Goal: Use online tool/utility: Use online tool/utility

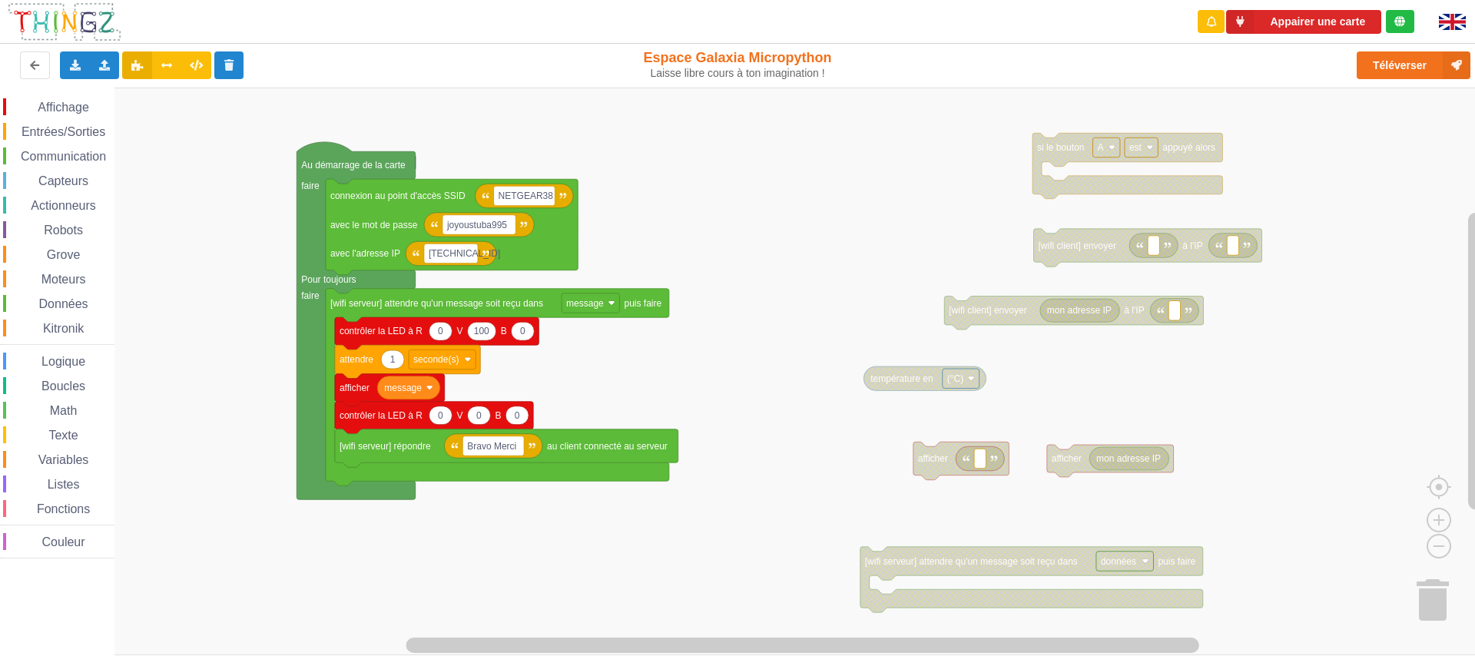
click at [804, 227] on div "Affichage Entrées/Sorties Communication Capteurs Actionneurs Robots Grove Moteu…" at bounding box center [743, 372] width 1486 height 568
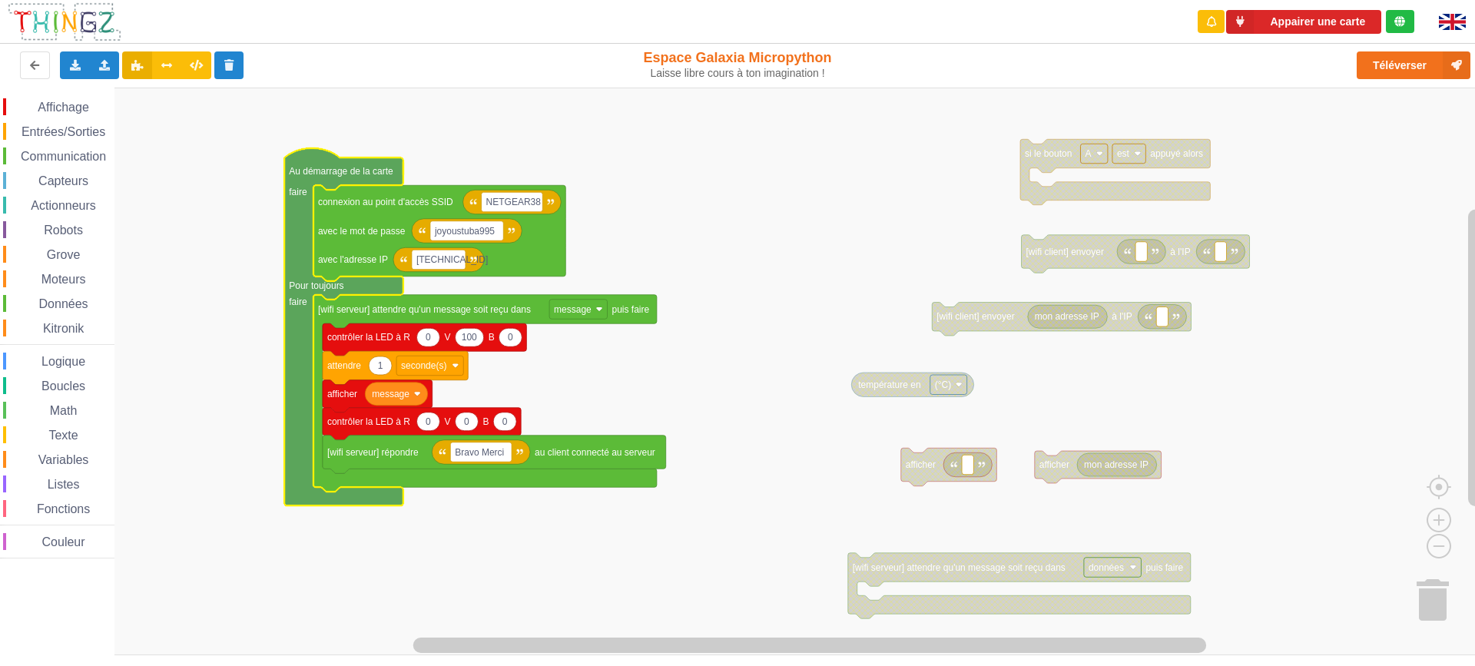
click at [496, 132] on rect "Espace de travail de Blocky" at bounding box center [743, 372] width 1486 height 568
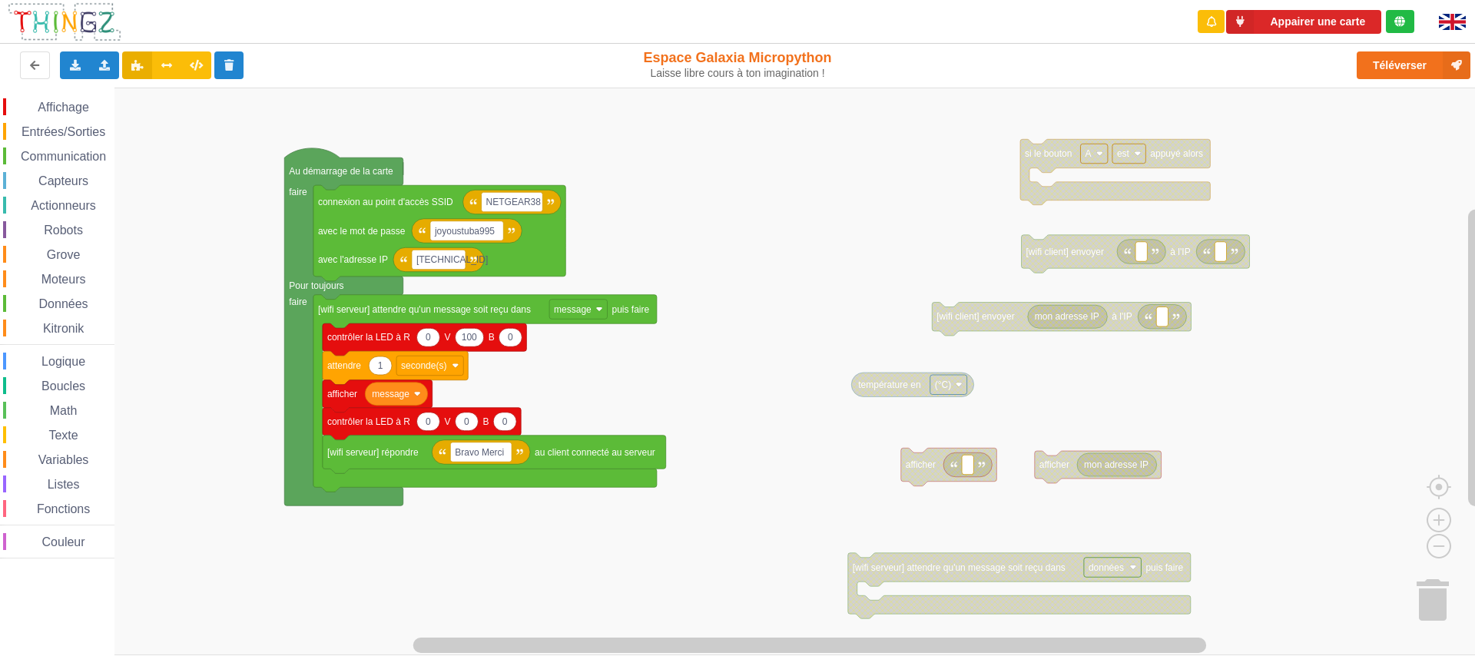
click at [58, 393] on div "Boucles" at bounding box center [58, 385] width 111 height 17
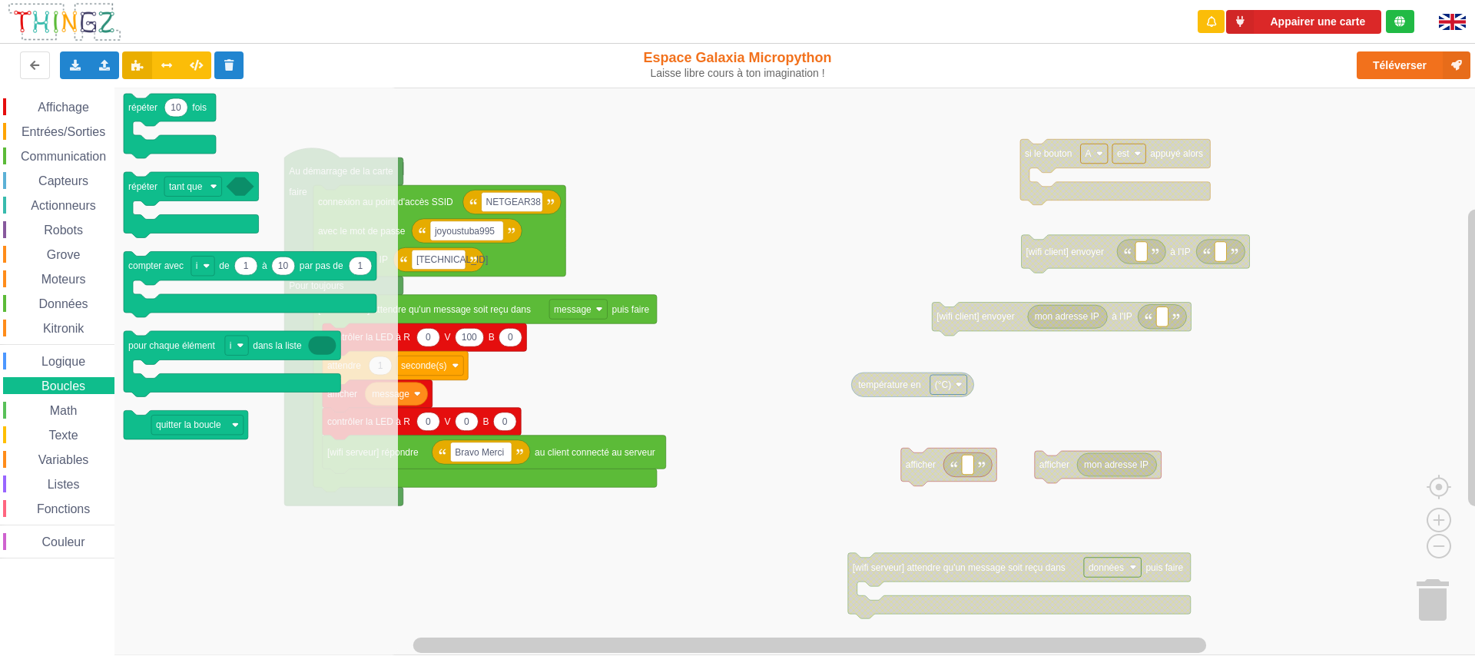
click at [439, 117] on rect "Espace de travail de Blocky" at bounding box center [743, 372] width 1486 height 568
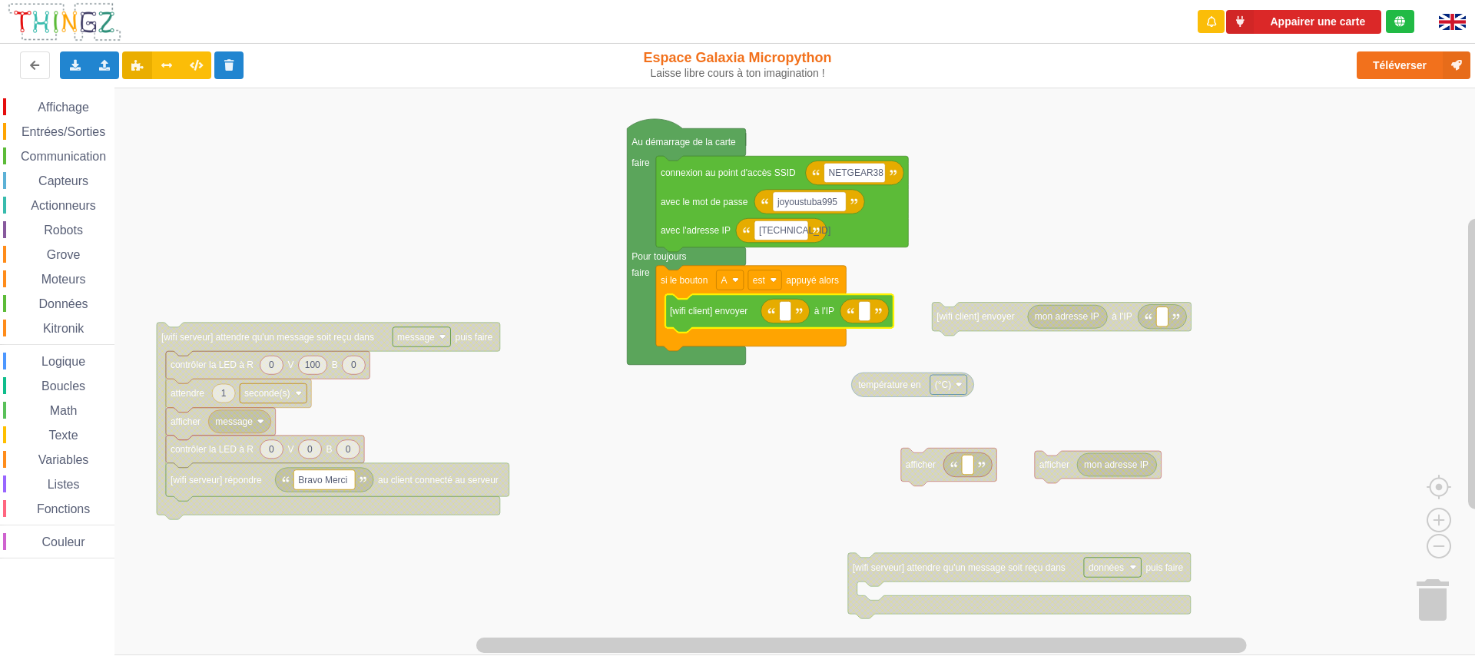
click at [798, 312] on image "Espace de travail de Blocky" at bounding box center [799, 310] width 7 height 7
click at [783, 314] on rect "Espace de travail de Blocky" at bounding box center [785, 311] width 12 height 20
type input "coucou"
click at [895, 311] on rect "Espace de travail de Blocky" at bounding box center [893, 311] width 12 height 20
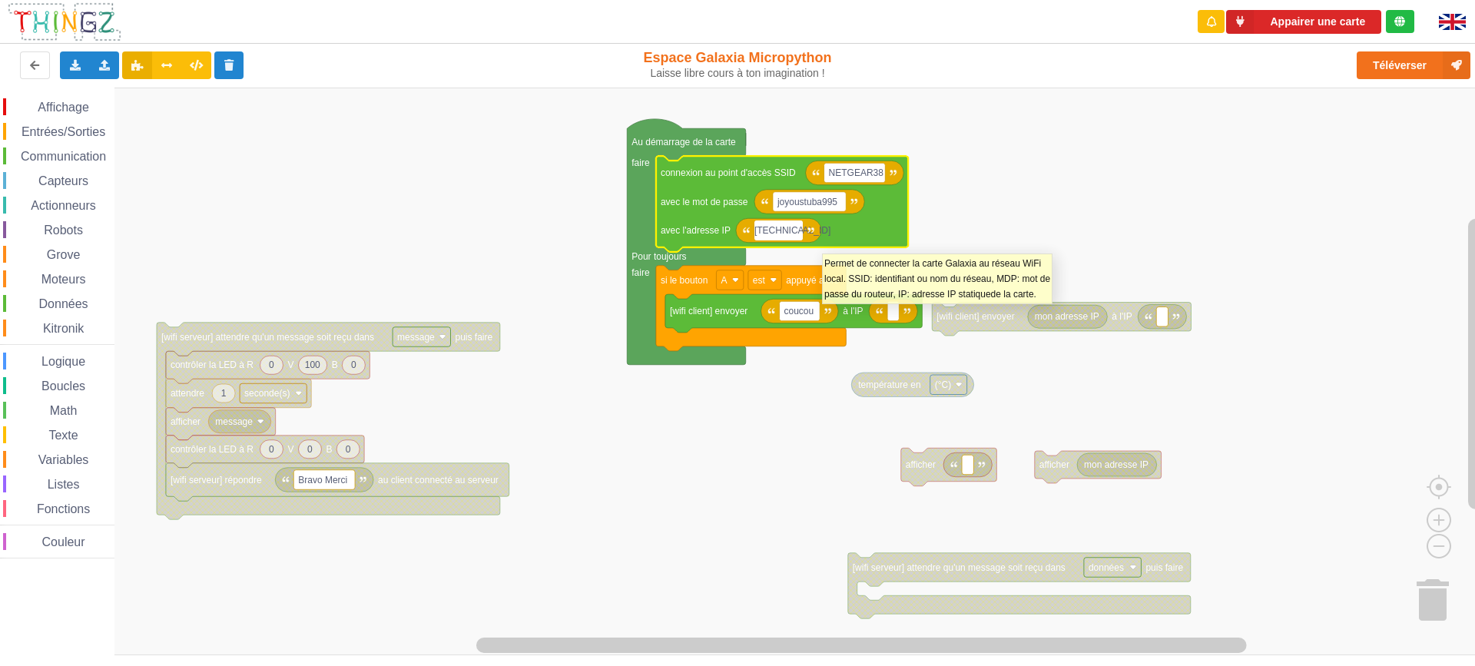
type input "[TECHNICAL_ID]"
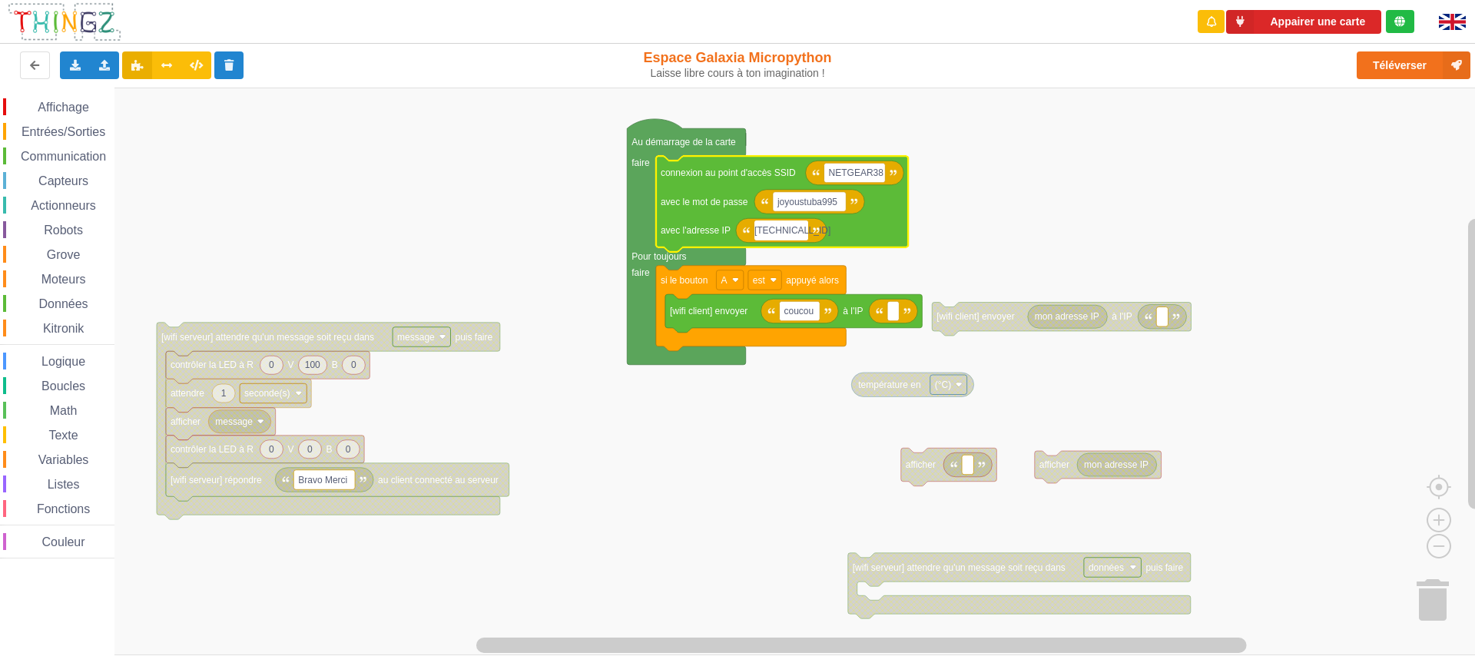
click at [1081, 163] on rect "Espace de travail de Blocky" at bounding box center [743, 372] width 1486 height 568
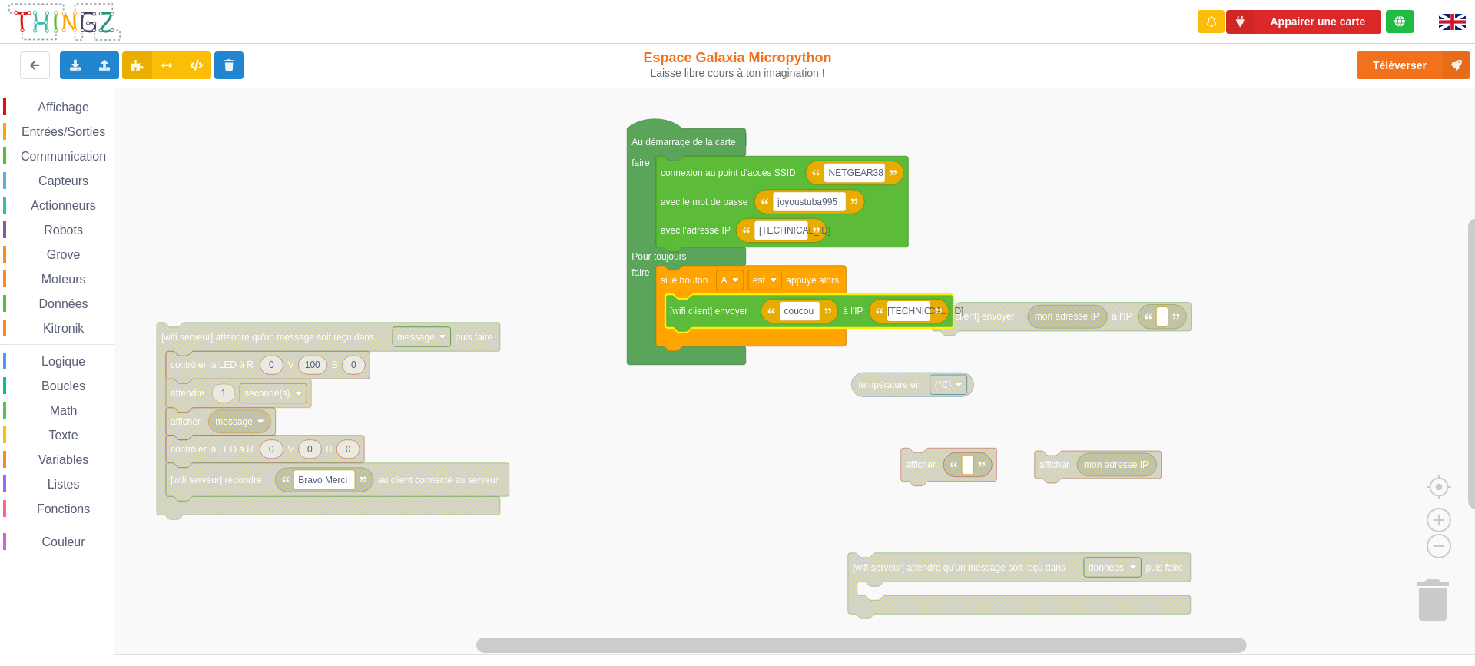
type input "[TECHNICAL_ID]"
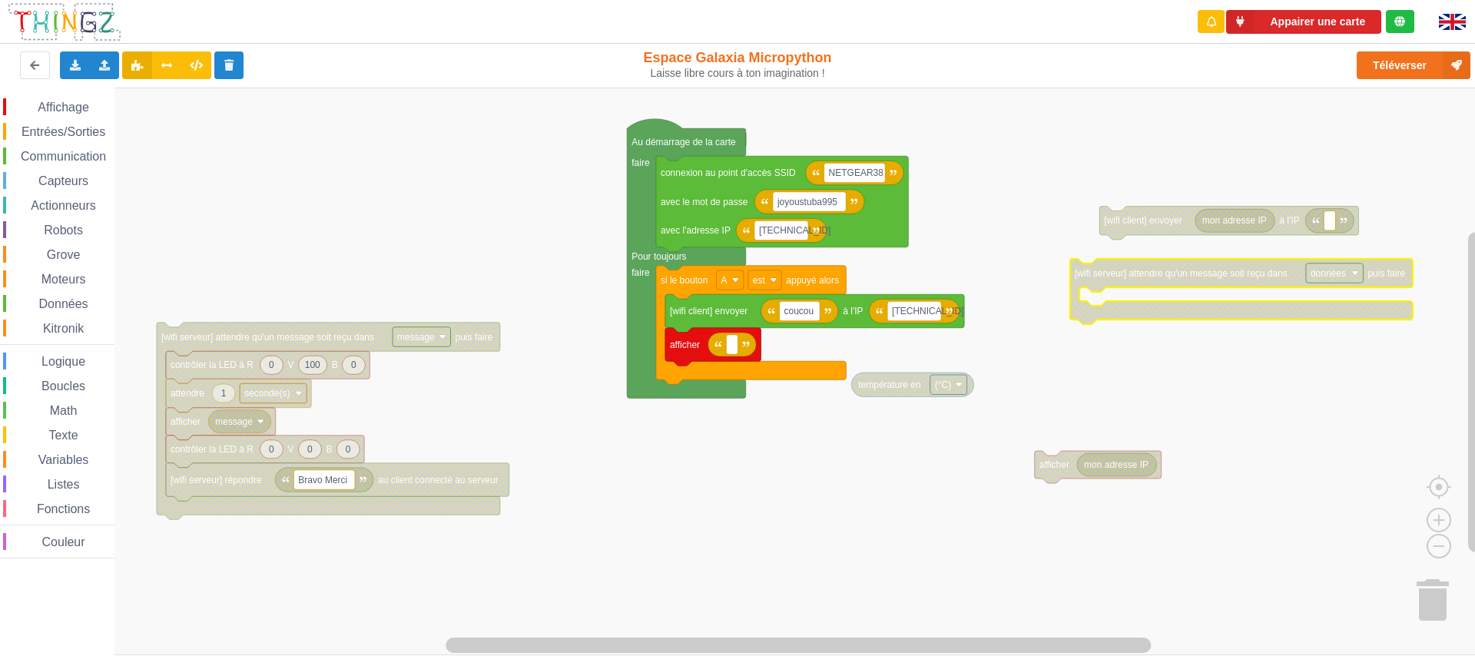
click at [48, 108] on span "Affichage" at bounding box center [62, 107] width 55 height 13
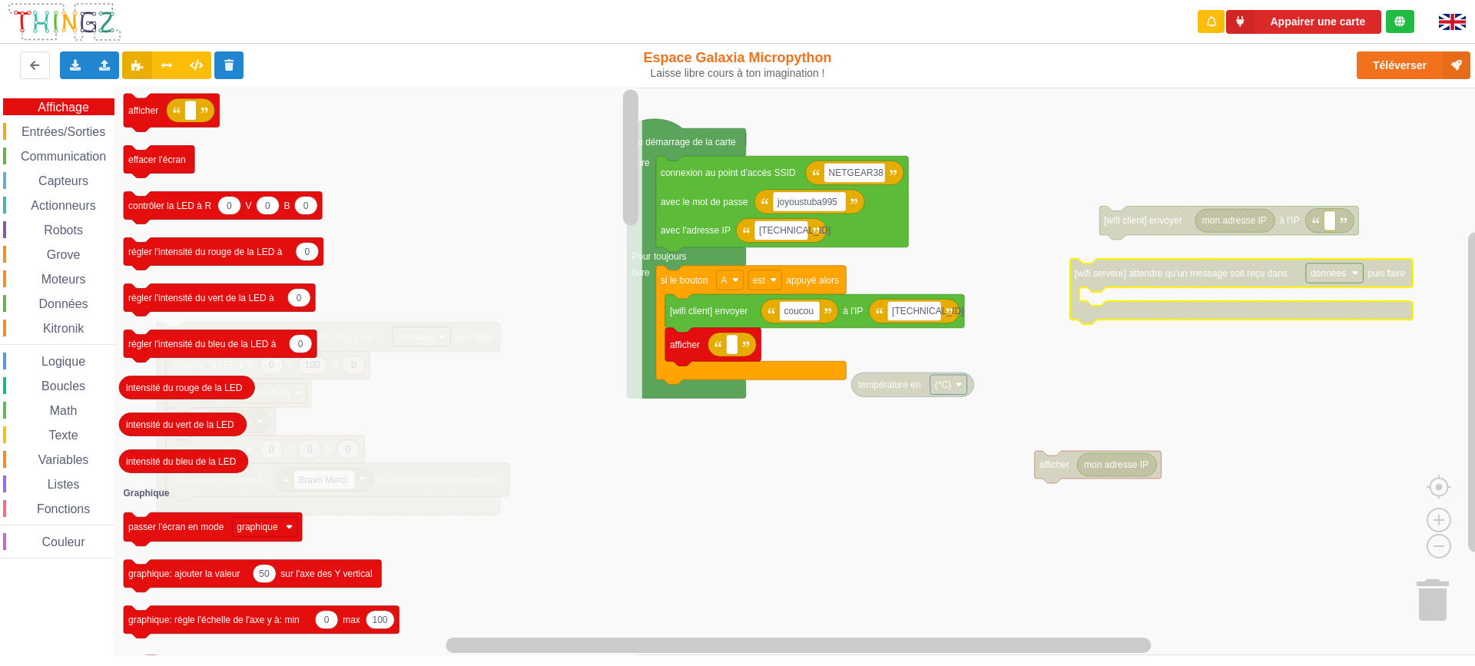
click at [82, 134] on span "Entrées/Sorties" at bounding box center [63, 131] width 88 height 13
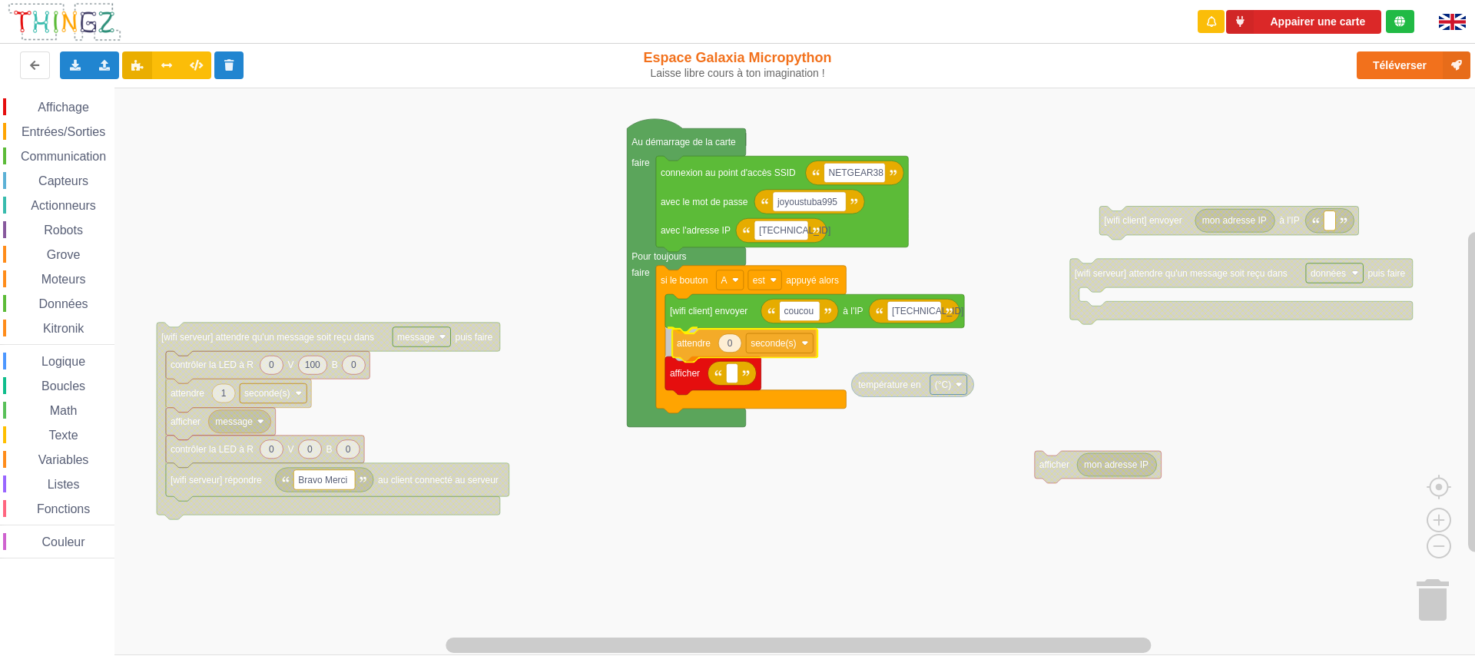
click at [694, 338] on div "Affichage Entrées/Sorties Communication Capteurs Actionneurs Robots Grove Moteu…" at bounding box center [743, 372] width 1486 height 568
click at [728, 343] on icon "Espace de travail de Blocky" at bounding box center [722, 342] width 23 height 18
type input "1"
click at [826, 482] on rect "Espace de travail de Blocky" at bounding box center [743, 372] width 1486 height 568
click at [731, 376] on text "Espace de travail de Blocky" at bounding box center [732, 373] width 2 height 11
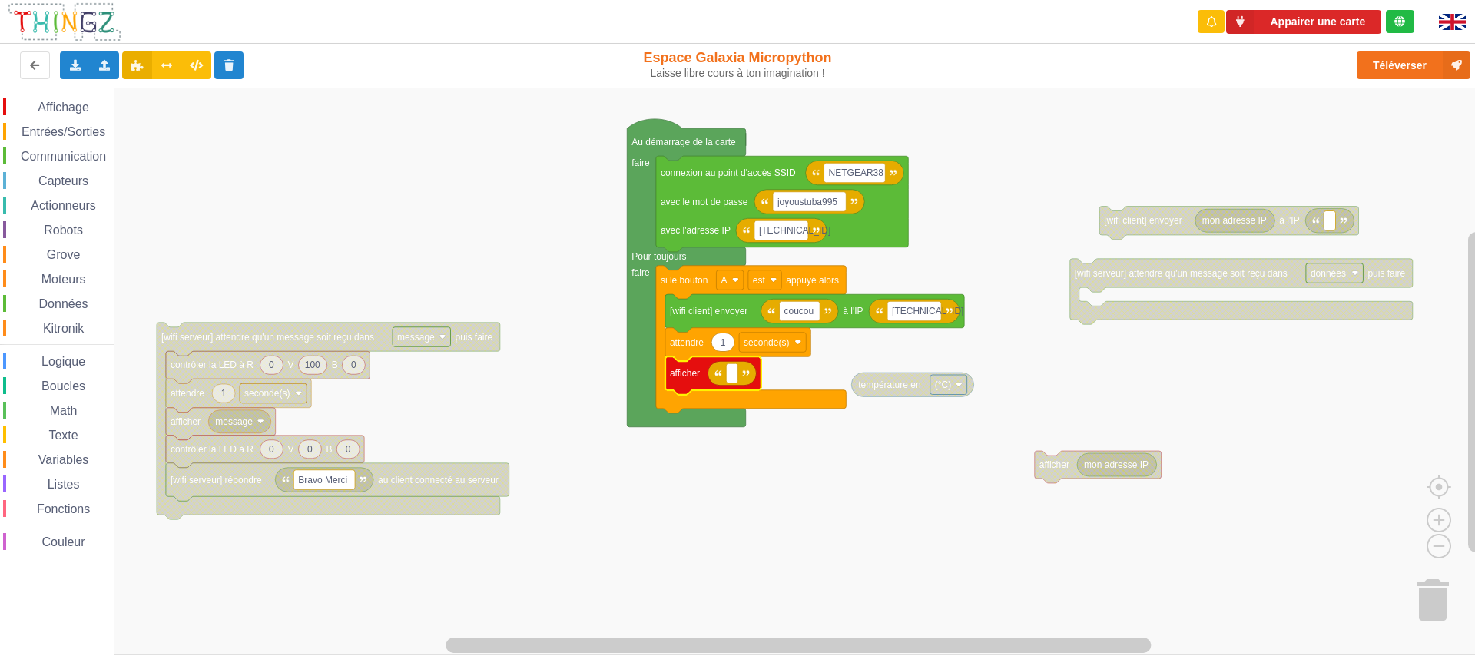
click at [65, 463] on span "Variables" at bounding box center [63, 459] width 55 height 13
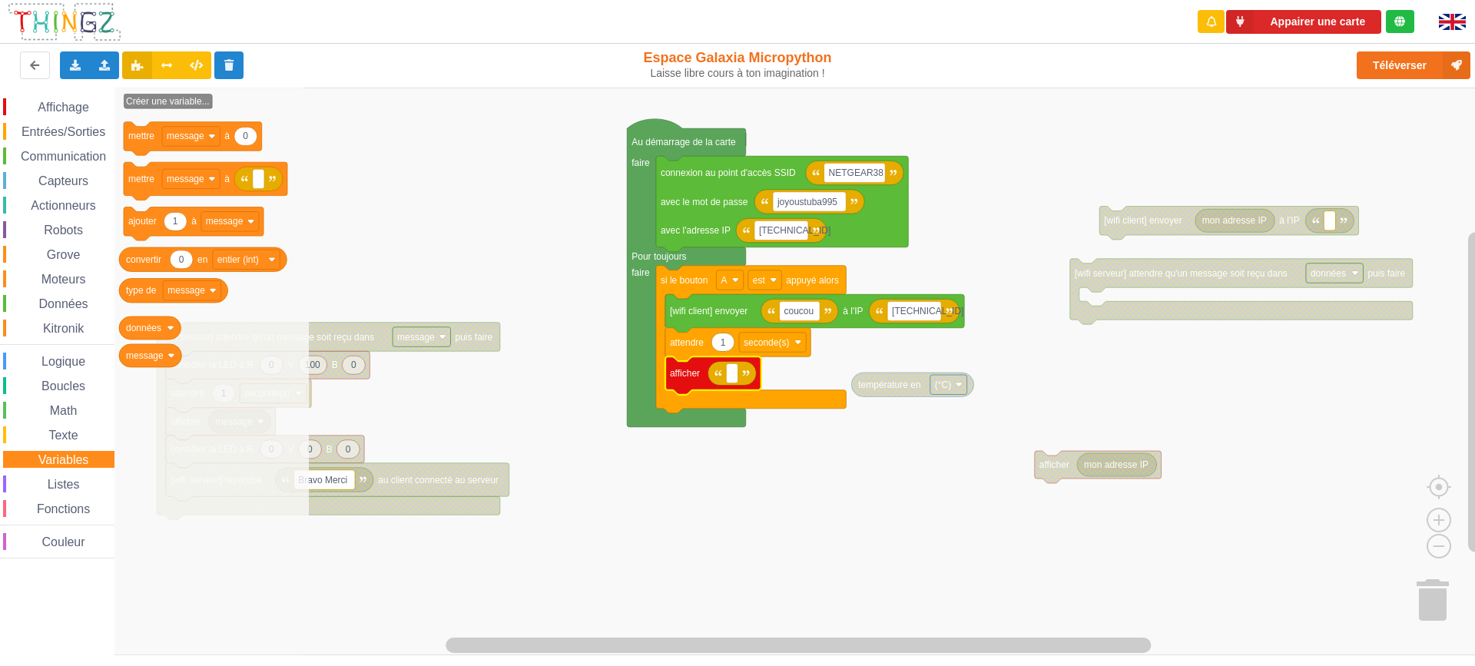
click at [414, 250] on rect "Espace de travail de Blocky" at bounding box center [743, 372] width 1486 height 568
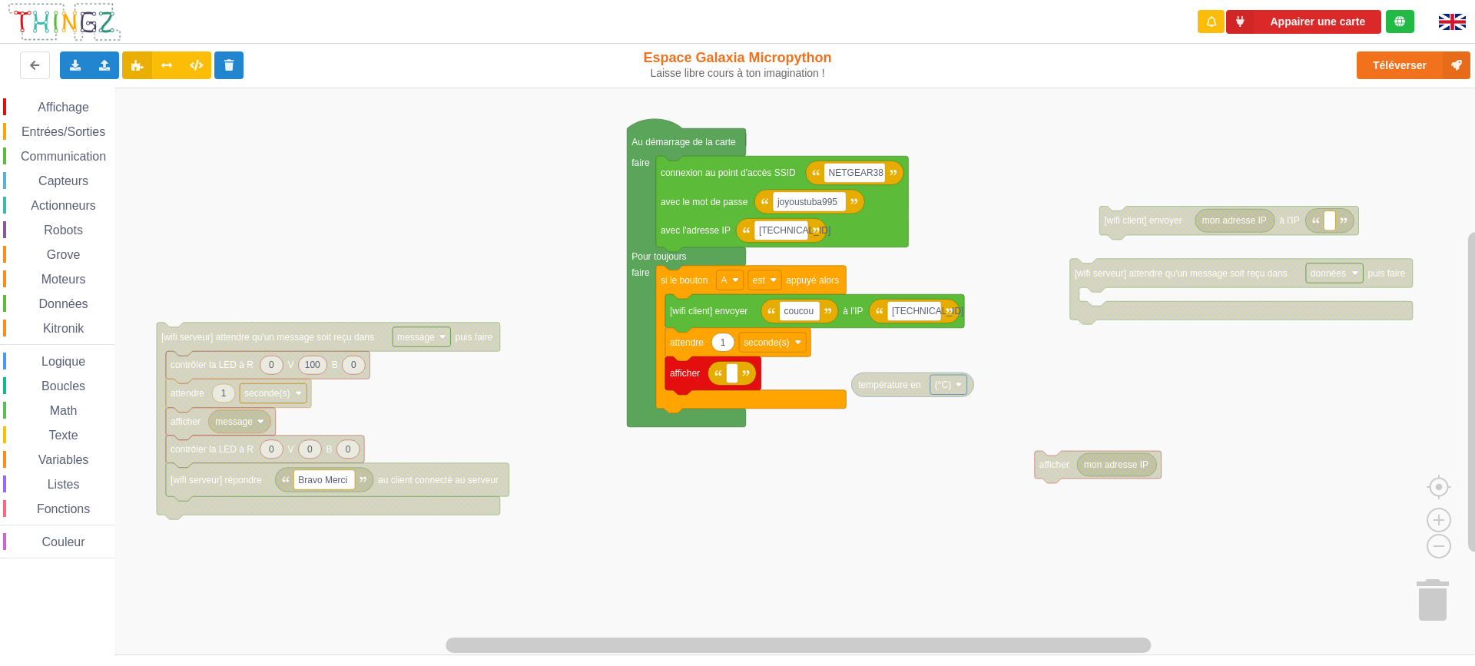
click at [60, 154] on span "Communication" at bounding box center [63, 156] width 90 height 13
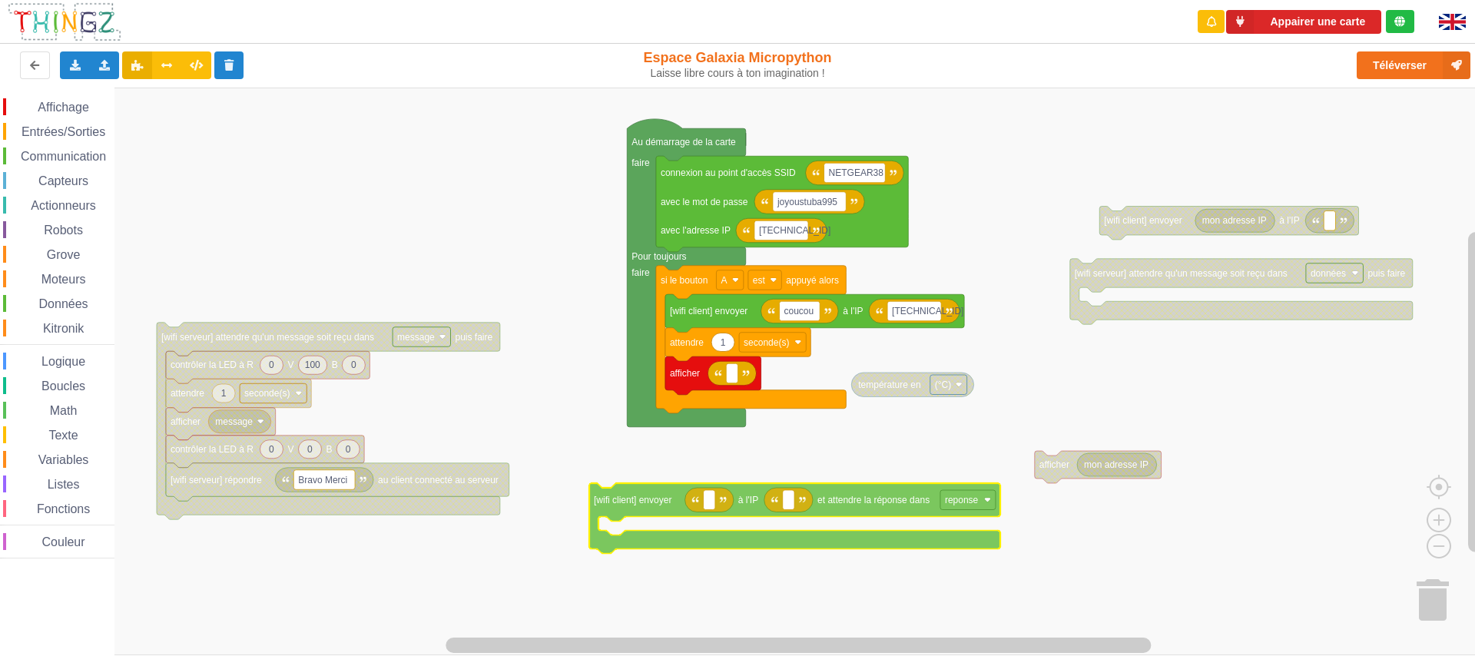
click at [851, 506] on div "Affichage Entrées/Sorties Communication Capteurs Actionneurs Robots Grove Moteu…" at bounding box center [743, 372] width 1486 height 568
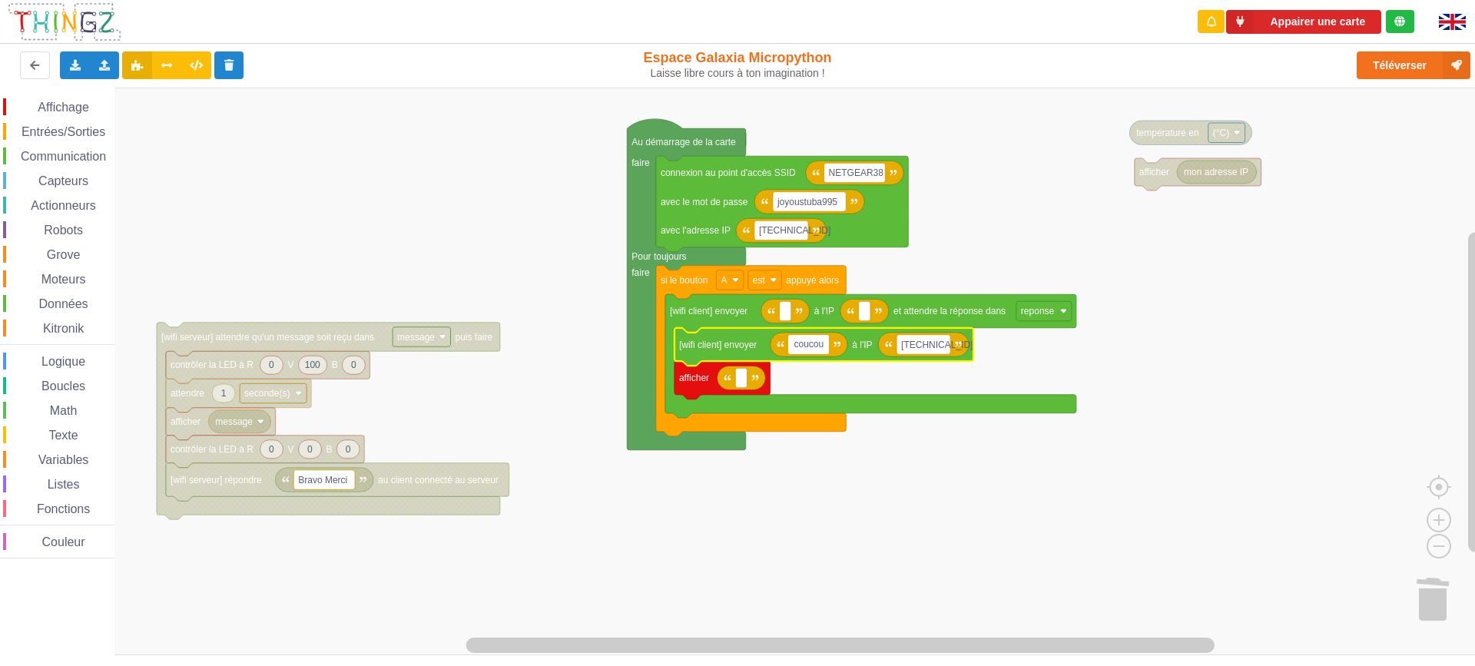
click at [804, 345] on input "coucou" at bounding box center [808, 345] width 41 height 20
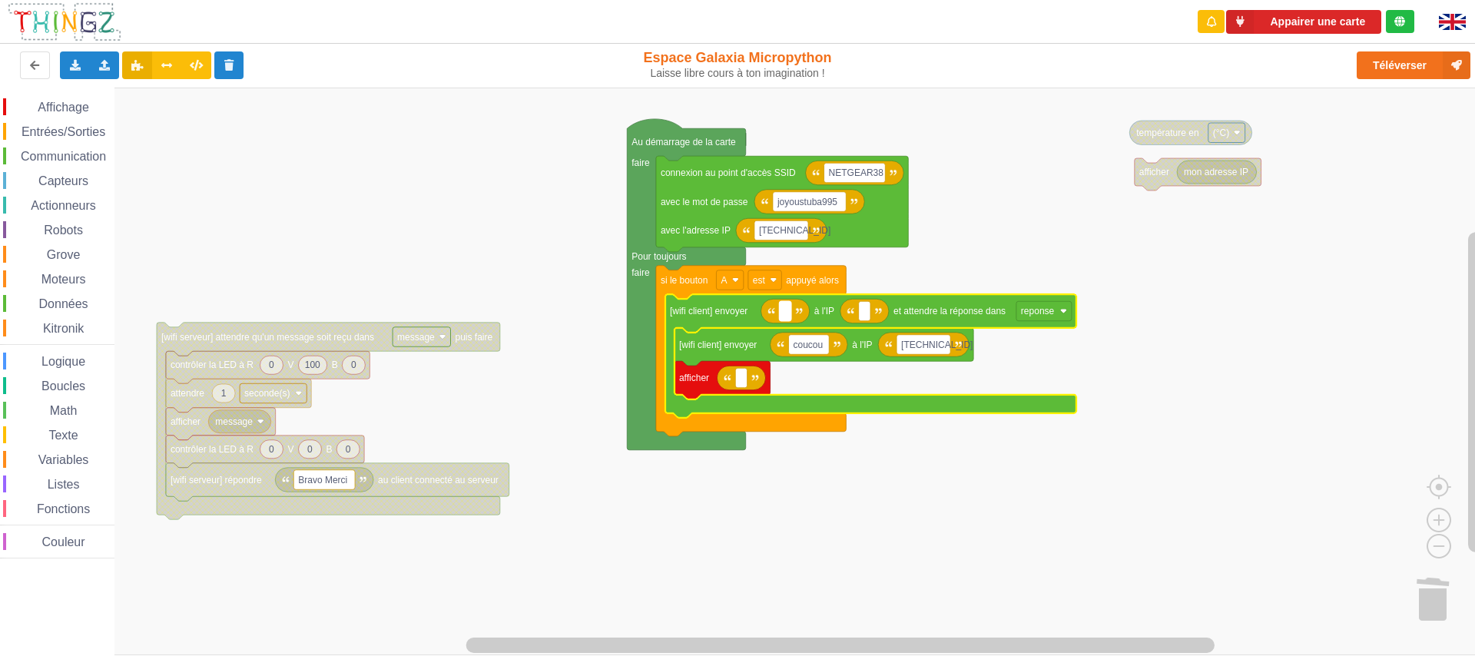
click at [785, 313] on text "Espace de travail de Blocky" at bounding box center [785, 311] width 2 height 11
type input "coucou"
click at [880, 483] on rect "Espace de travail de Blocky" at bounding box center [743, 372] width 1486 height 568
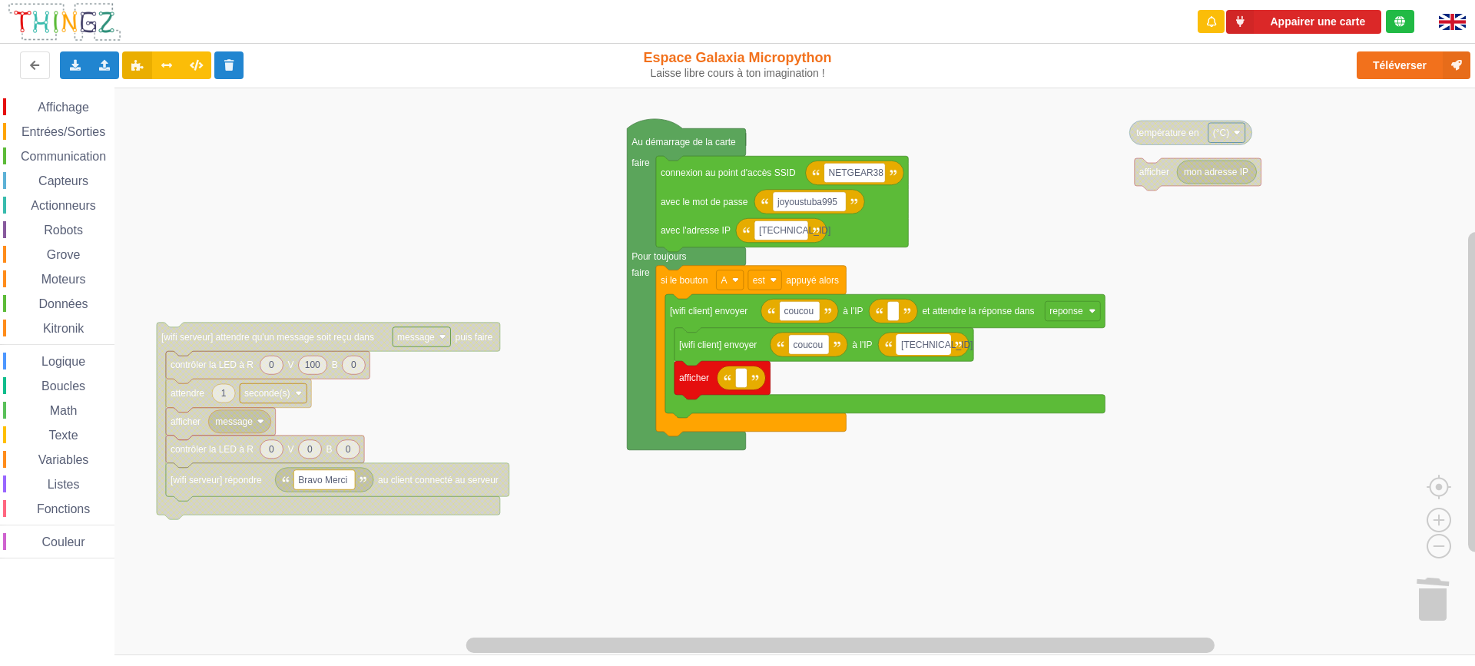
click at [910, 350] on text "[TECHNICAL_ID]" at bounding box center [936, 344] width 71 height 11
click at [910, 350] on input "[TECHNICAL_ID]" at bounding box center [924, 345] width 54 height 20
click at [898, 315] on rect "Espace de travail de Blocky" at bounding box center [893, 311] width 12 height 20
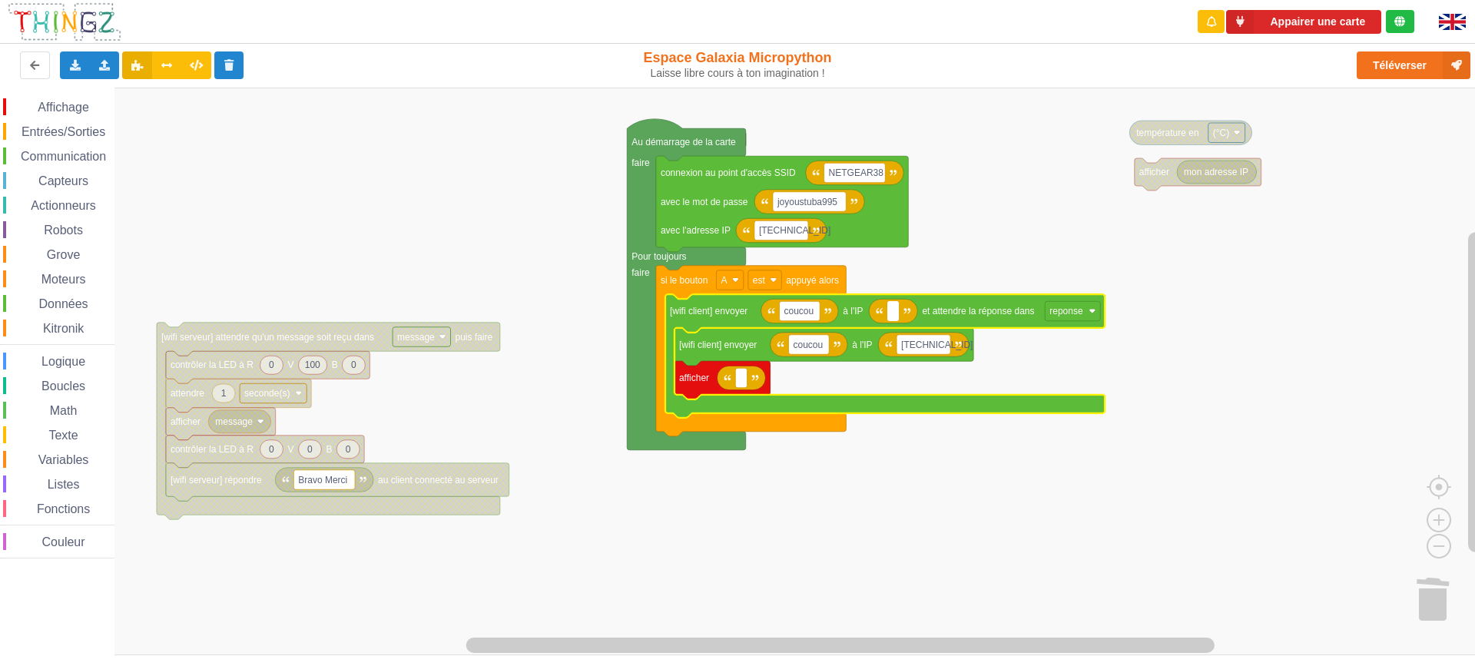
click at [898, 315] on input at bounding box center [893, 311] width 12 height 20
type input "[TECHNICAL_ID]"
click at [929, 459] on rect "Espace de travail de Blocky" at bounding box center [743, 372] width 1486 height 568
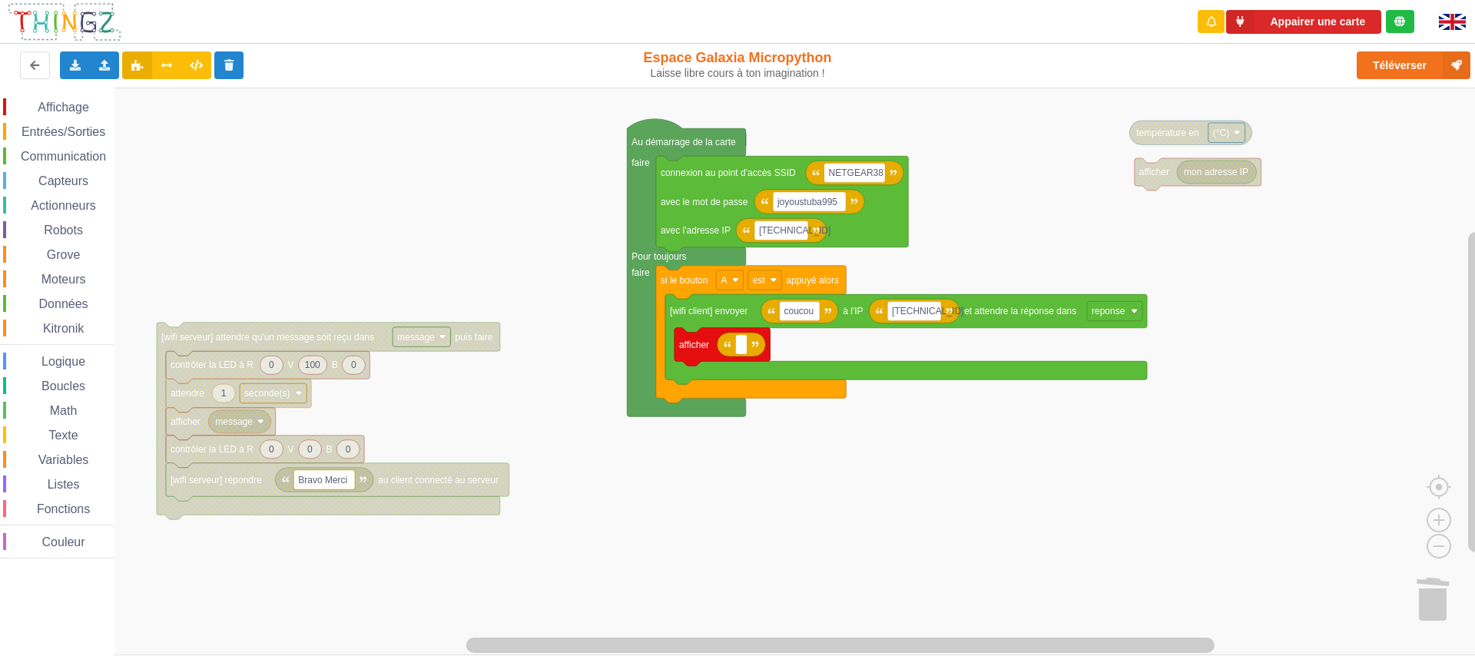
click at [64, 459] on span "Variables" at bounding box center [63, 459] width 55 height 13
click at [741, 356] on div "Affichage Entrées/Sorties Communication Capteurs Actionneurs Robots Grove Moteu…" at bounding box center [743, 372] width 1486 height 568
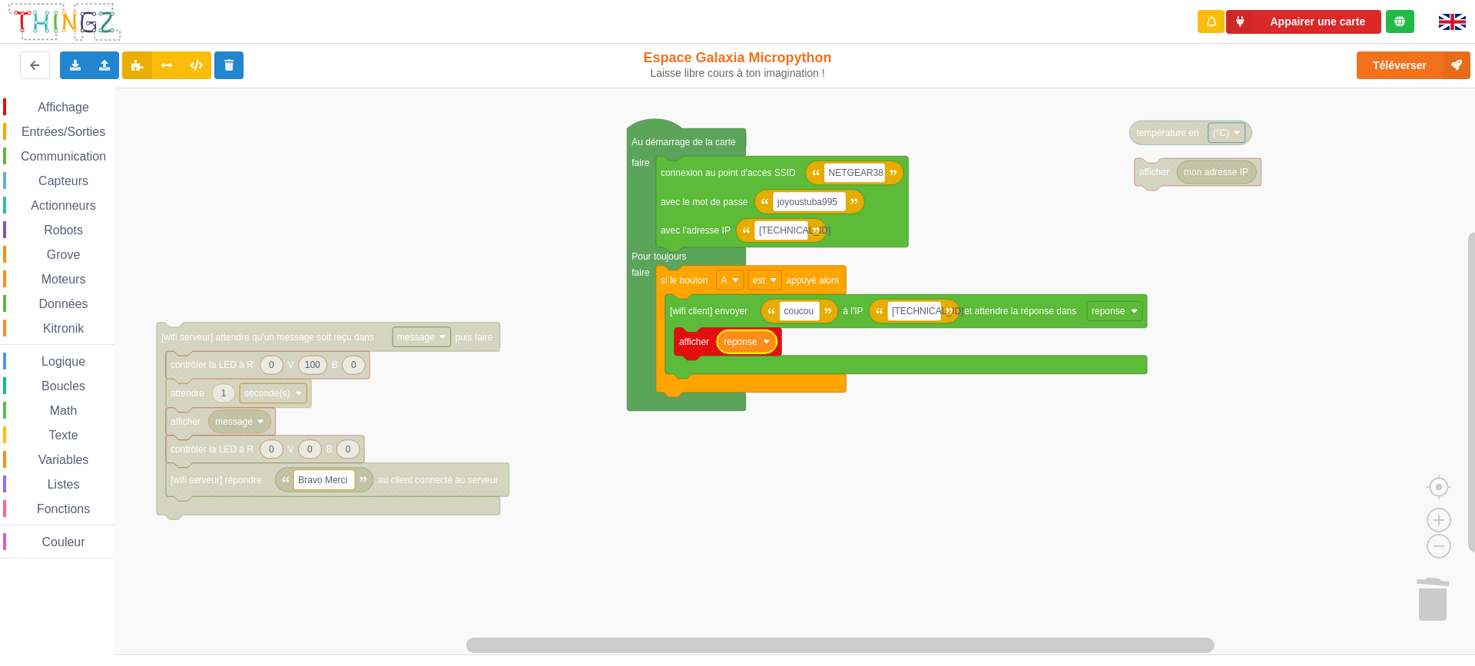
click at [771, 518] on rect "Espace de travail de Blocky" at bounding box center [743, 372] width 1486 height 568
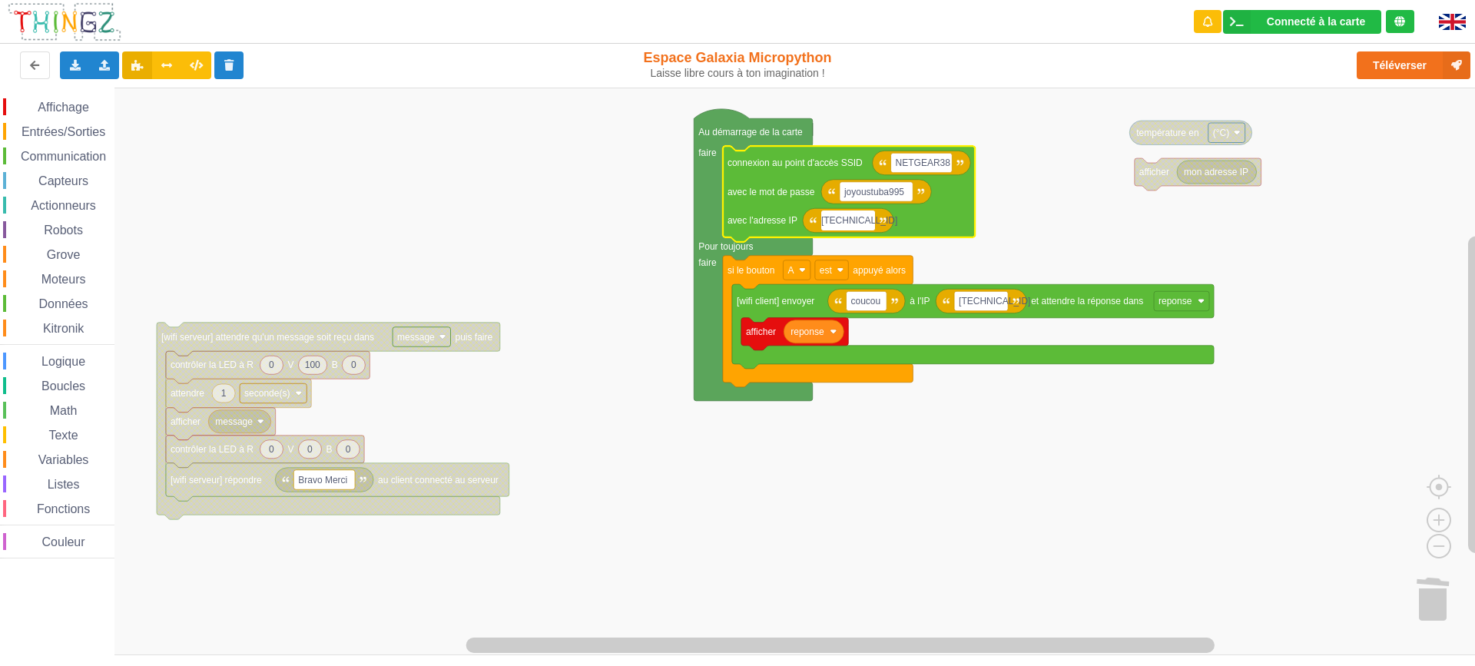
click at [865, 220] on input "[TECHNICAL_ID]" at bounding box center [848, 221] width 54 height 20
type input "[TECHNICAL_ID]"
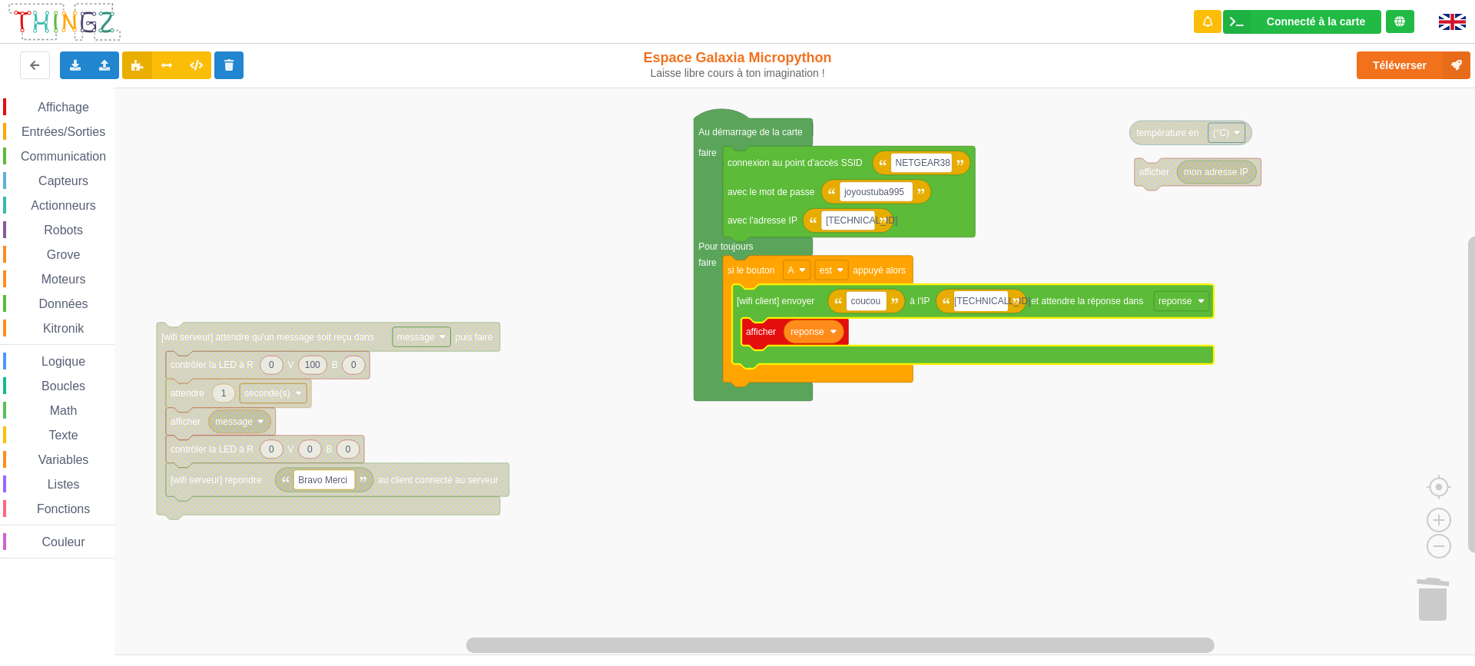
click at [999, 299] on input "[TECHNICAL_ID]" at bounding box center [981, 301] width 54 height 20
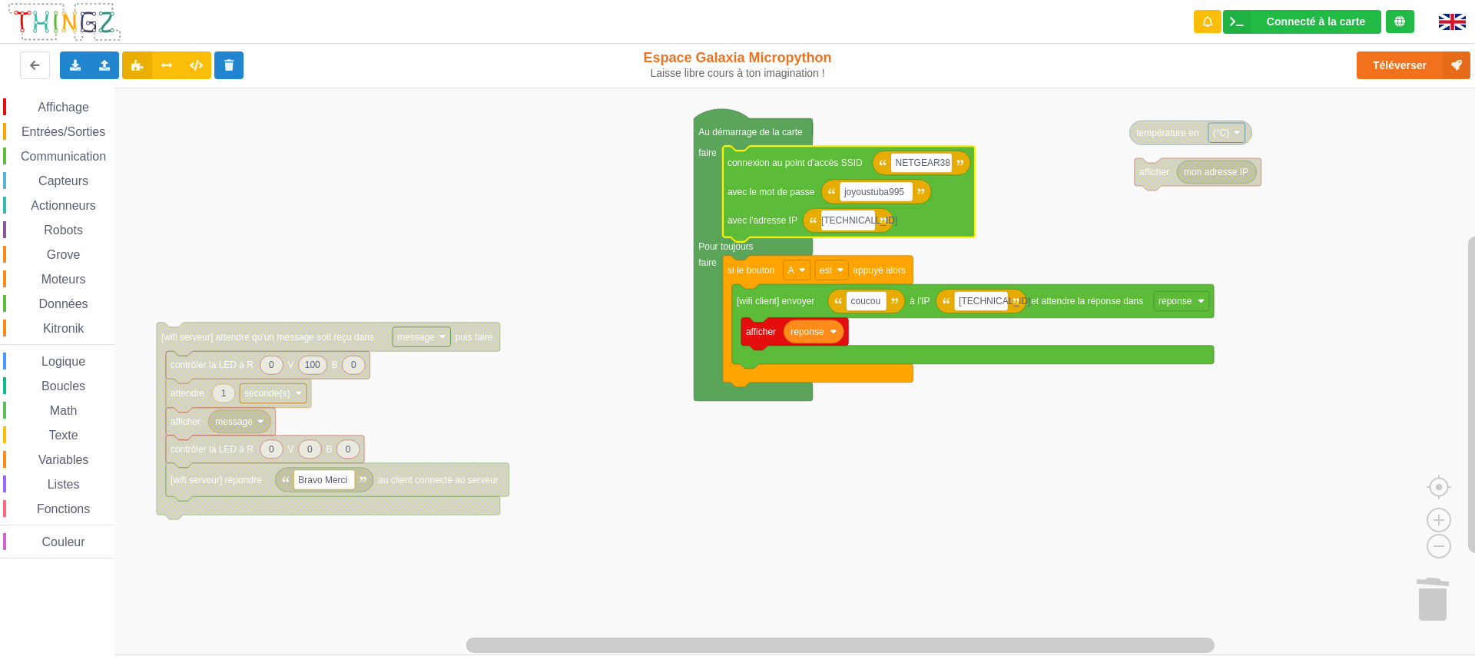
click at [864, 220] on input "[TECHNICAL_ID]" at bounding box center [848, 221] width 54 height 20
type input "[TECHNICAL_ID]"
click at [983, 494] on rect "Espace de travail de Blocky" at bounding box center [743, 372] width 1486 height 568
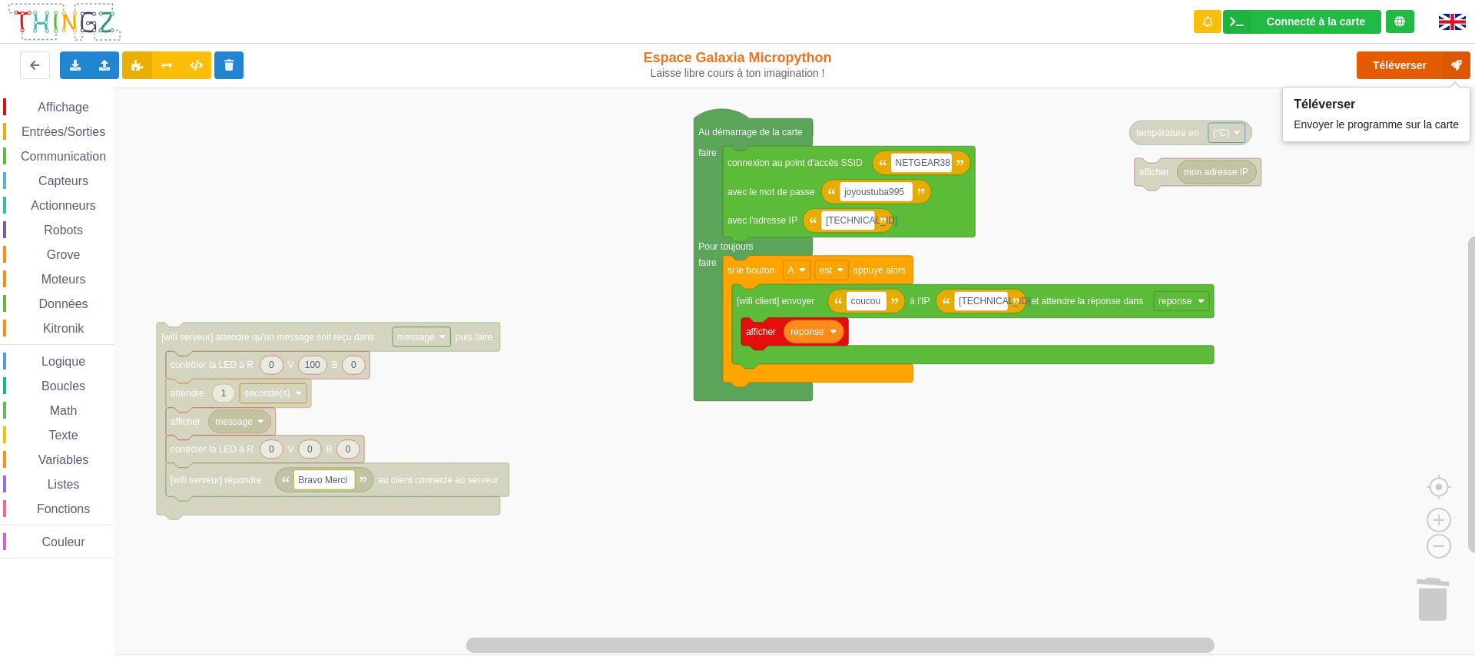
click at [1403, 66] on button "Téléverser" at bounding box center [1414, 65] width 114 height 28
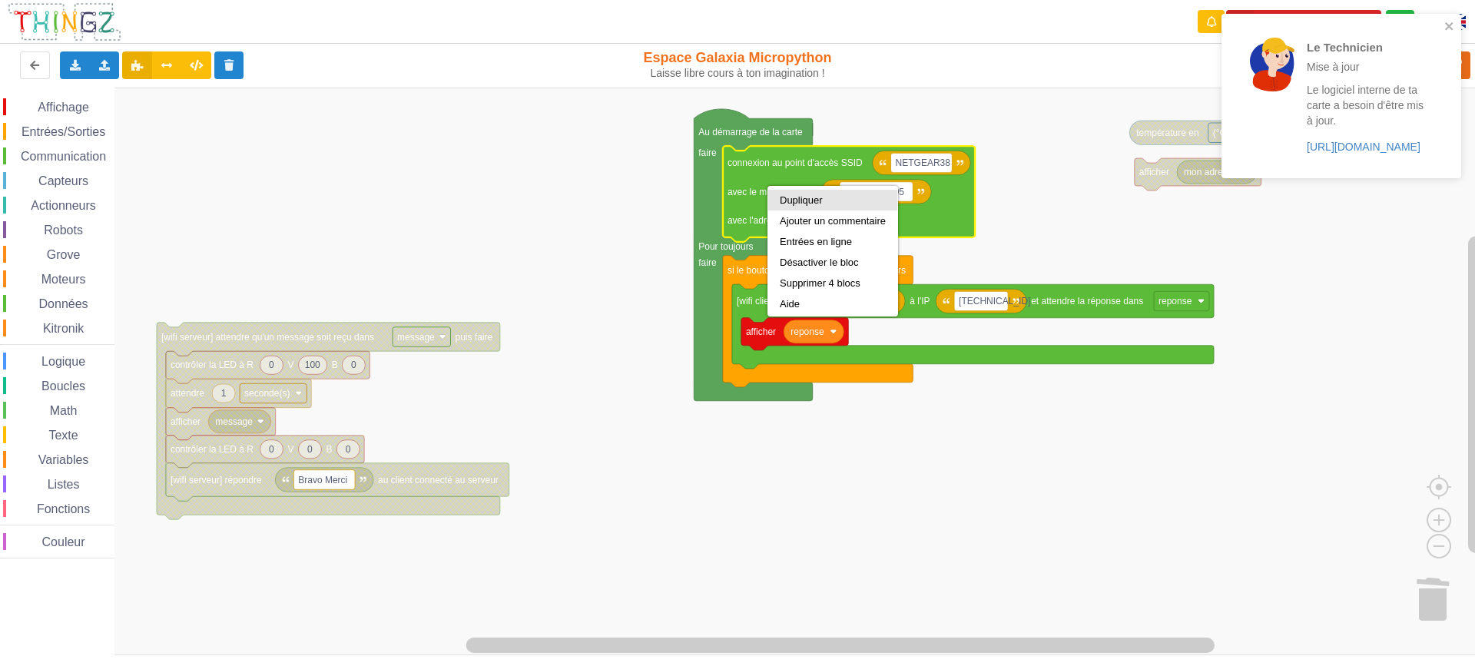
click at [791, 197] on div "Dupliquer" at bounding box center [833, 200] width 106 height 12
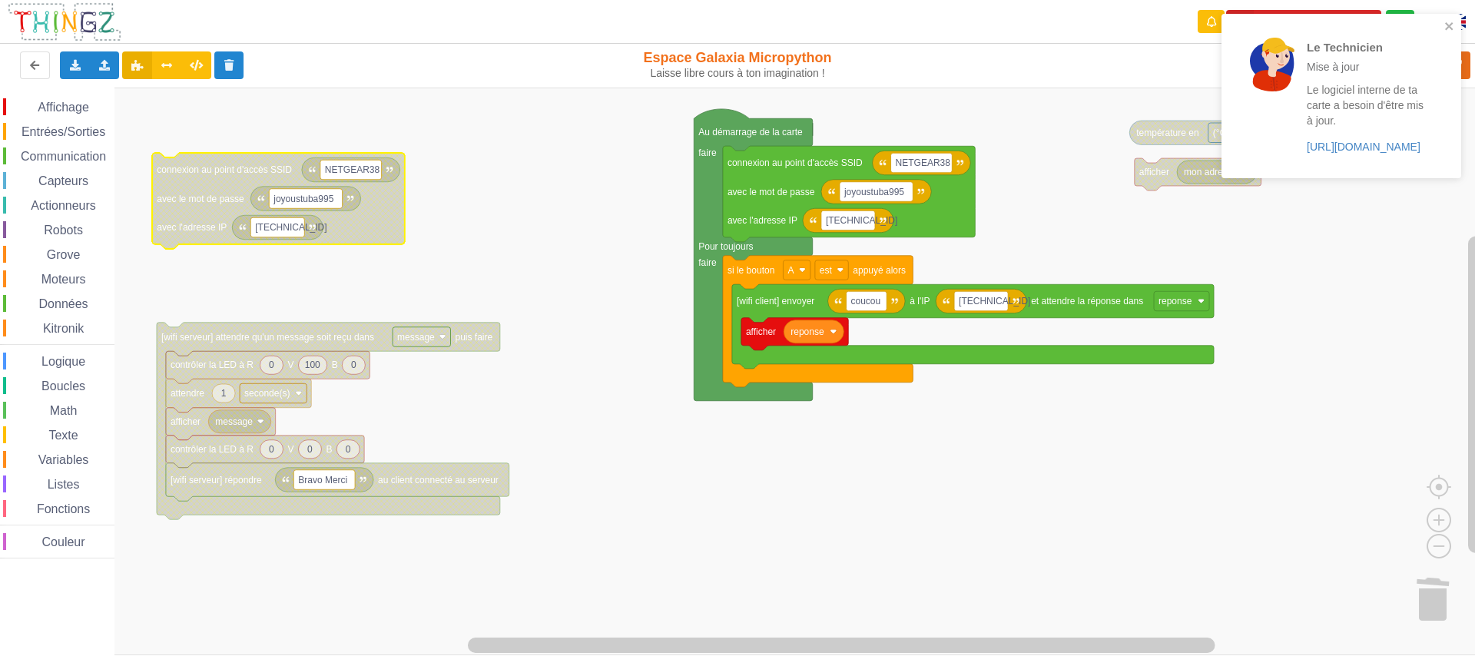
click at [295, 227] on rect "Espace de travail de Blocky" at bounding box center [277, 227] width 54 height 20
type input "[TECHNICAL_ID]"
click at [559, 263] on rect "Espace de travail de Blocky" at bounding box center [743, 372] width 1486 height 568
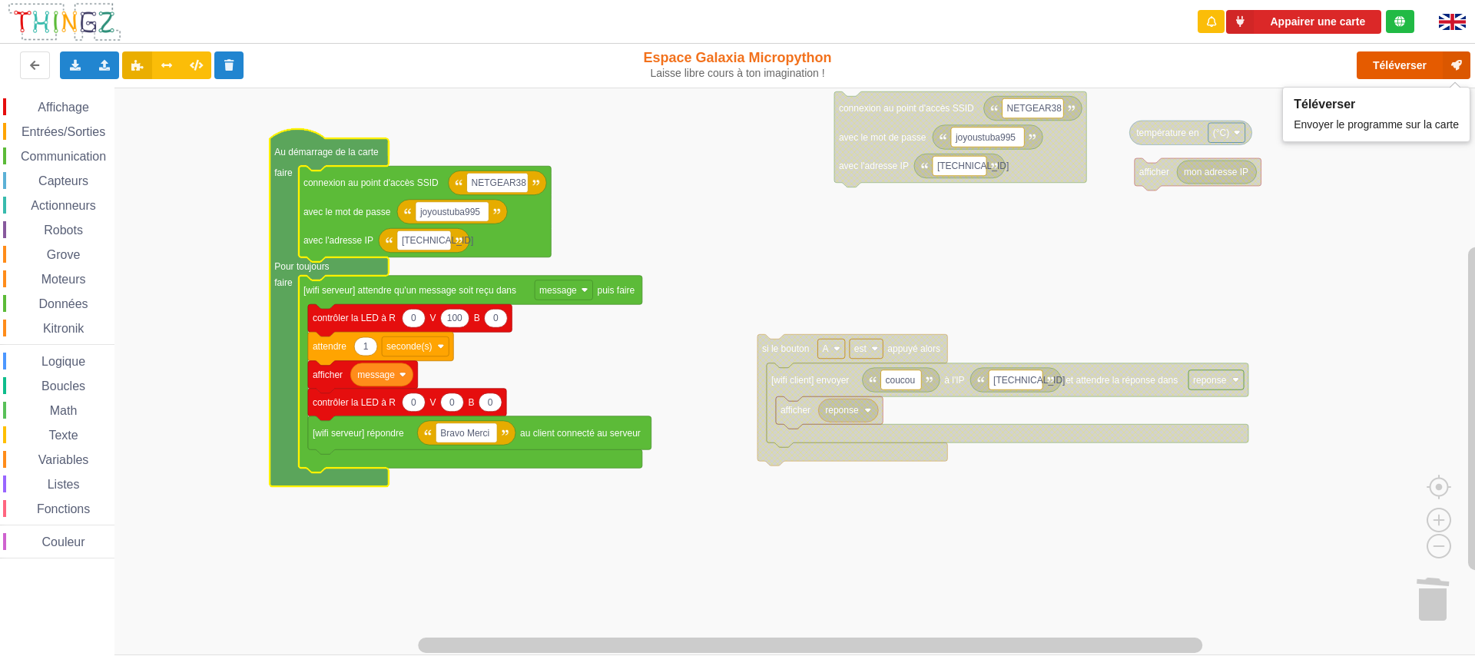
click at [1385, 76] on button "Téléverser" at bounding box center [1414, 65] width 114 height 28
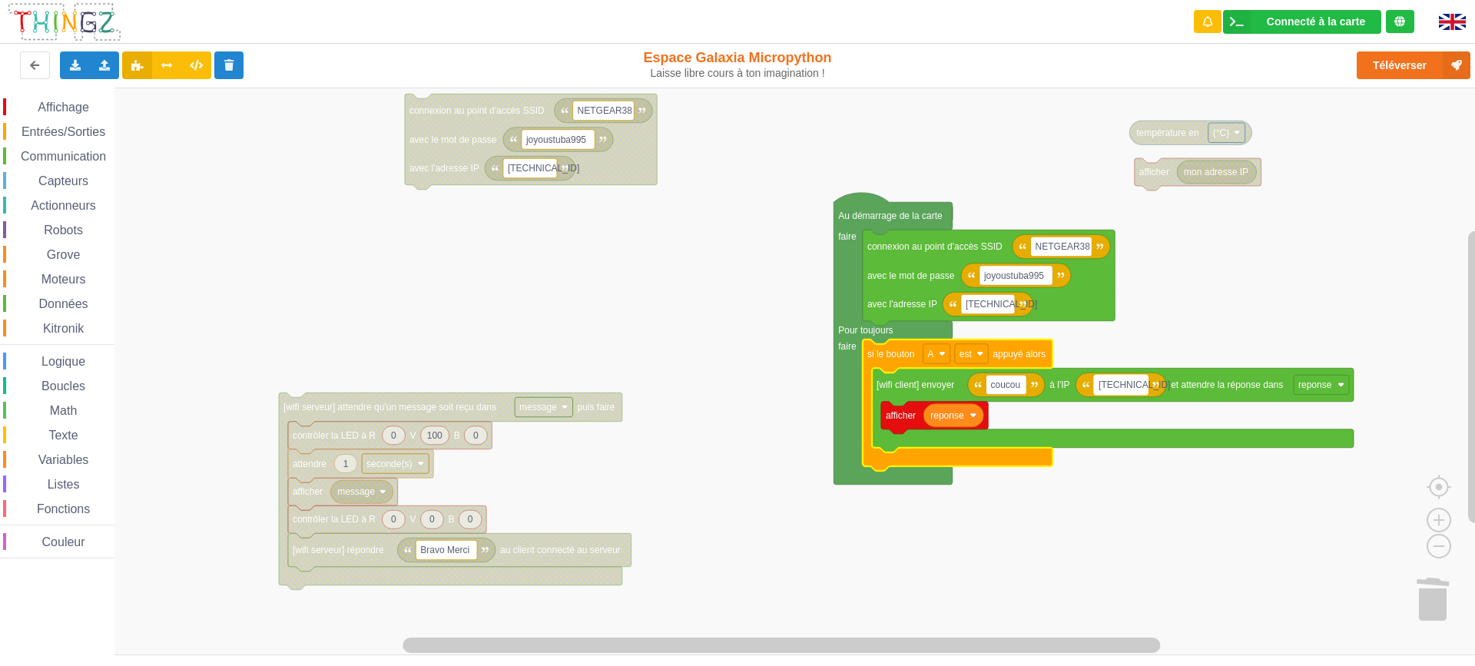
click at [1128, 384] on text "[TECHNICAL_ID]" at bounding box center [1134, 385] width 71 height 11
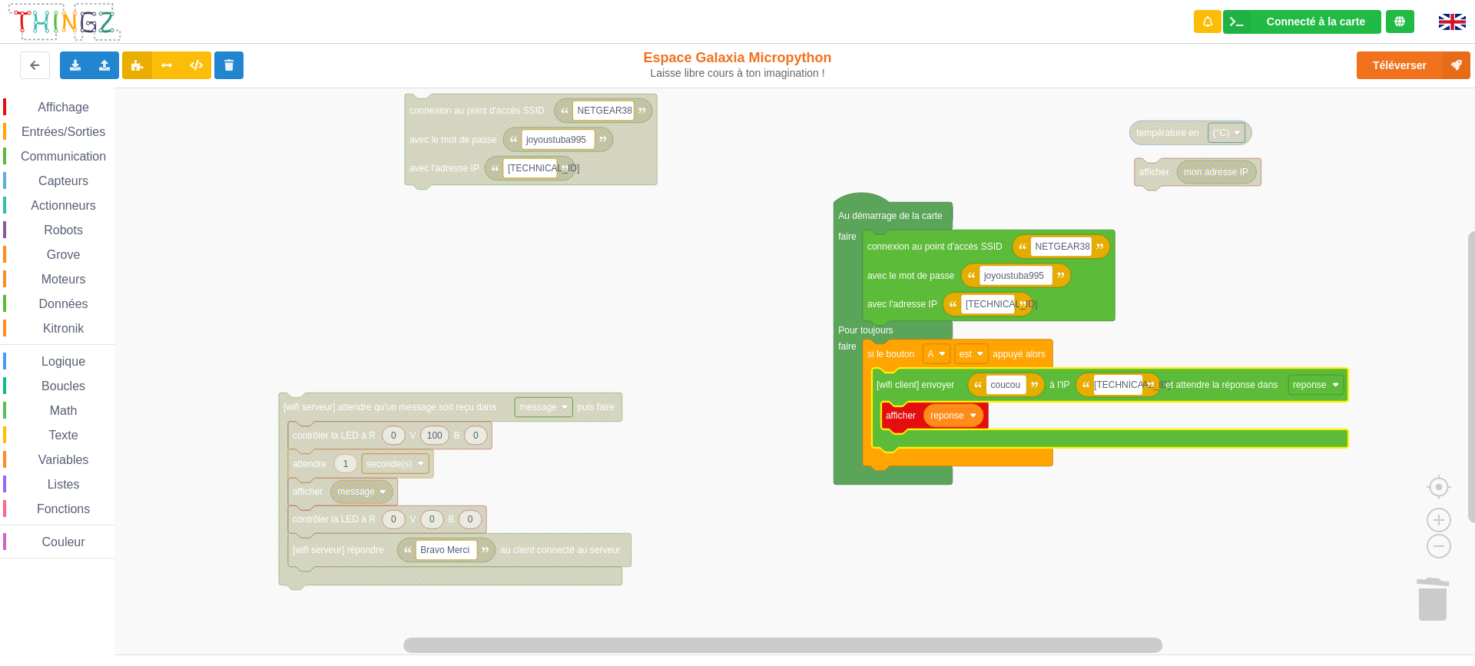
type input "[TECHNICAL_ID]"
click at [1164, 567] on rect "Espace de travail de Blocky" at bounding box center [743, 372] width 1486 height 568
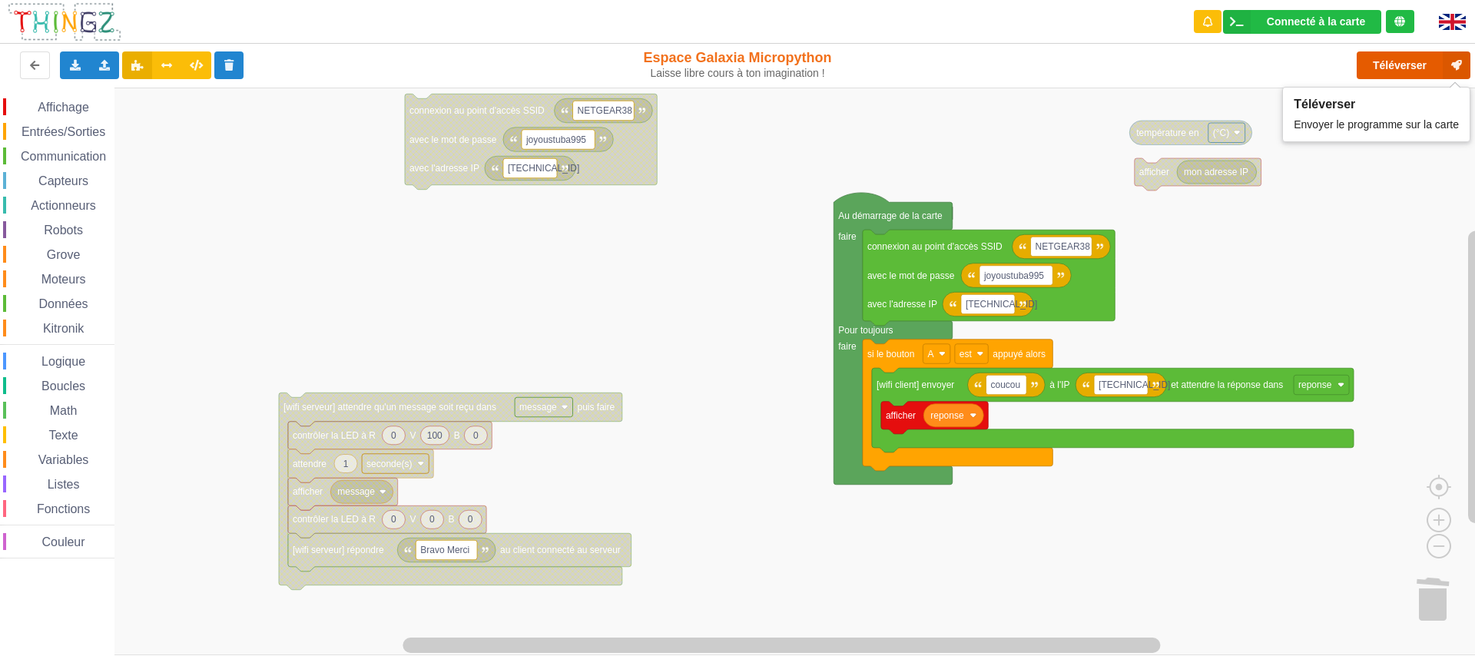
click at [1394, 65] on button "Téléverser" at bounding box center [1414, 65] width 114 height 28
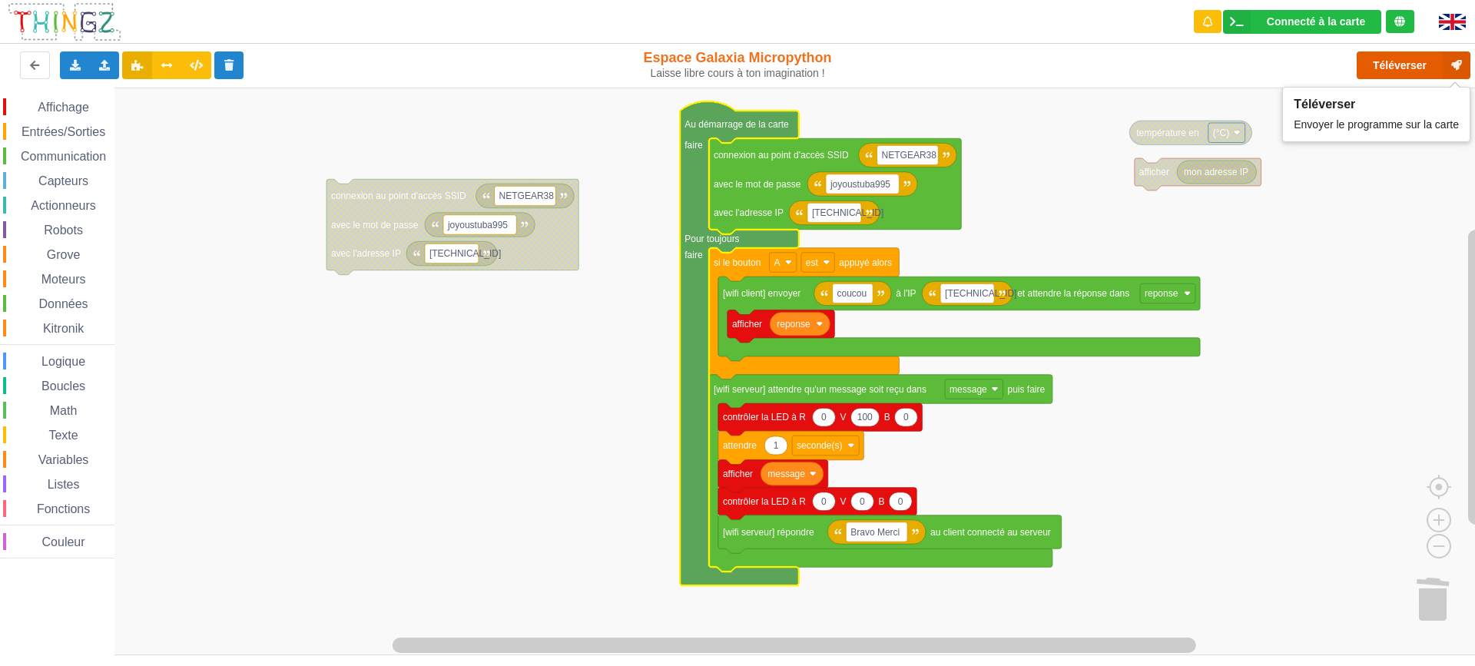
click at [1383, 68] on button "Téléverser" at bounding box center [1414, 65] width 114 height 28
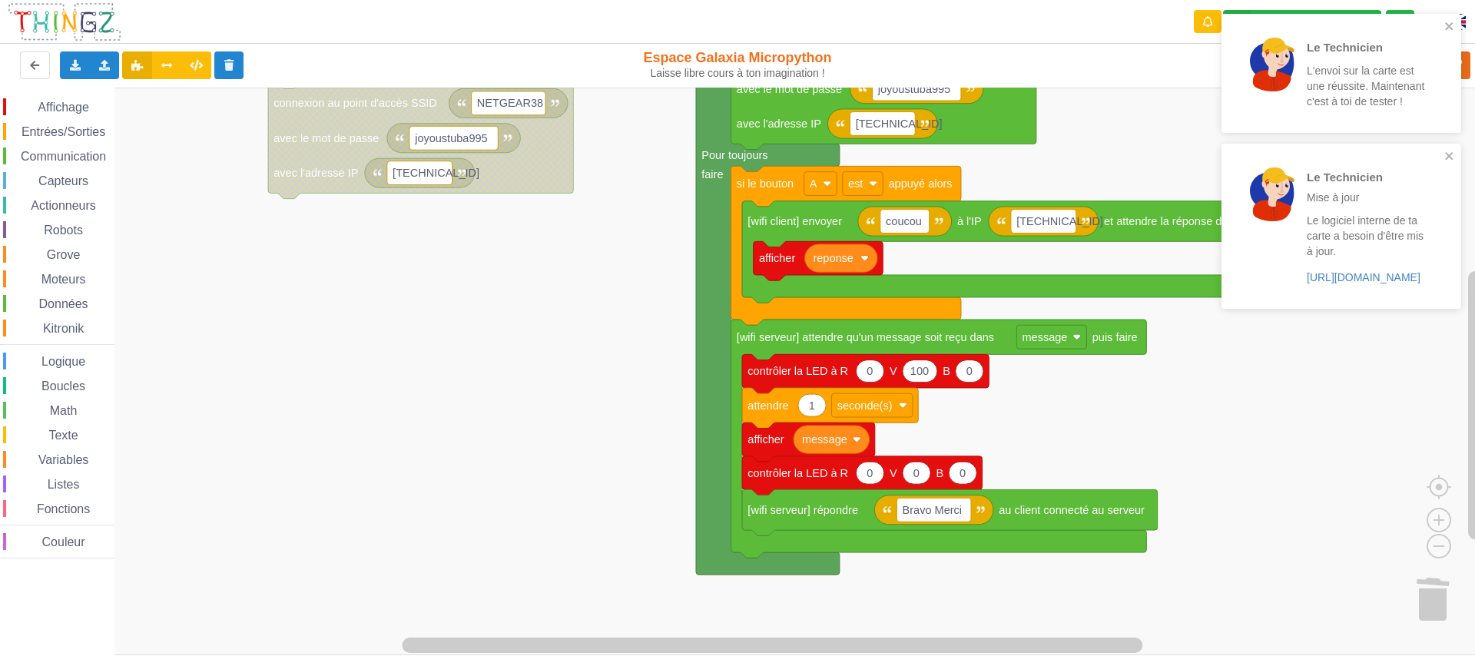
click at [585, 279] on div "Affichage Entrées/Sorties Communication Capteurs Actionneurs Robots Grove Moteu…" at bounding box center [743, 372] width 1486 height 568
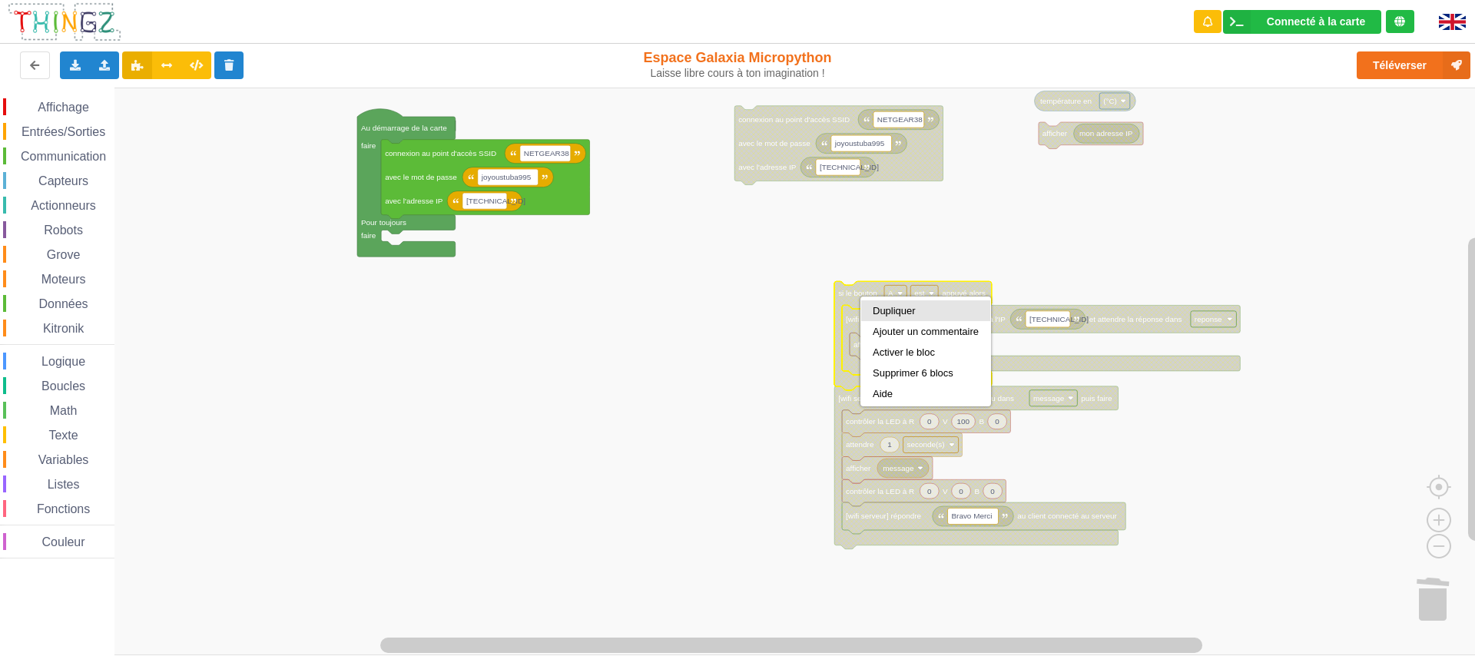
click at [890, 310] on div "Dupliquer" at bounding box center [926, 311] width 106 height 12
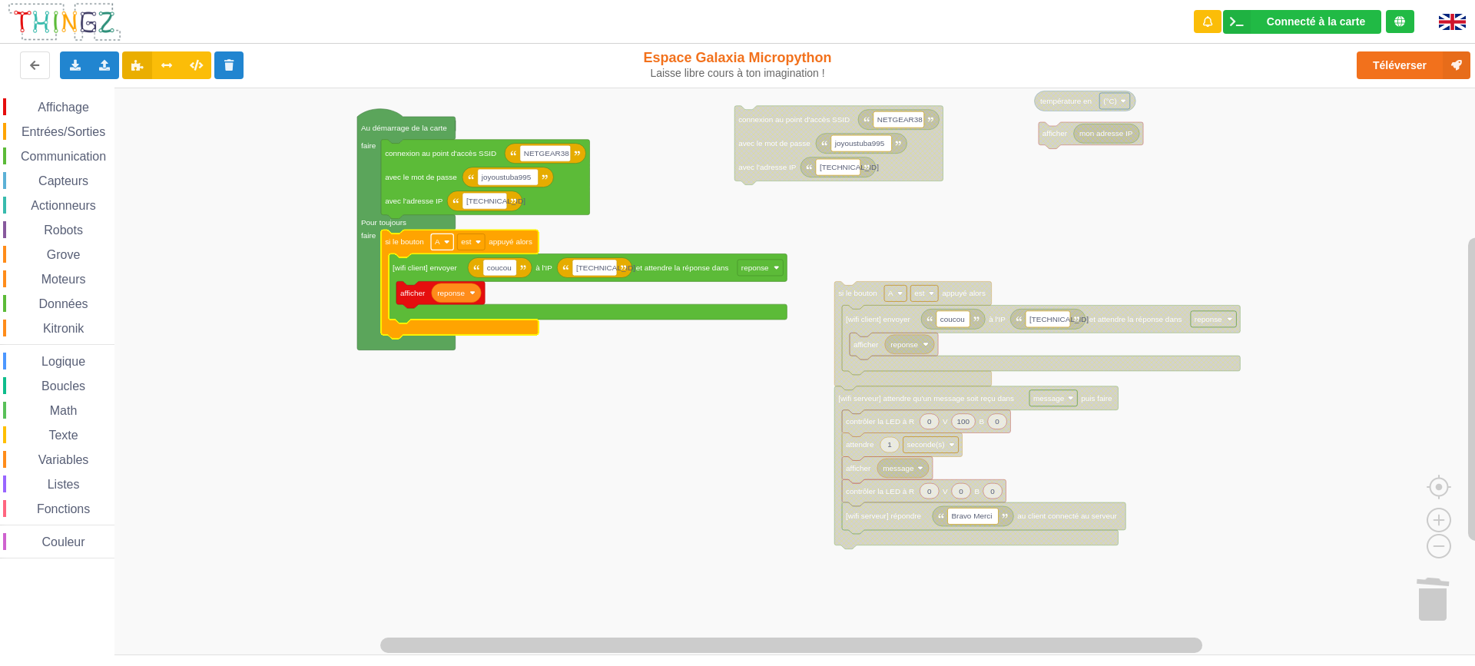
click at [448, 242] on image "Espace de travail de Blocky" at bounding box center [446, 241] width 5 height 5
click at [454, 293] on div "B" at bounding box center [447, 297] width 37 height 12
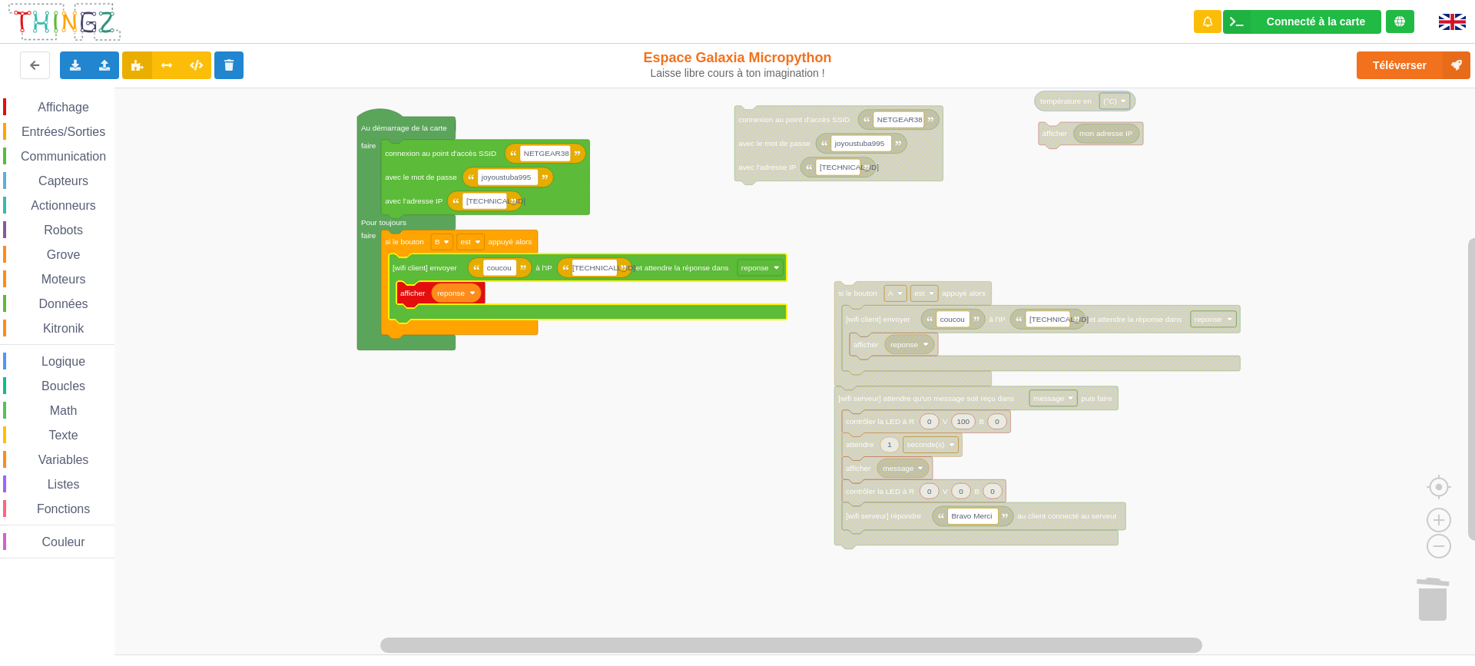
click at [610, 266] on input "[TECHNICAL_ID]" at bounding box center [594, 268] width 45 height 16
type input "[TECHNICAL_ID]"
click at [625, 380] on rect "Espace de travail de Blocky" at bounding box center [743, 372] width 1486 height 568
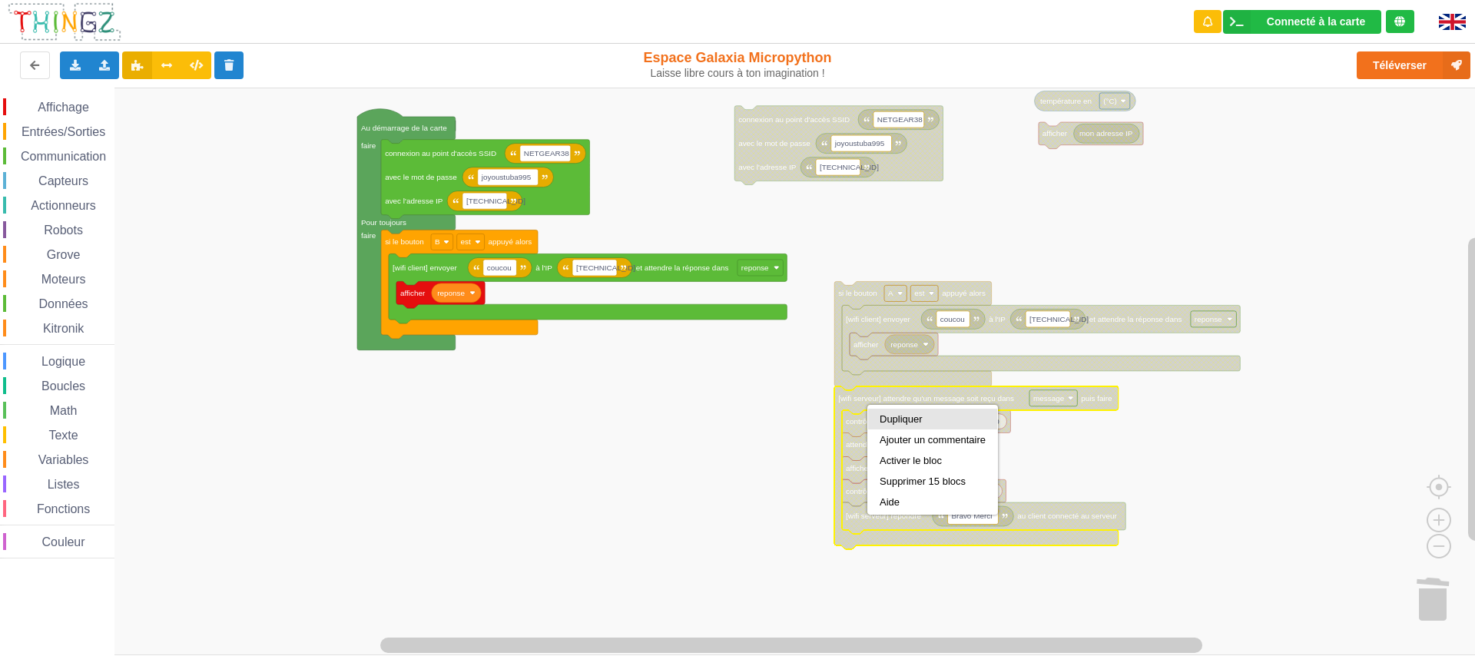
click at [891, 415] on div "Dupliquer" at bounding box center [933, 419] width 106 height 12
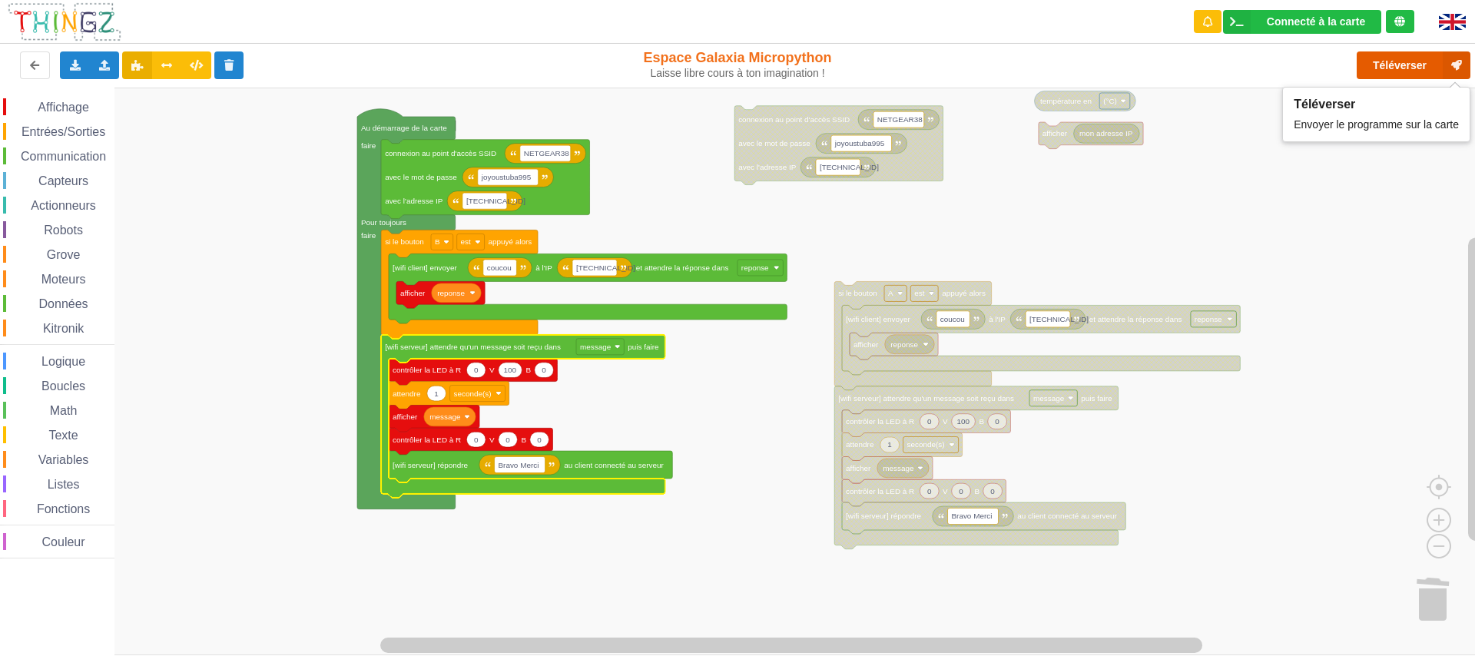
click at [1388, 68] on button "Téléverser" at bounding box center [1414, 65] width 114 height 28
click at [1375, 273] on div "Affichage Entrées/Sorties Communication Capteurs Actionneurs Robots Grove Moteu…" at bounding box center [743, 372] width 1486 height 568
click at [1409, 67] on div "Téléverser" at bounding box center [1179, 65] width 605 height 49
click at [1381, 144] on rect "Espace de travail de Blocky" at bounding box center [743, 372] width 1486 height 568
click at [1416, 63] on div "Téléverser" at bounding box center [1179, 65] width 605 height 49
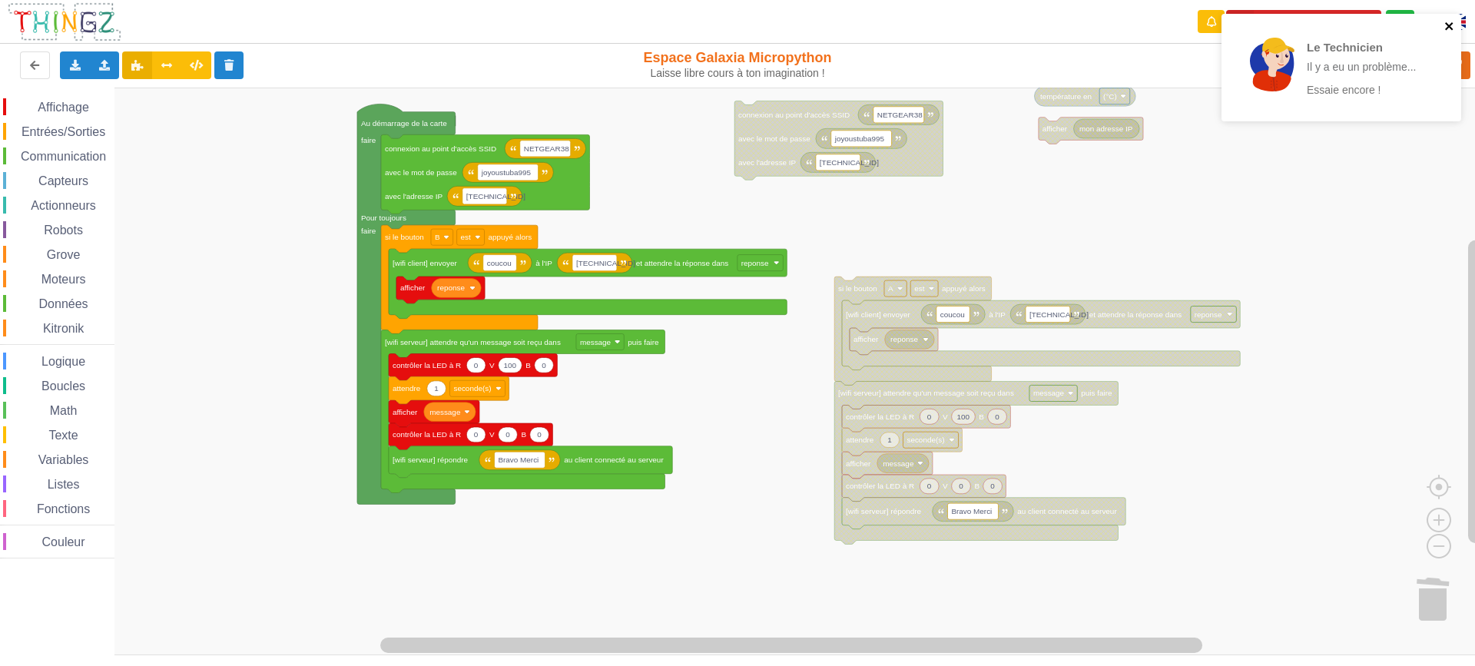
click at [1450, 25] on icon "close" at bounding box center [1449, 26] width 8 height 8
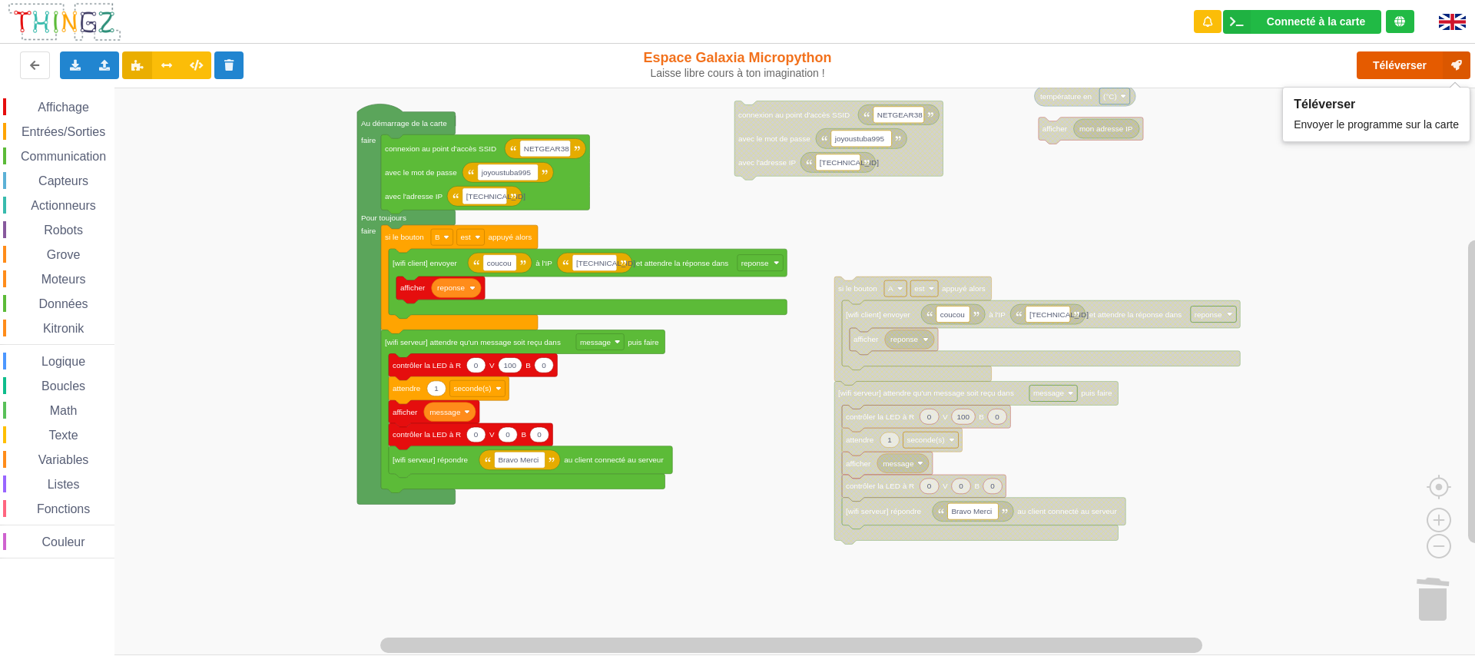
click at [1403, 51] on button "Téléverser" at bounding box center [1414, 65] width 114 height 28
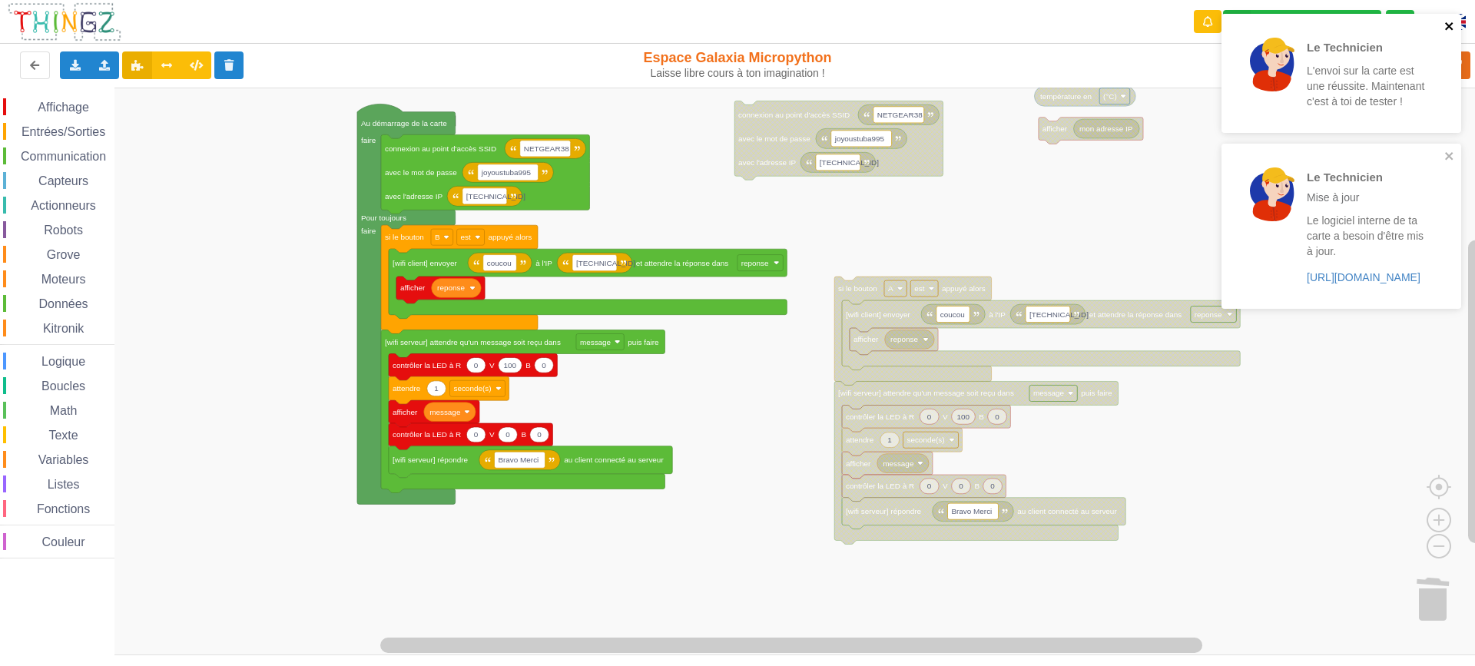
click at [1453, 28] on icon "close" at bounding box center [1449, 26] width 11 height 12
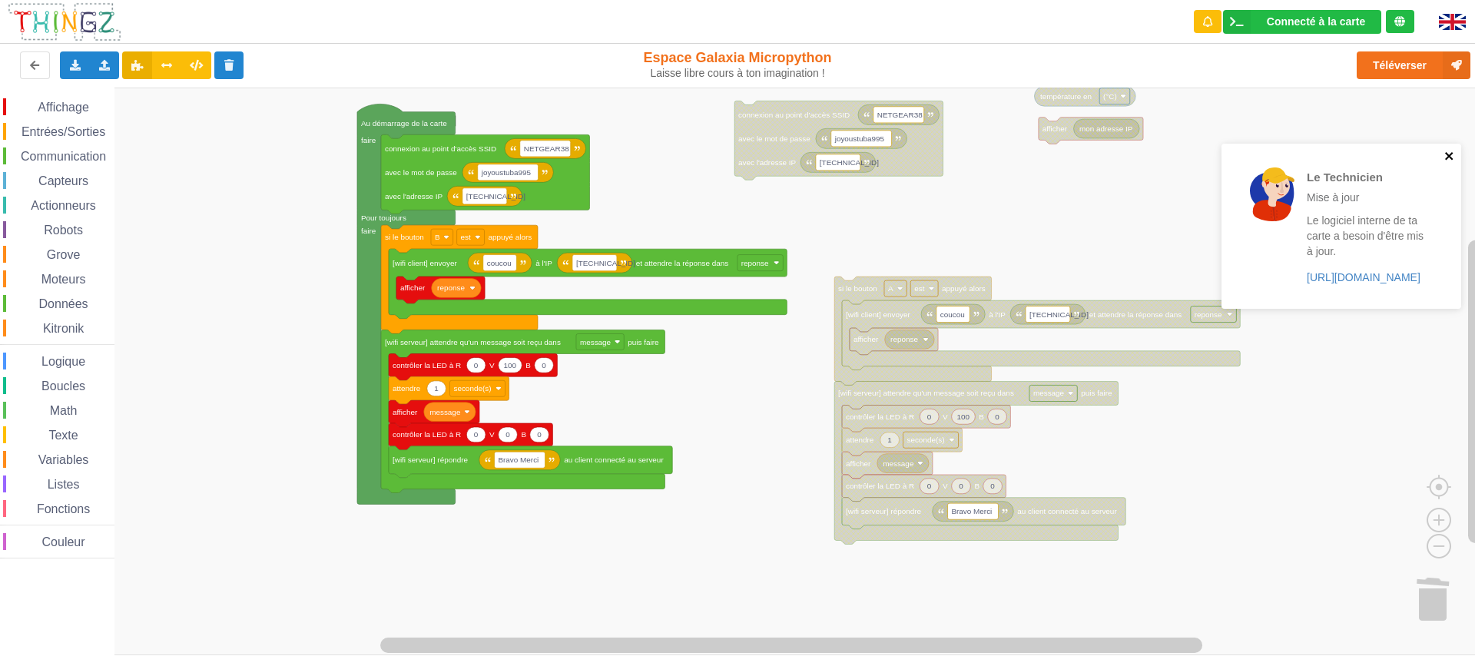
click at [1448, 155] on icon "close" at bounding box center [1449, 156] width 8 height 8
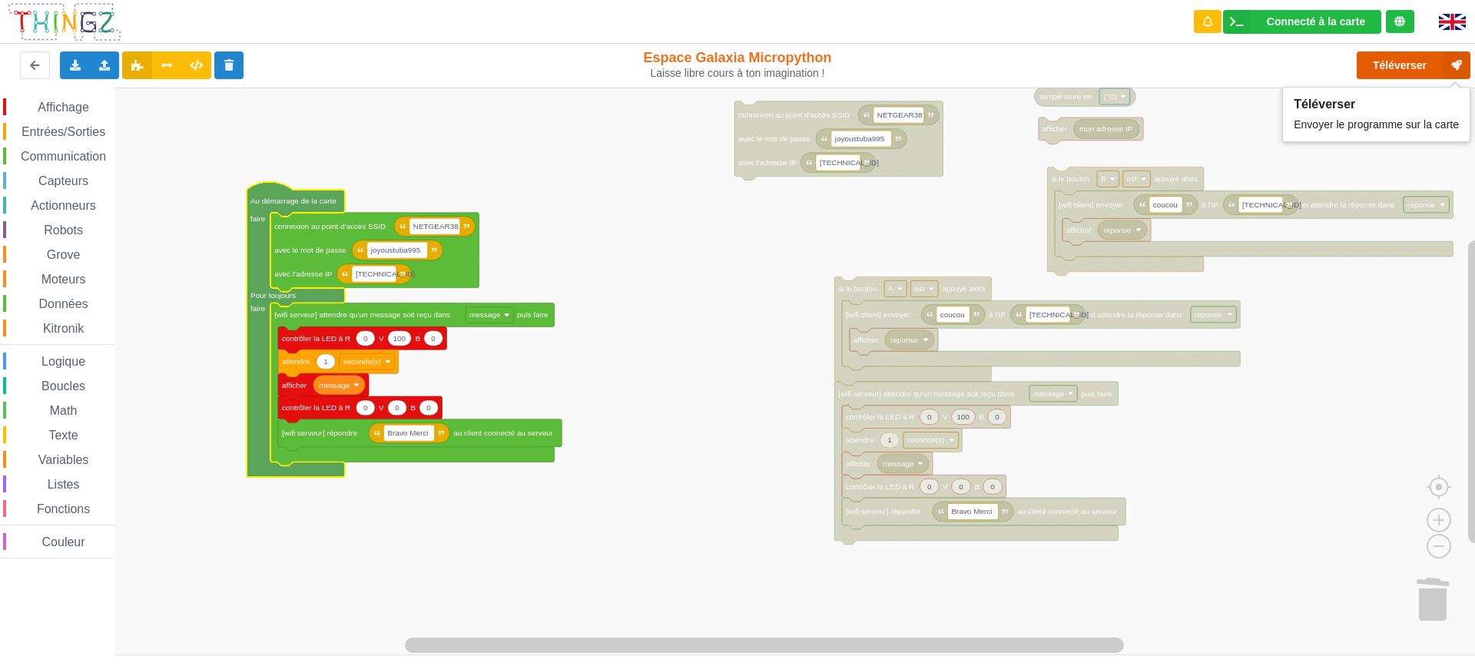
click at [1388, 69] on button "Téléverser" at bounding box center [1414, 65] width 114 height 28
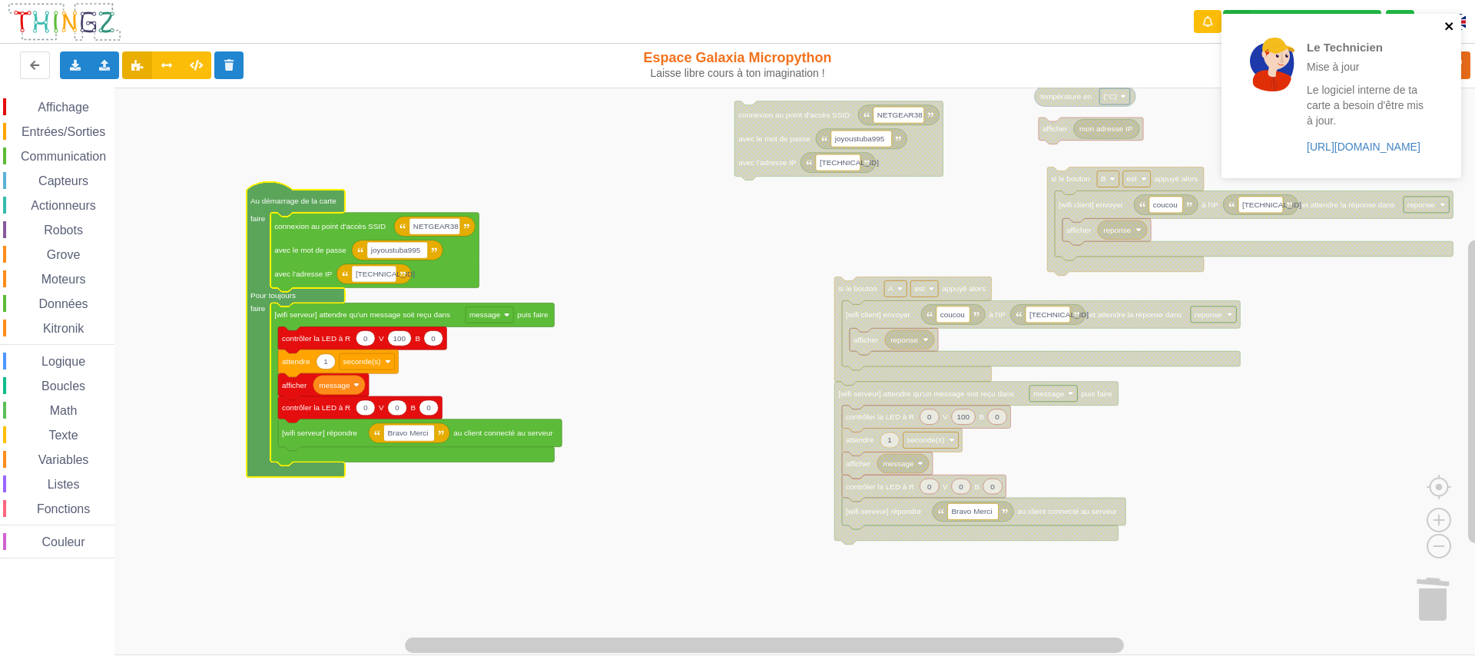
click at [1448, 26] on icon "close" at bounding box center [1449, 26] width 11 height 12
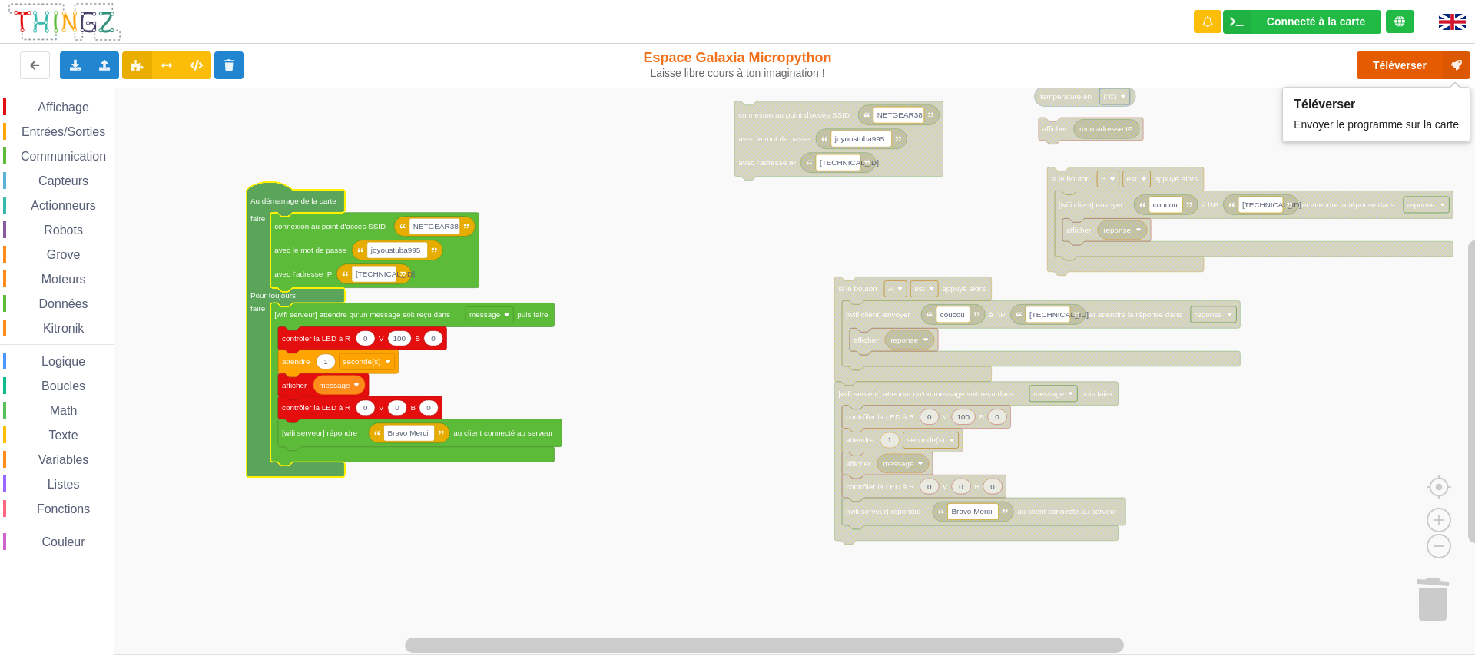
click at [1408, 68] on button "Téléverser" at bounding box center [1414, 65] width 114 height 28
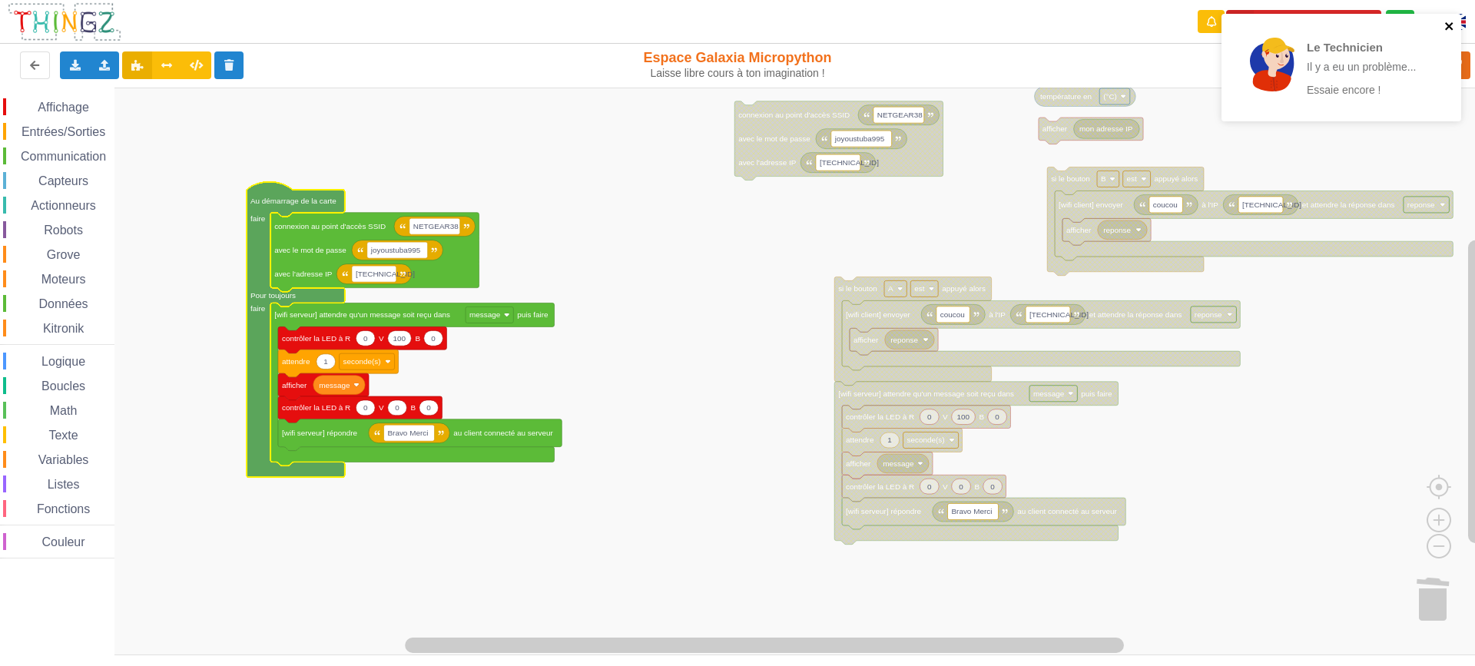
click at [1453, 28] on icon "close" at bounding box center [1449, 26] width 11 height 12
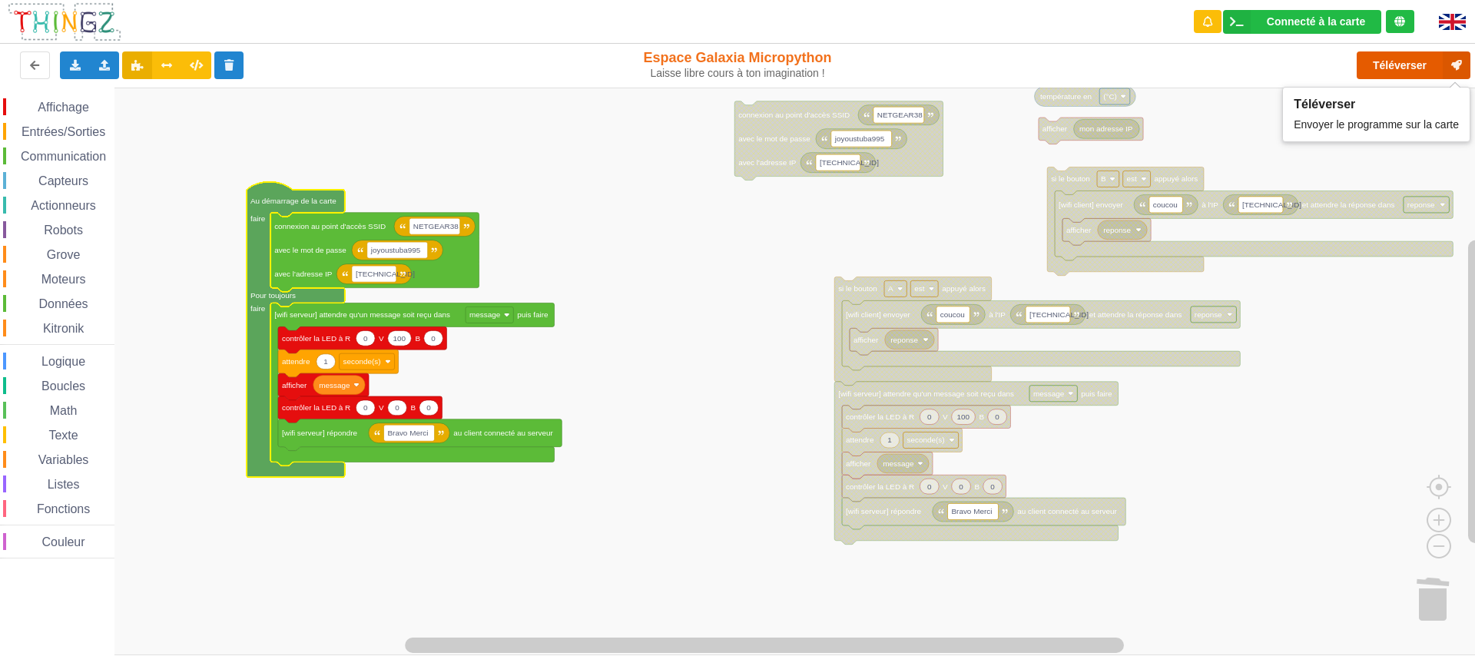
click at [1412, 65] on button "Téléverser" at bounding box center [1414, 65] width 114 height 28
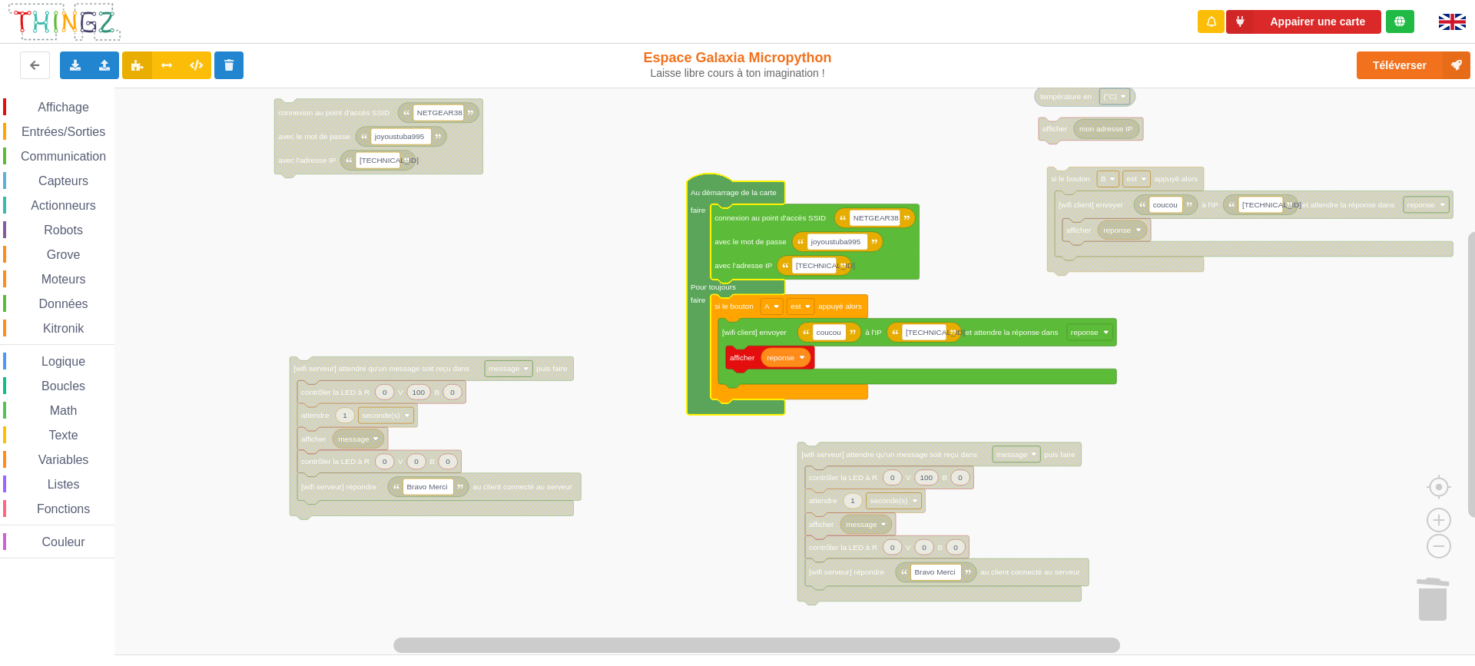
click at [66, 204] on span "Actionneurs" at bounding box center [63, 205] width 70 height 13
click at [26, 221] on div "Affichage Entrées/Sorties Communication Capteurs Actionneurs Robots Grove Moteu…" at bounding box center [743, 372] width 1486 height 568
click at [74, 130] on span "Entrées/Sorties" at bounding box center [63, 131] width 88 height 13
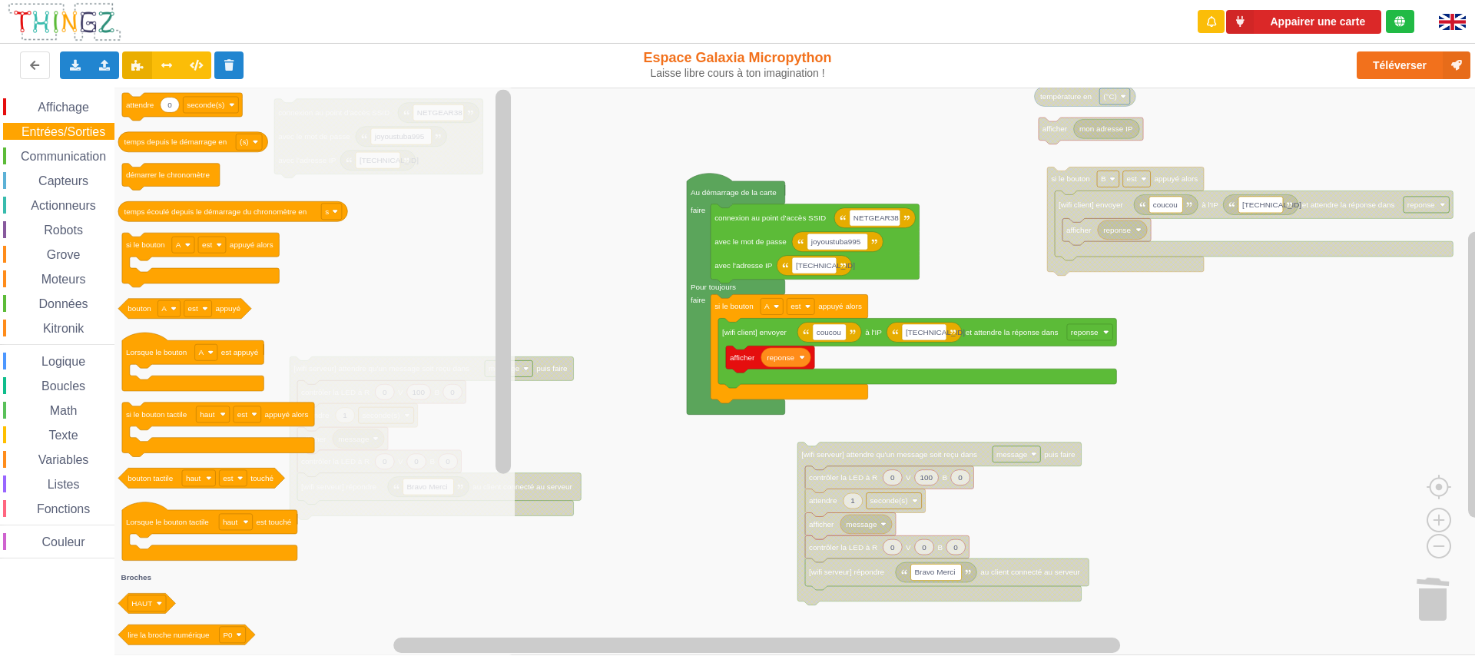
click at [67, 204] on span "Actionneurs" at bounding box center [63, 205] width 70 height 13
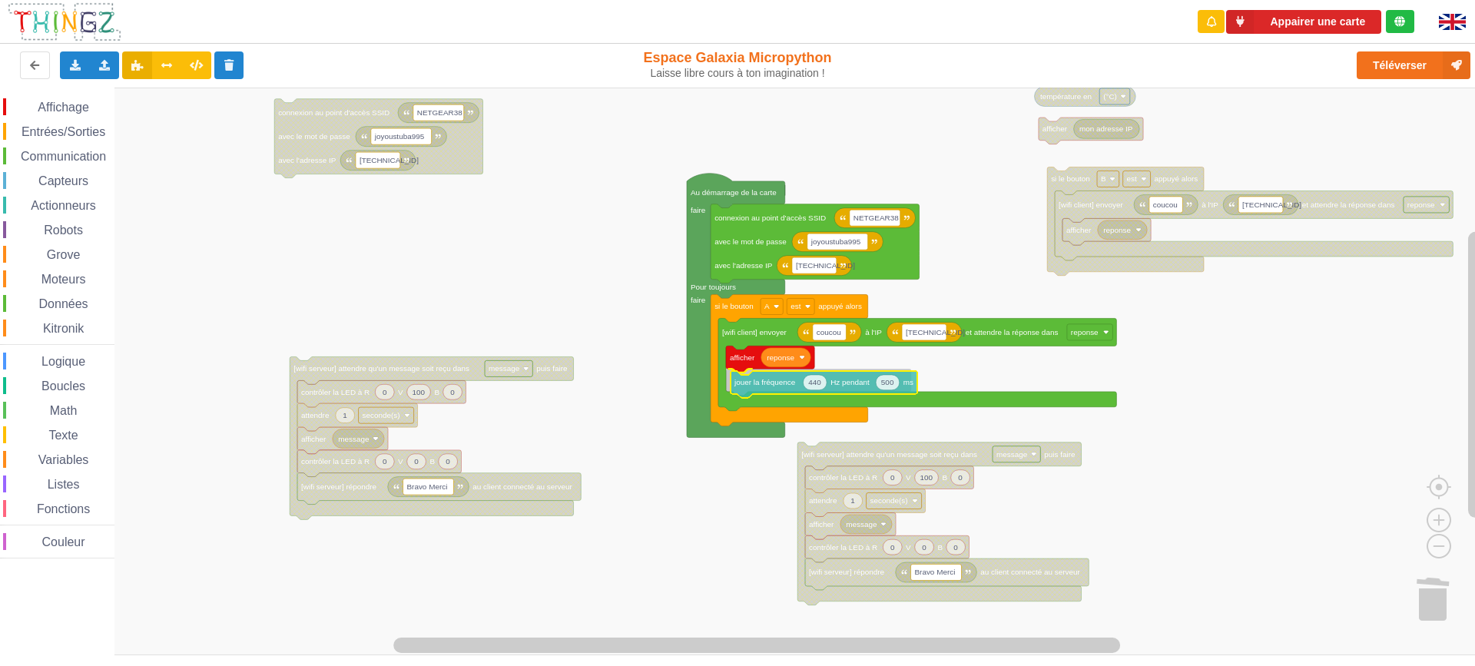
click at [774, 389] on div "Affichage Entrées/Sorties Communication Capteurs Actionneurs Robots Grove Moteu…" at bounding box center [743, 372] width 1486 height 568
click at [634, 408] on rect "Espace de travail de Blocky" at bounding box center [743, 372] width 1486 height 568
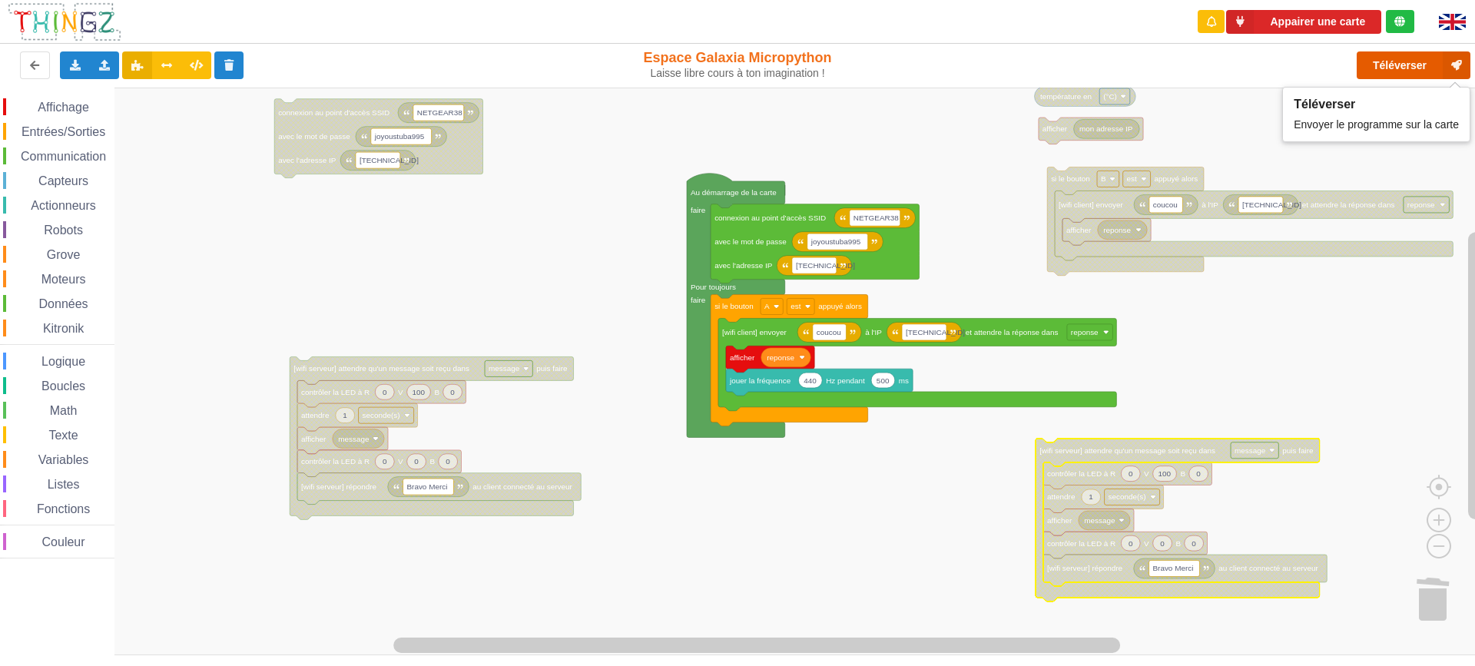
click at [1388, 67] on button "Téléverser" at bounding box center [1414, 65] width 114 height 28
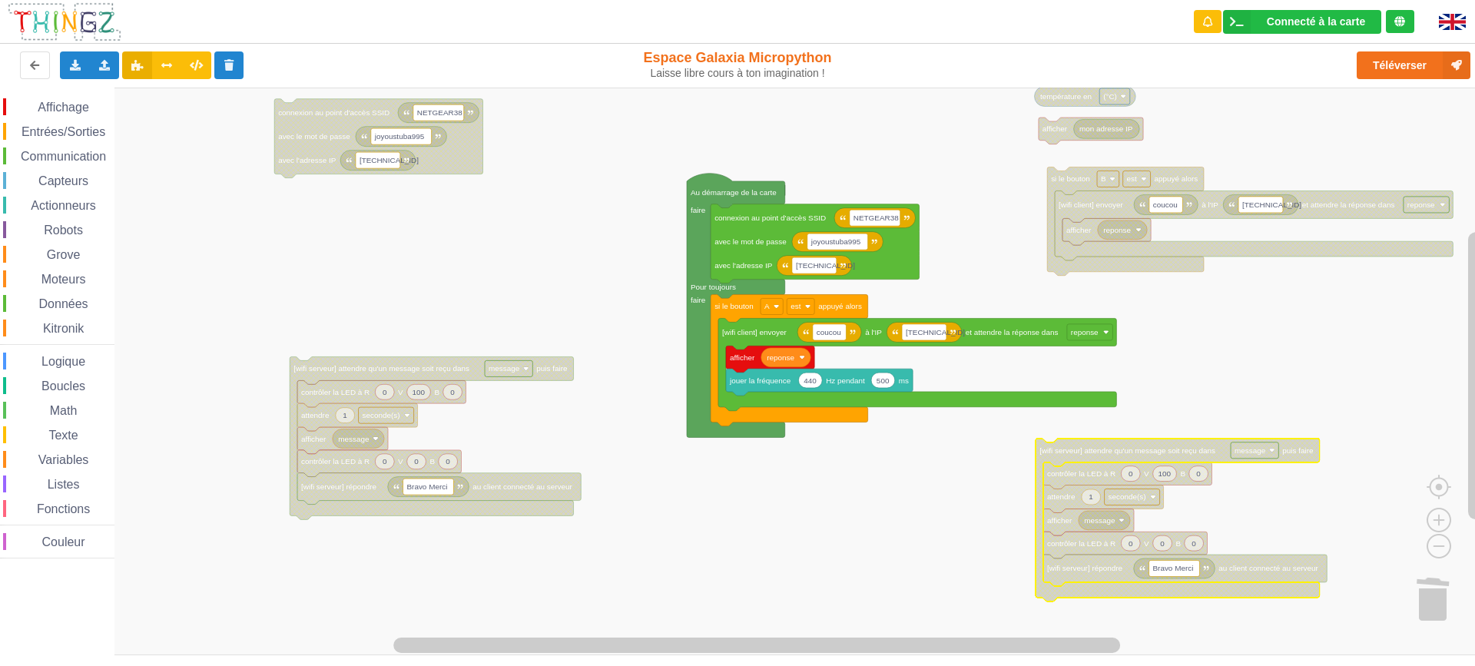
click at [64, 206] on span "Actionneurs" at bounding box center [63, 205] width 70 height 13
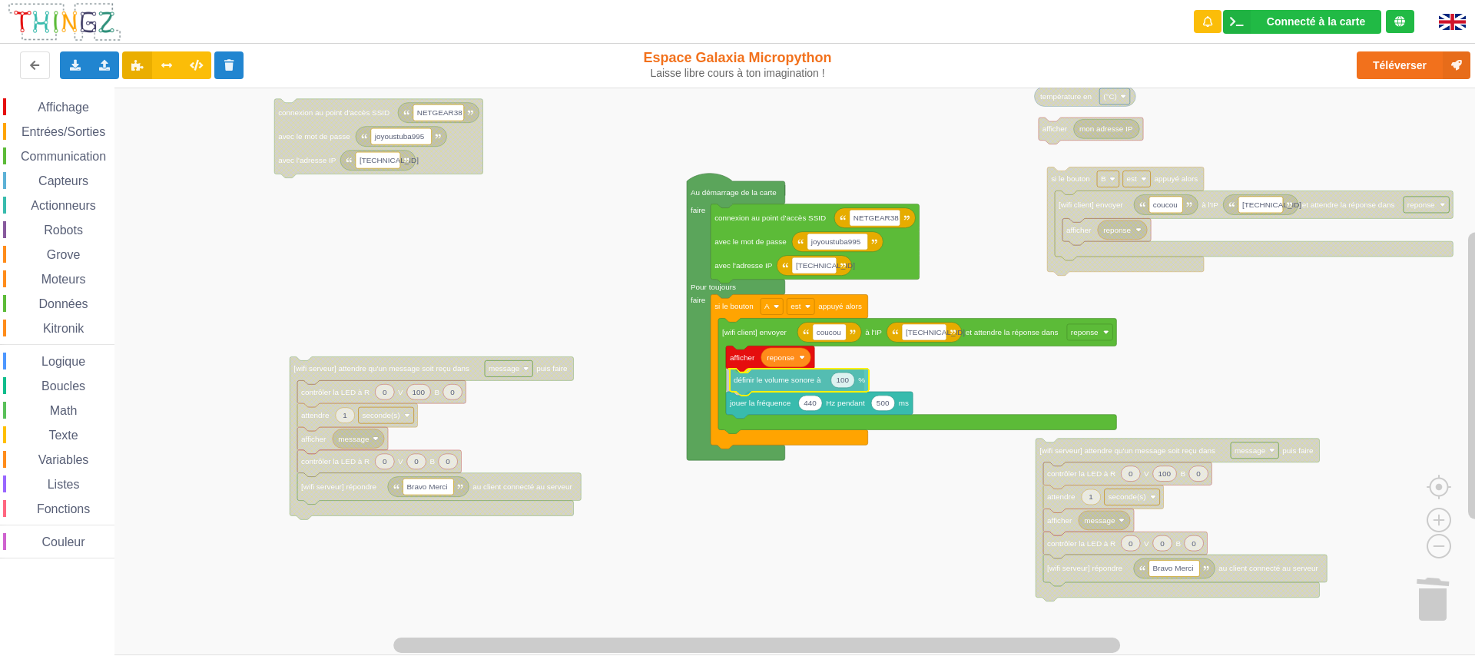
click at [782, 383] on div "Affichage Entrées/Sorties Communication Capteurs Actionneurs Robots Grove Moteu…" at bounding box center [743, 372] width 1486 height 568
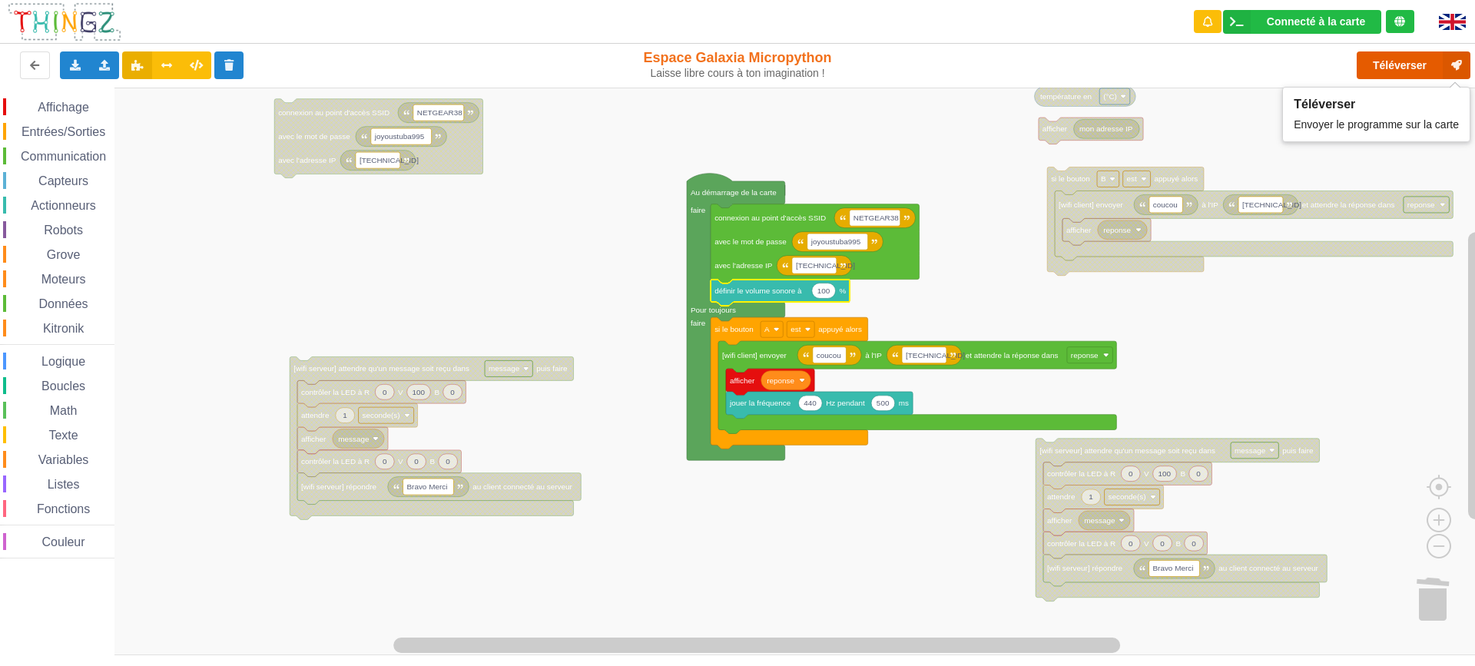
click at [1392, 71] on button "Téléverser" at bounding box center [1414, 65] width 114 height 28
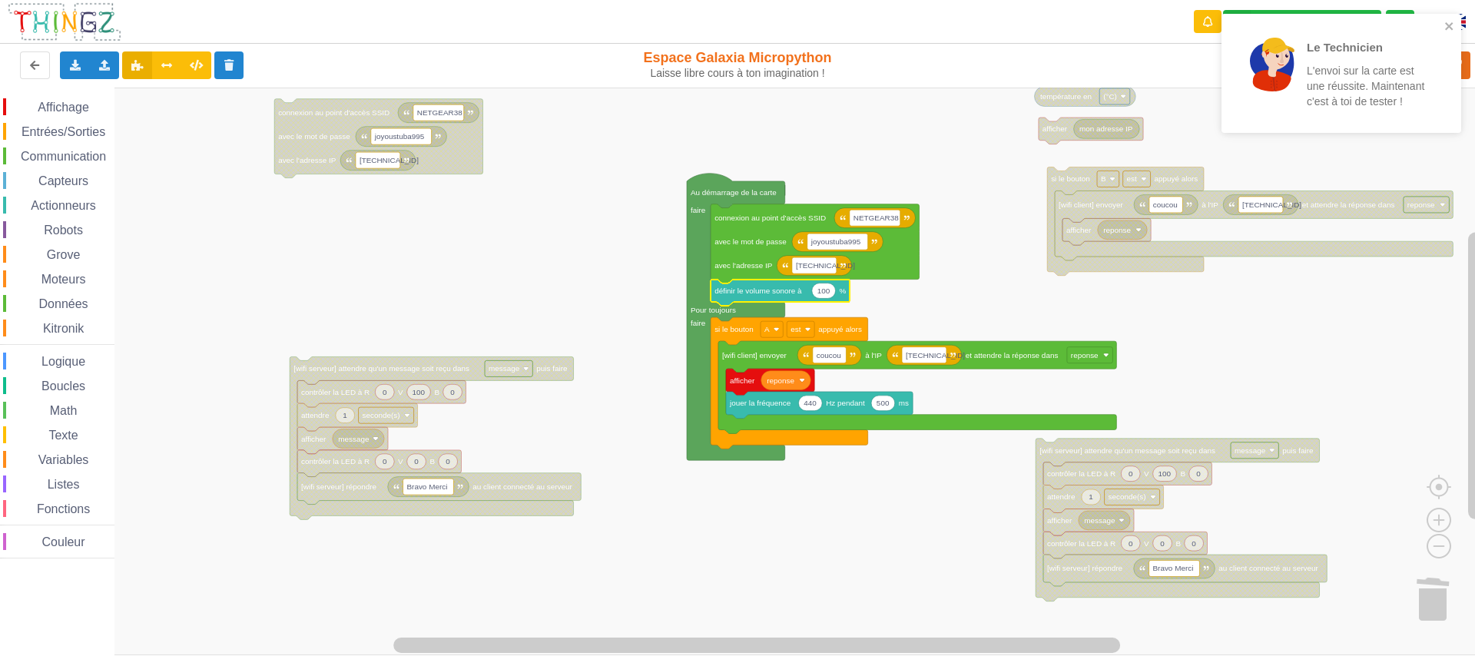
click at [65, 199] on span "Actionneurs" at bounding box center [63, 205] width 70 height 13
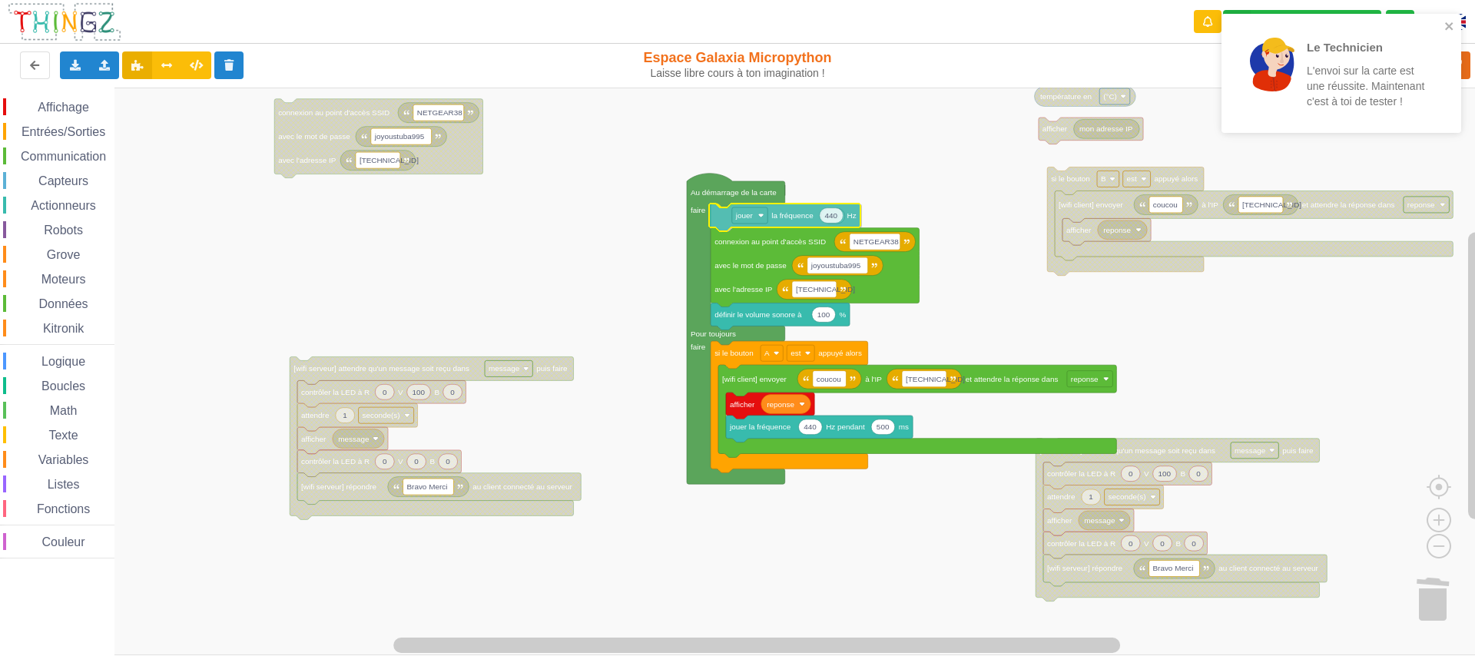
click at [800, 219] on div "Affichage Entrées/Sorties Communication Capteurs Actionneurs Robots Grove Moteu…" at bounding box center [743, 372] width 1486 height 568
click at [1453, 16] on div "Le Technicien L'envoi sur la carte est une réussite. Maintenant c'est à toi de …" at bounding box center [1342, 73] width 240 height 119
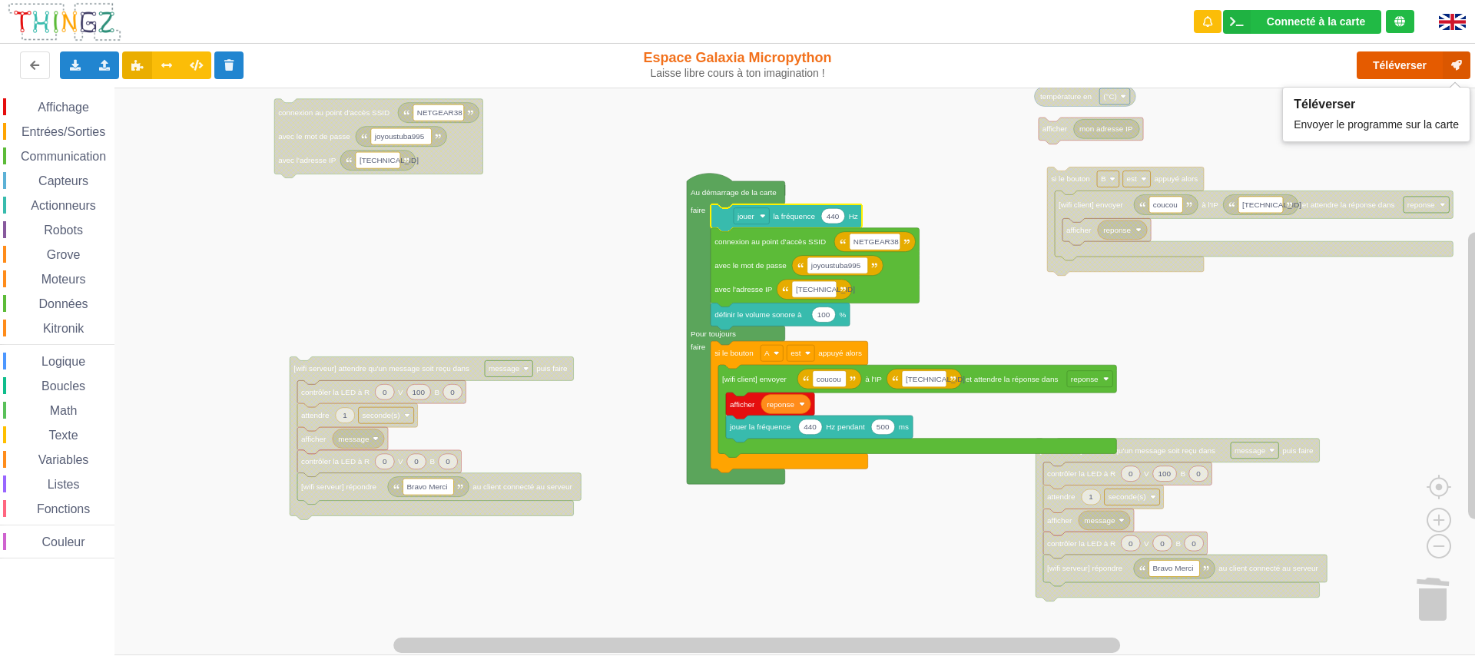
click at [1391, 67] on button "Téléverser" at bounding box center [1414, 65] width 114 height 28
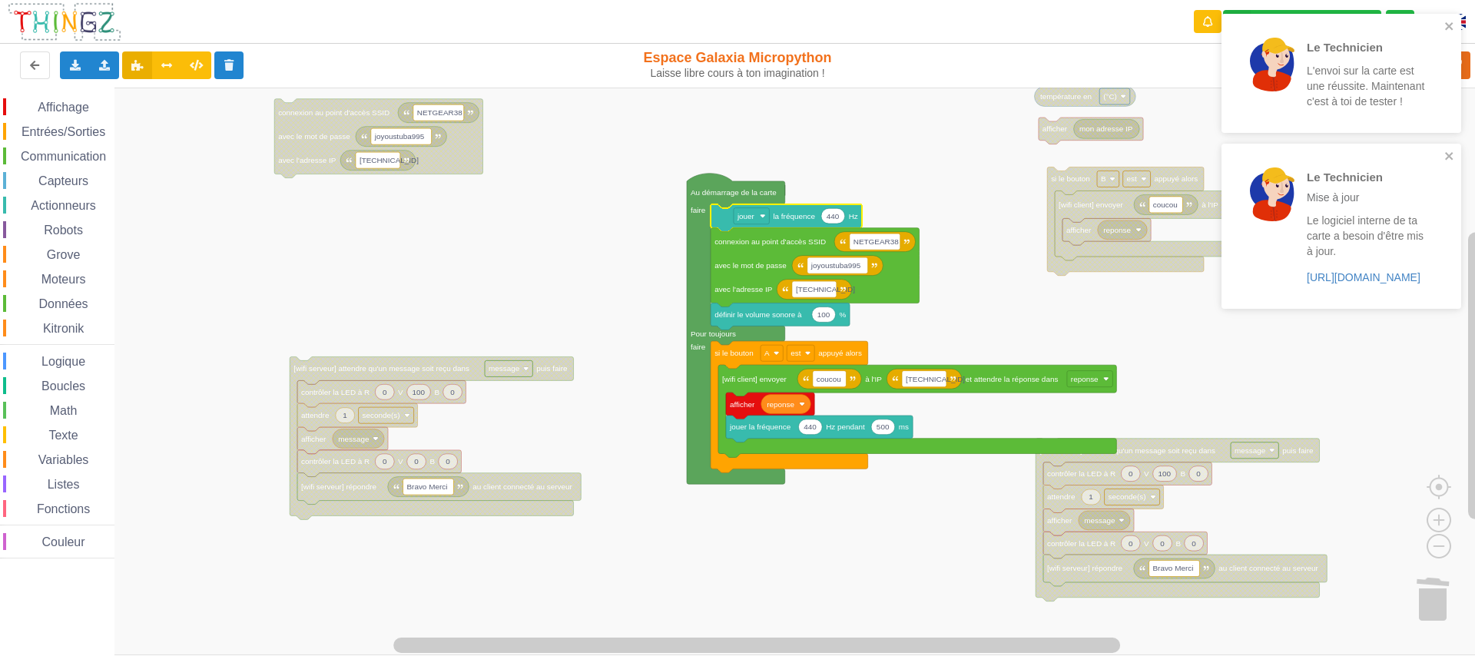
click at [67, 106] on span "Affichage" at bounding box center [62, 107] width 55 height 13
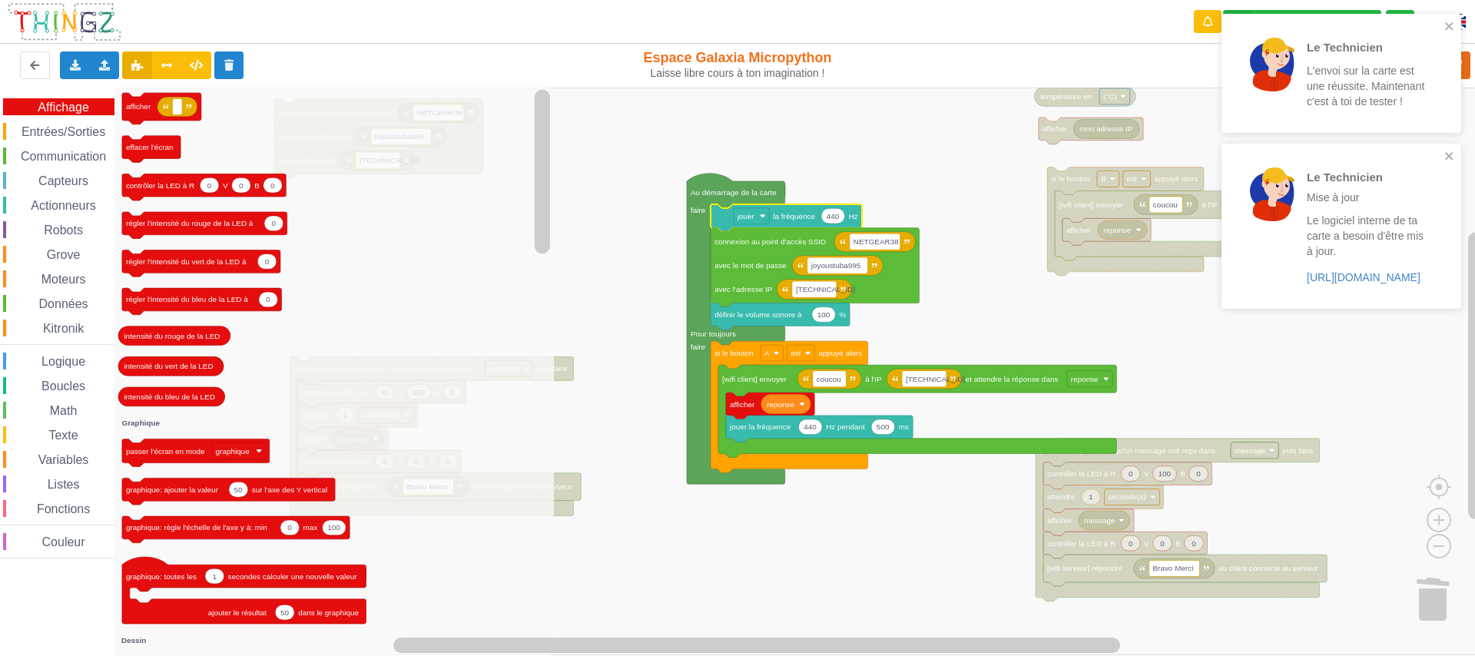
click at [65, 158] on span "Communication" at bounding box center [63, 156] width 90 height 13
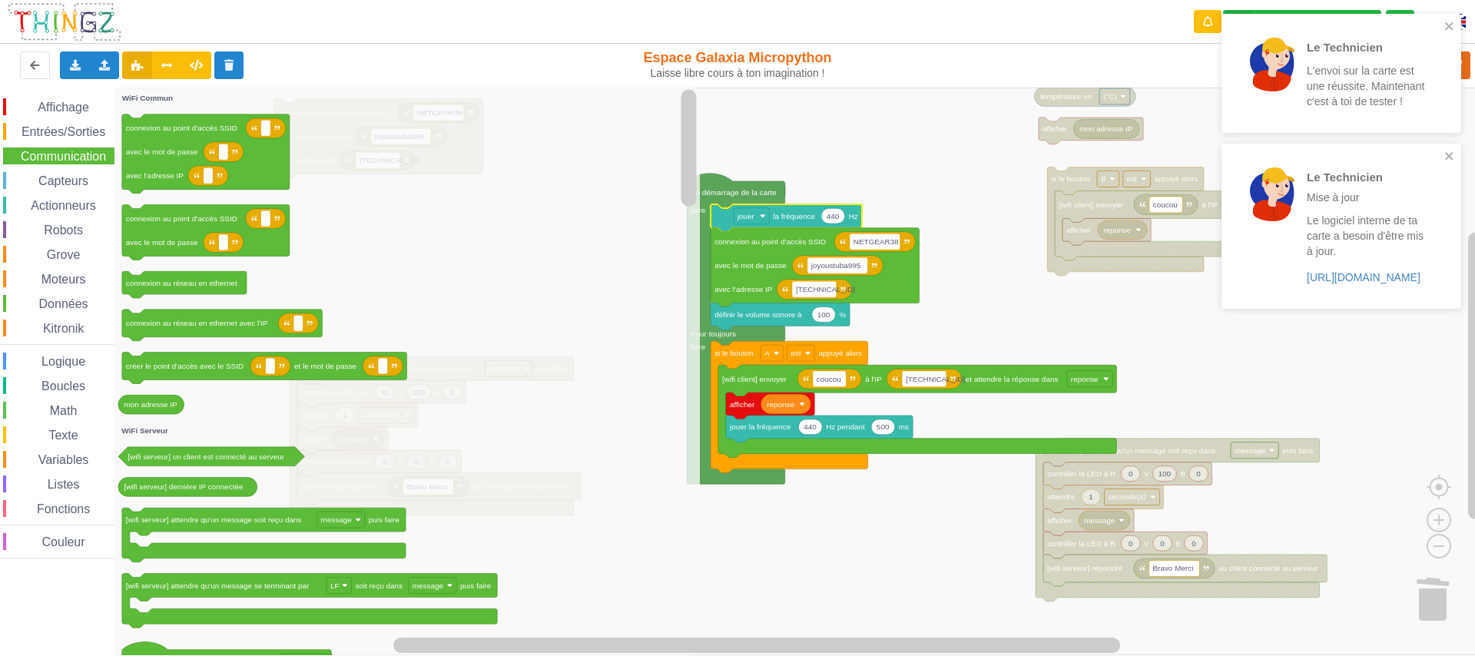
click at [65, 178] on span "Capteurs" at bounding box center [63, 180] width 55 height 13
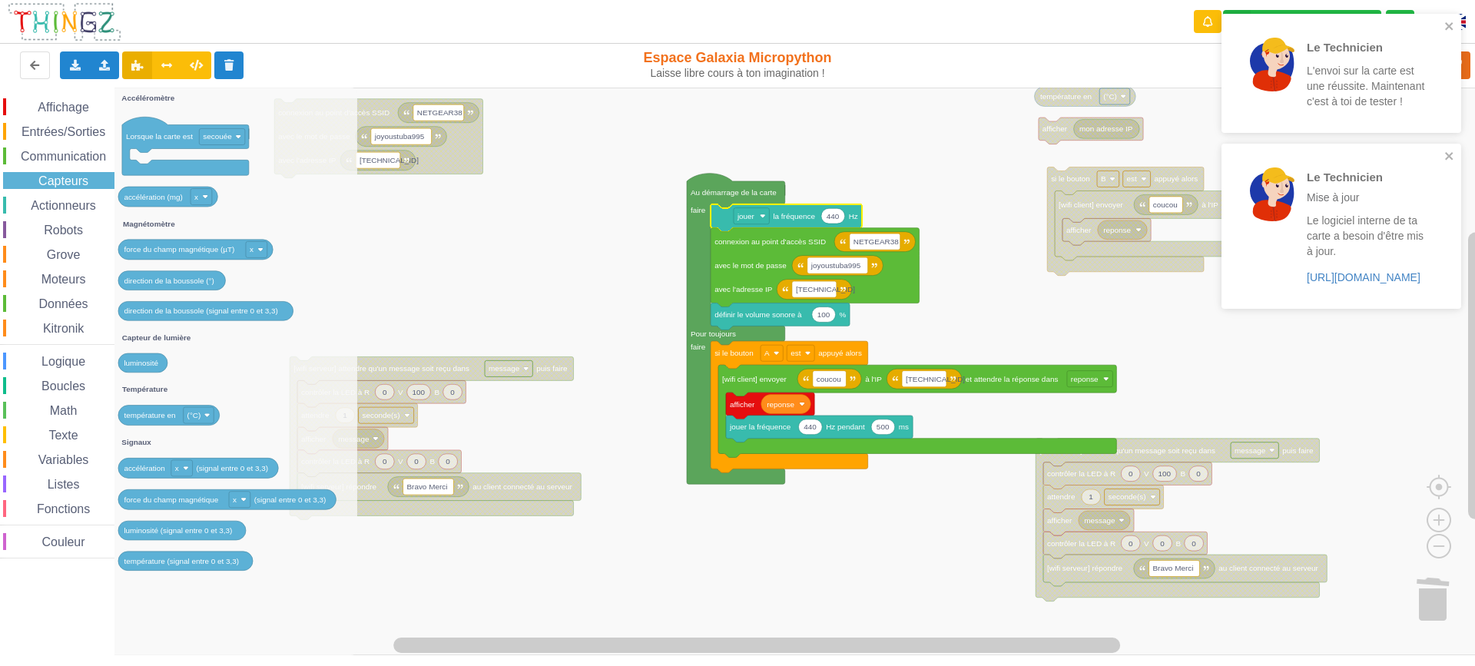
click at [66, 197] on div "Actionneurs" at bounding box center [58, 205] width 111 height 17
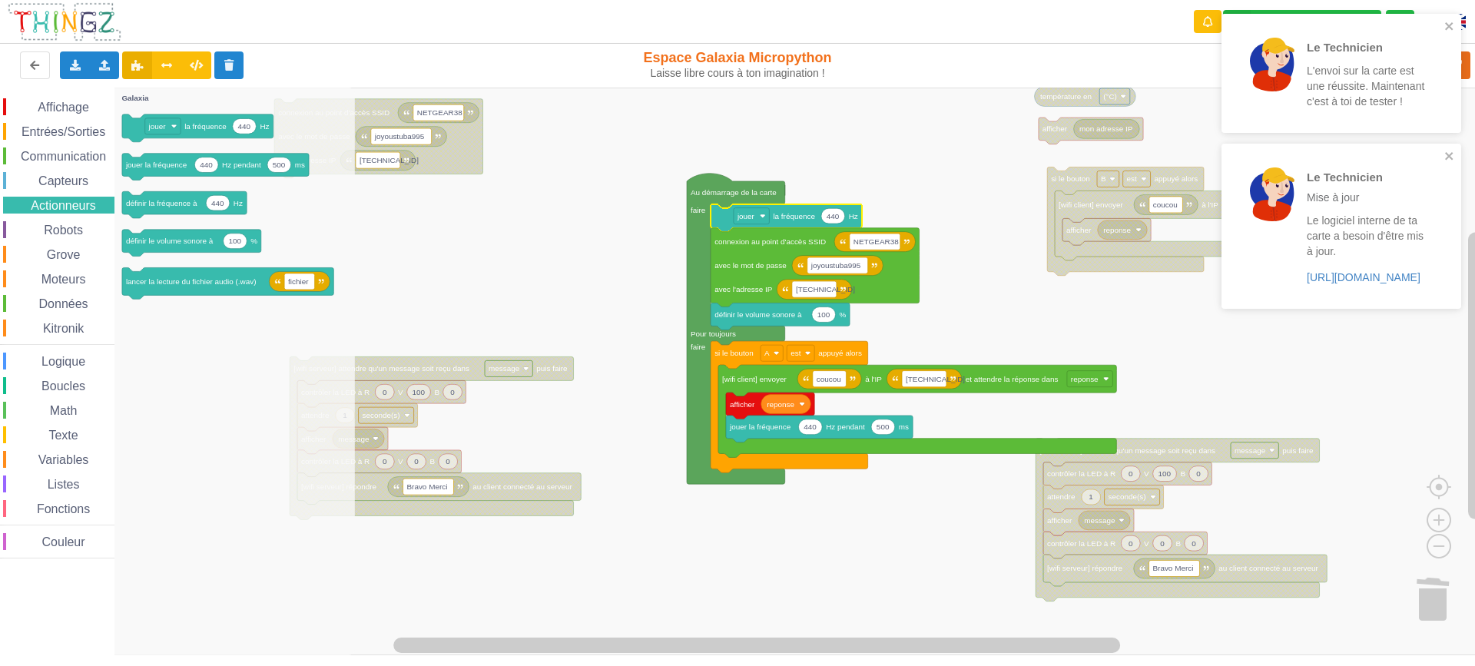
click at [68, 542] on span "Couleur" at bounding box center [64, 542] width 48 height 13
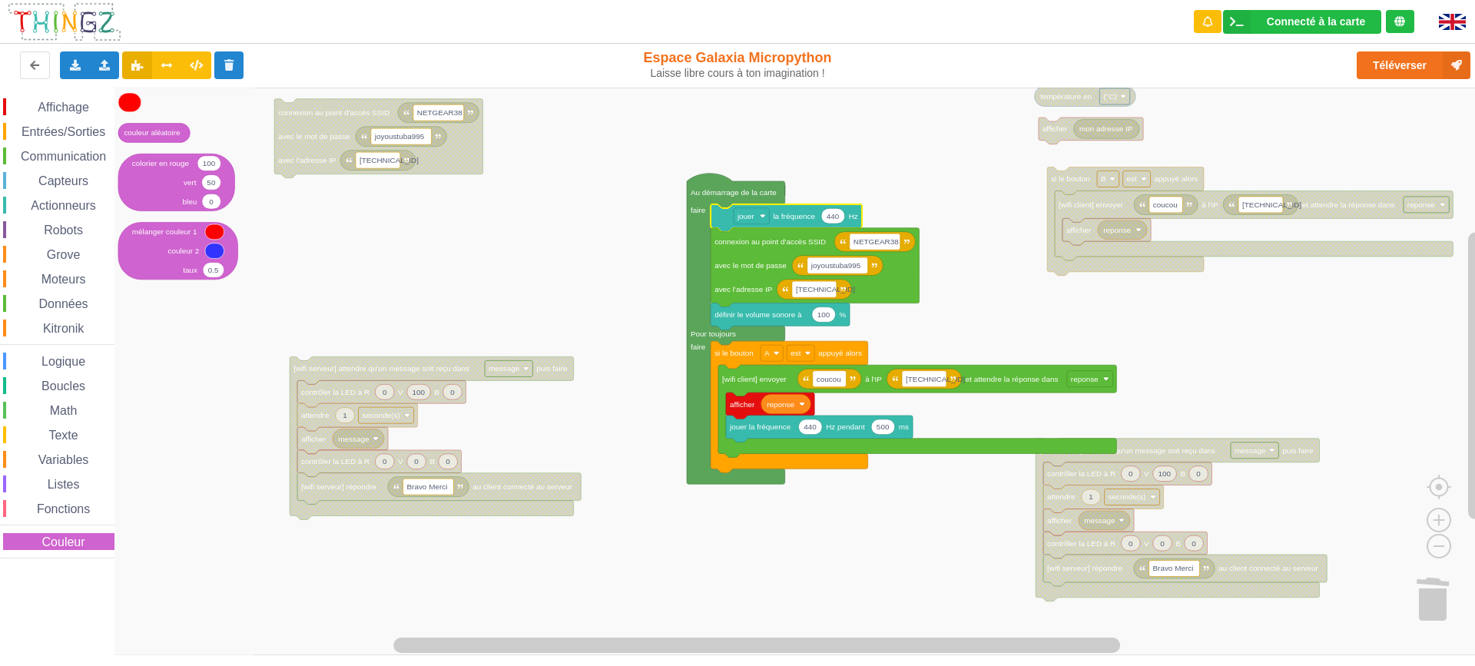
click at [62, 111] on span "Affichage" at bounding box center [62, 107] width 55 height 13
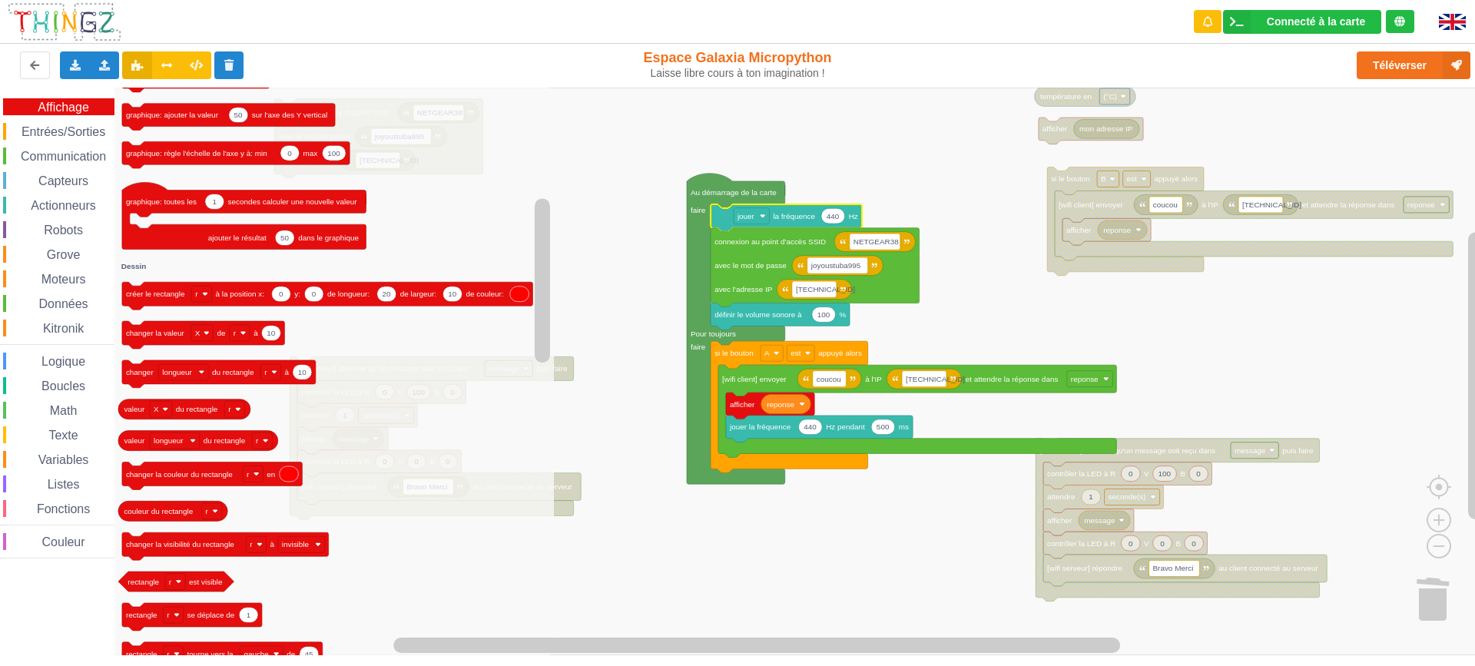
click at [64, 127] on span "Entrées/Sorties" at bounding box center [63, 131] width 88 height 13
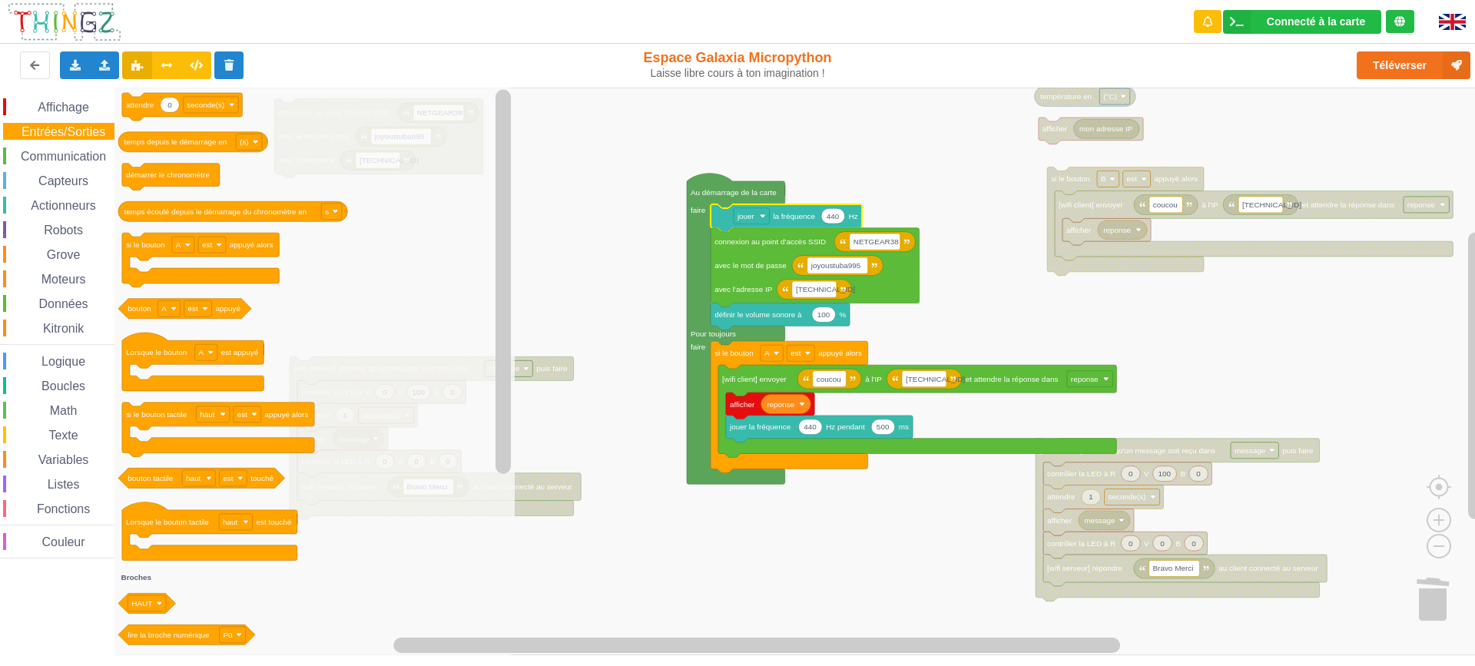
click at [88, 159] on span "Communication" at bounding box center [63, 156] width 90 height 13
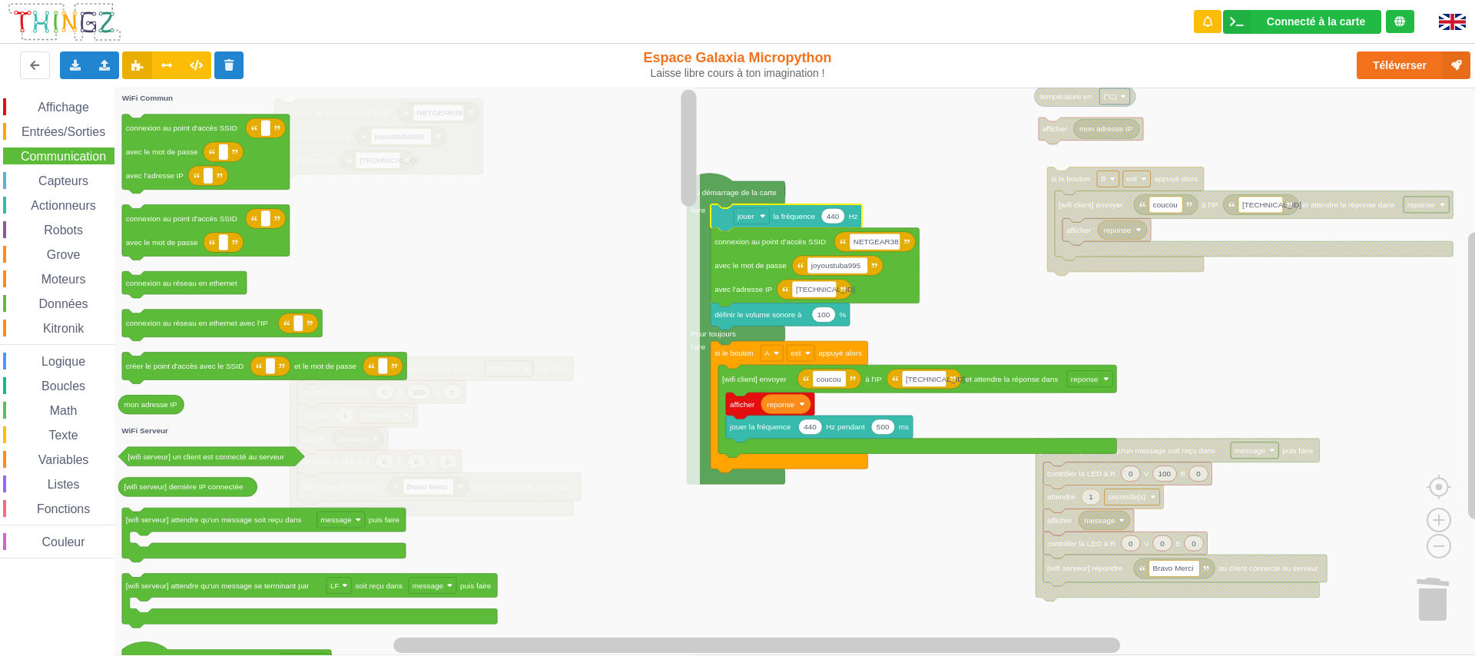
click at [63, 181] on span "Capteurs" at bounding box center [63, 180] width 55 height 13
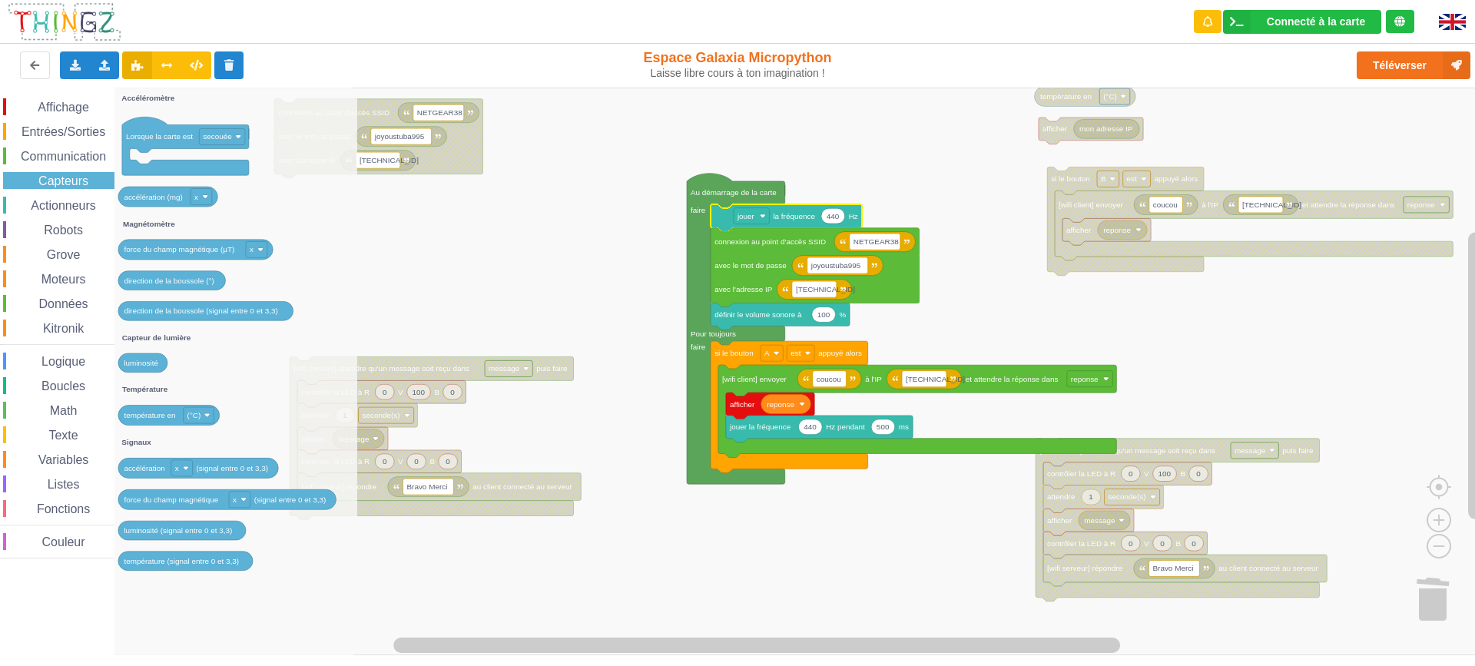
click at [68, 204] on span "Actionneurs" at bounding box center [63, 205] width 70 height 13
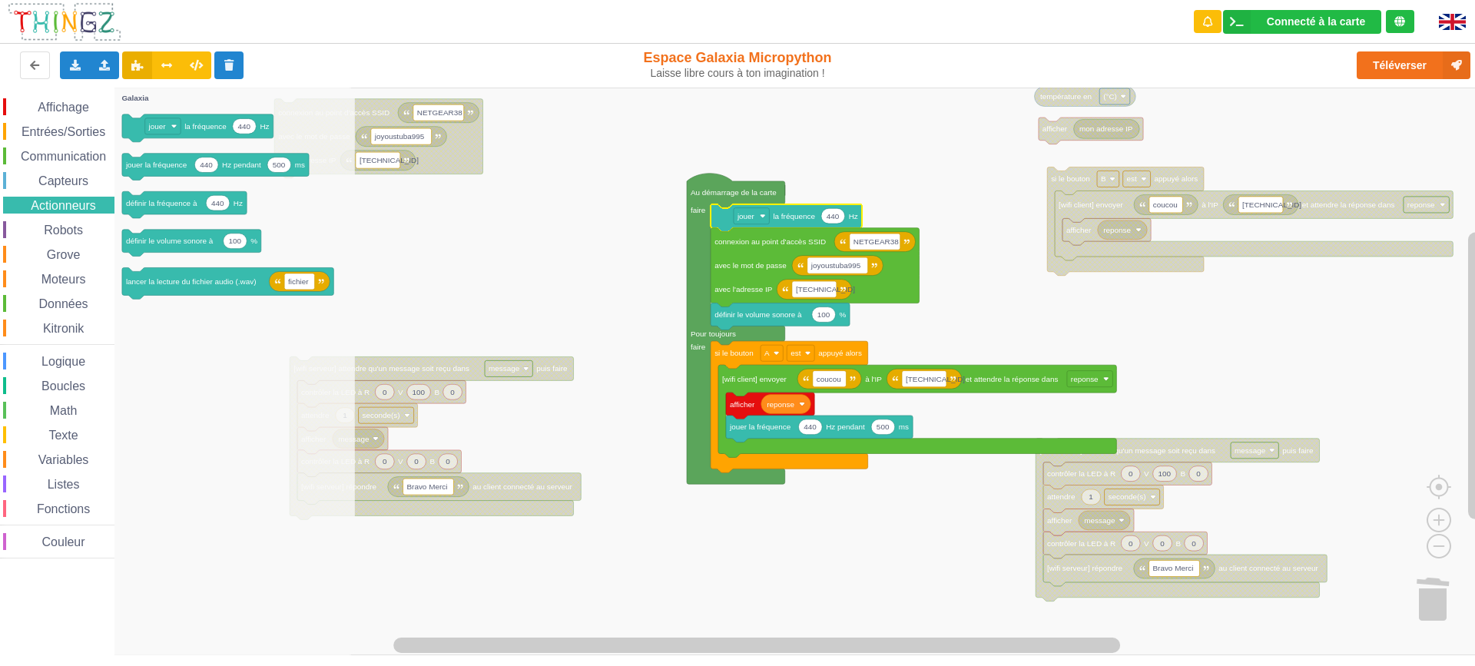
click at [61, 232] on span "Robots" at bounding box center [63, 230] width 44 height 13
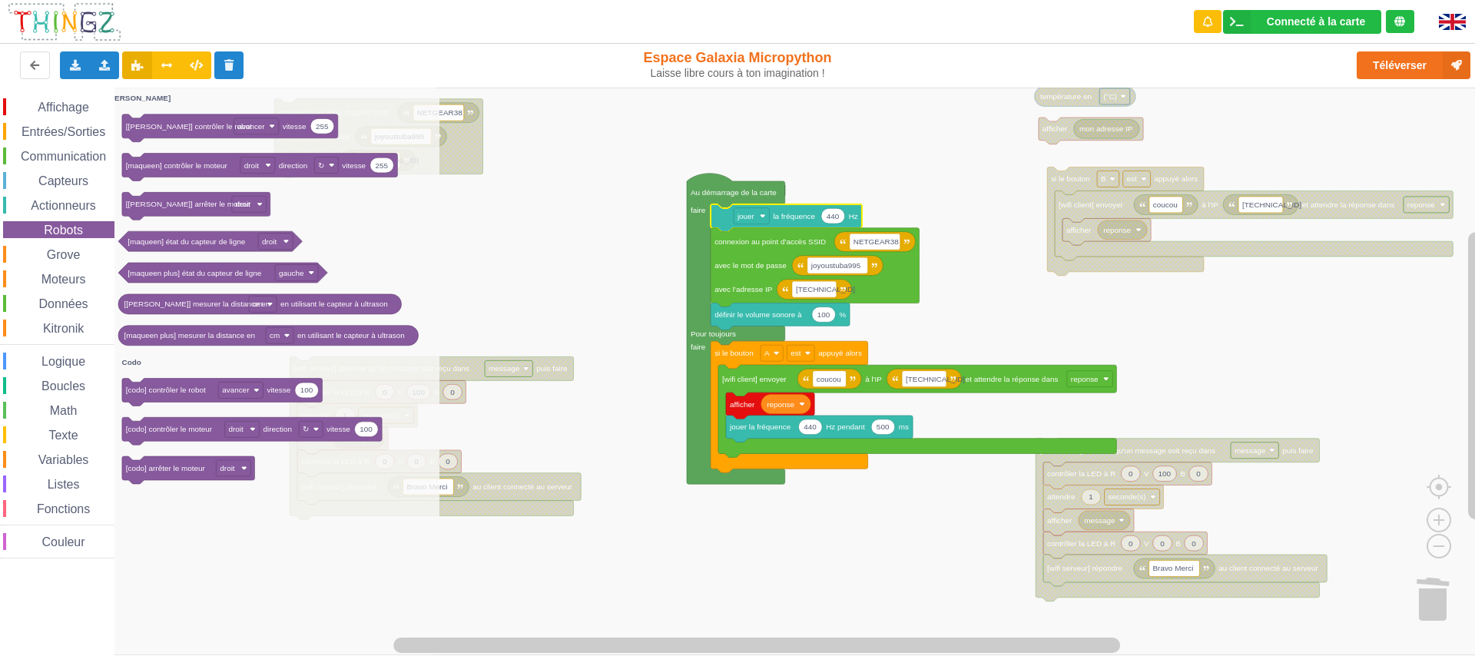
click at [65, 256] on span "Grove" at bounding box center [64, 254] width 38 height 13
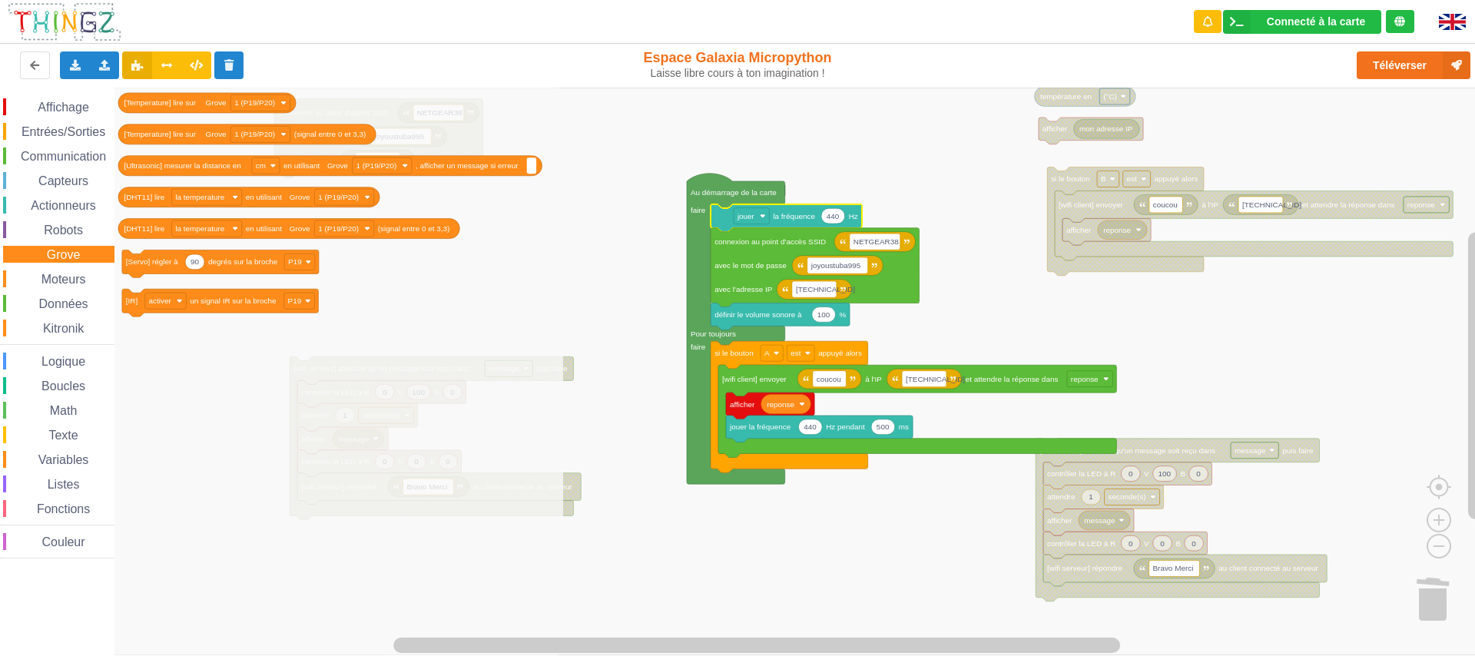
click at [67, 279] on span "Moteurs" at bounding box center [63, 279] width 49 height 13
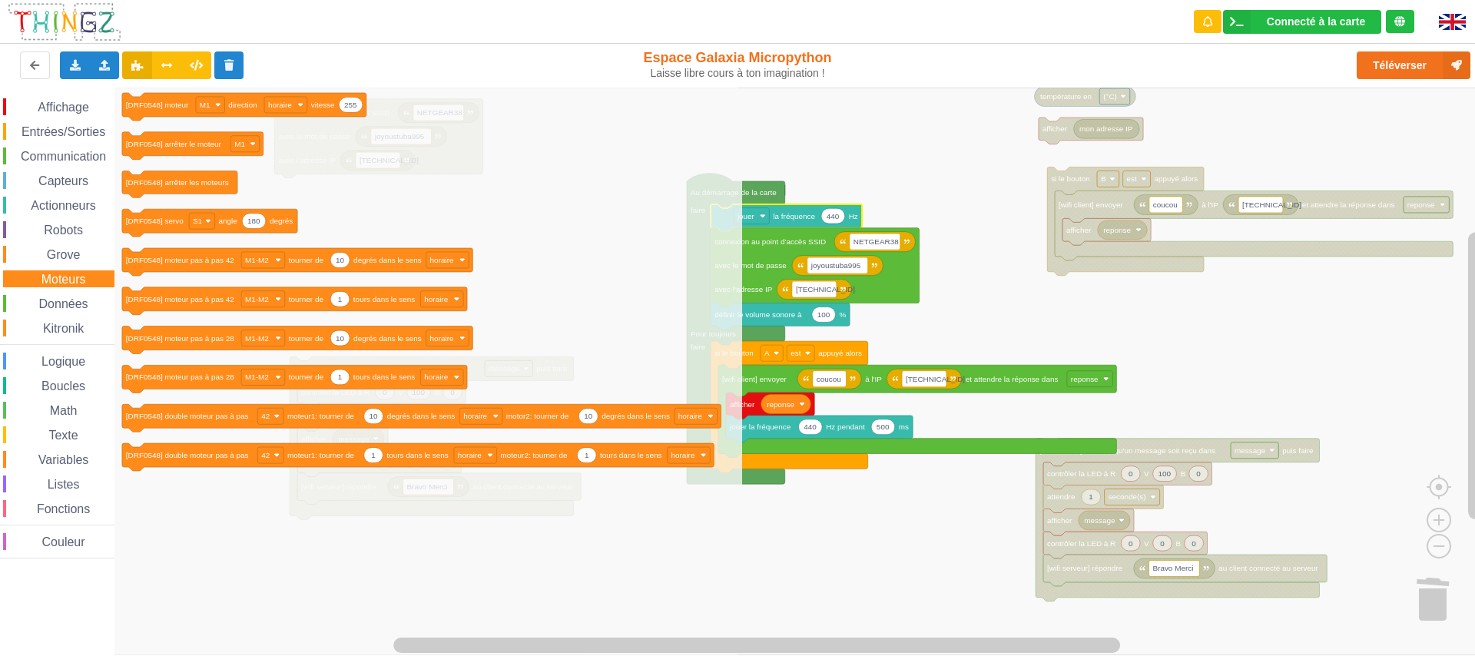
click at [65, 302] on span "Données" at bounding box center [64, 303] width 54 height 13
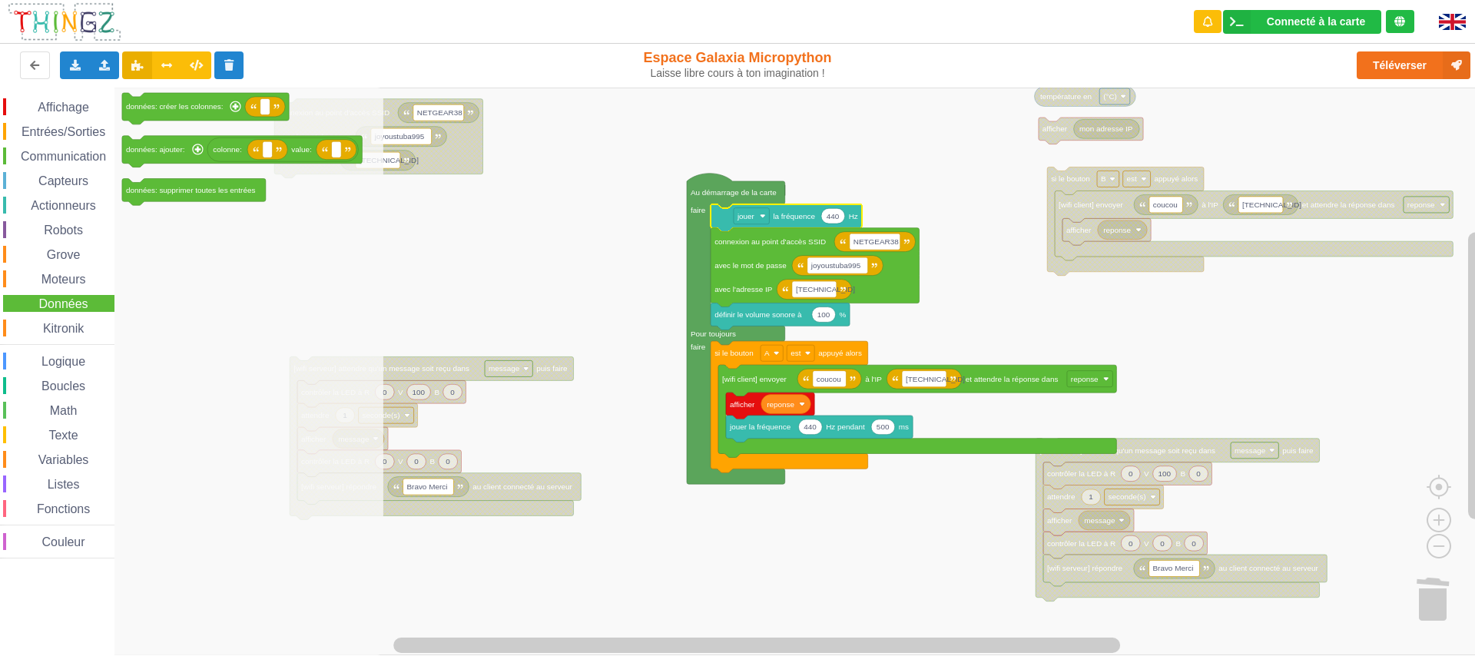
click at [65, 336] on div "Kitronik" at bounding box center [58, 328] width 111 height 17
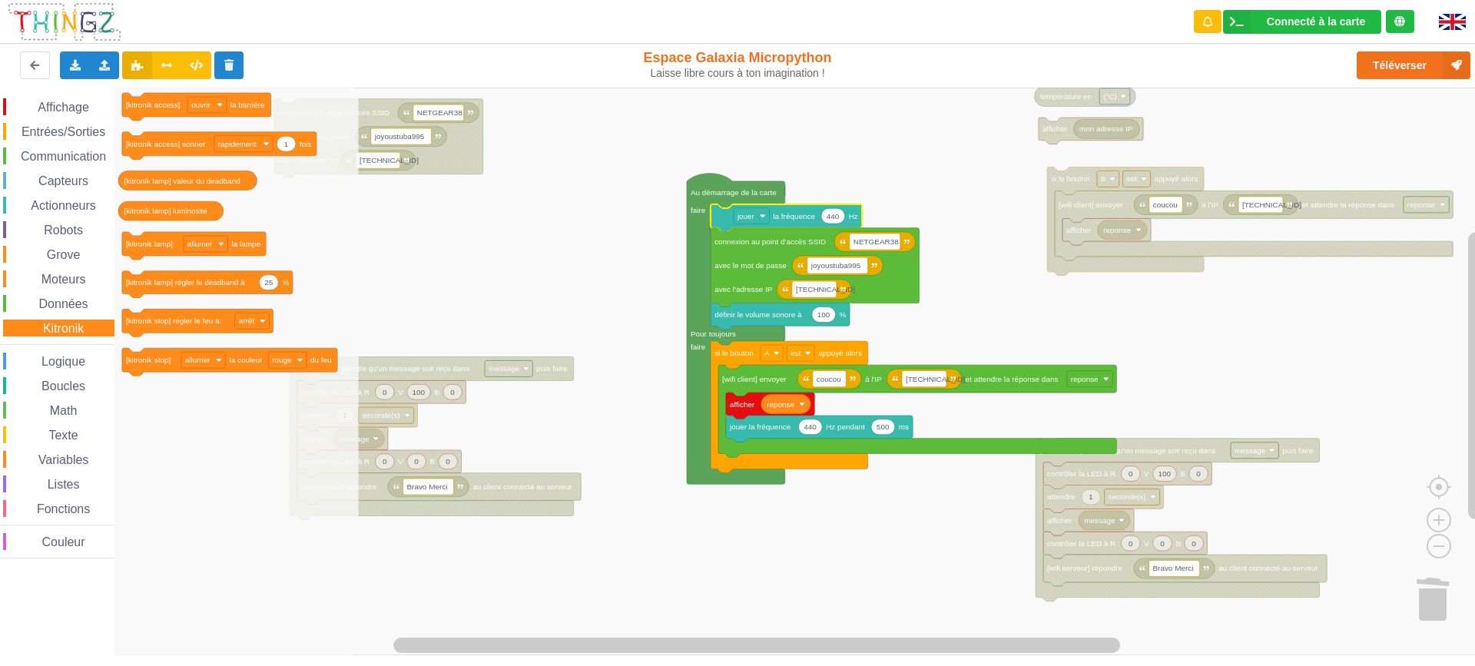
click at [65, 366] on span "Logique" at bounding box center [63, 361] width 48 height 13
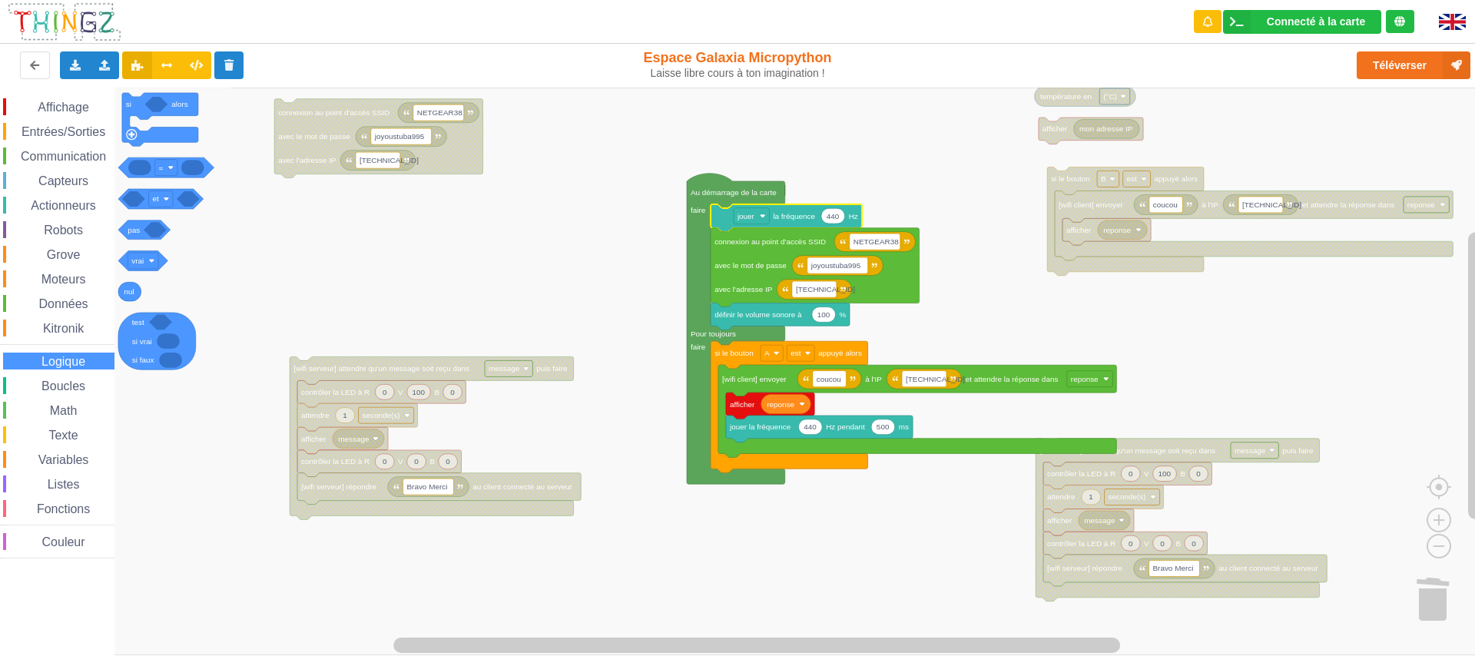
click at [62, 389] on span "Boucles" at bounding box center [63, 386] width 48 height 13
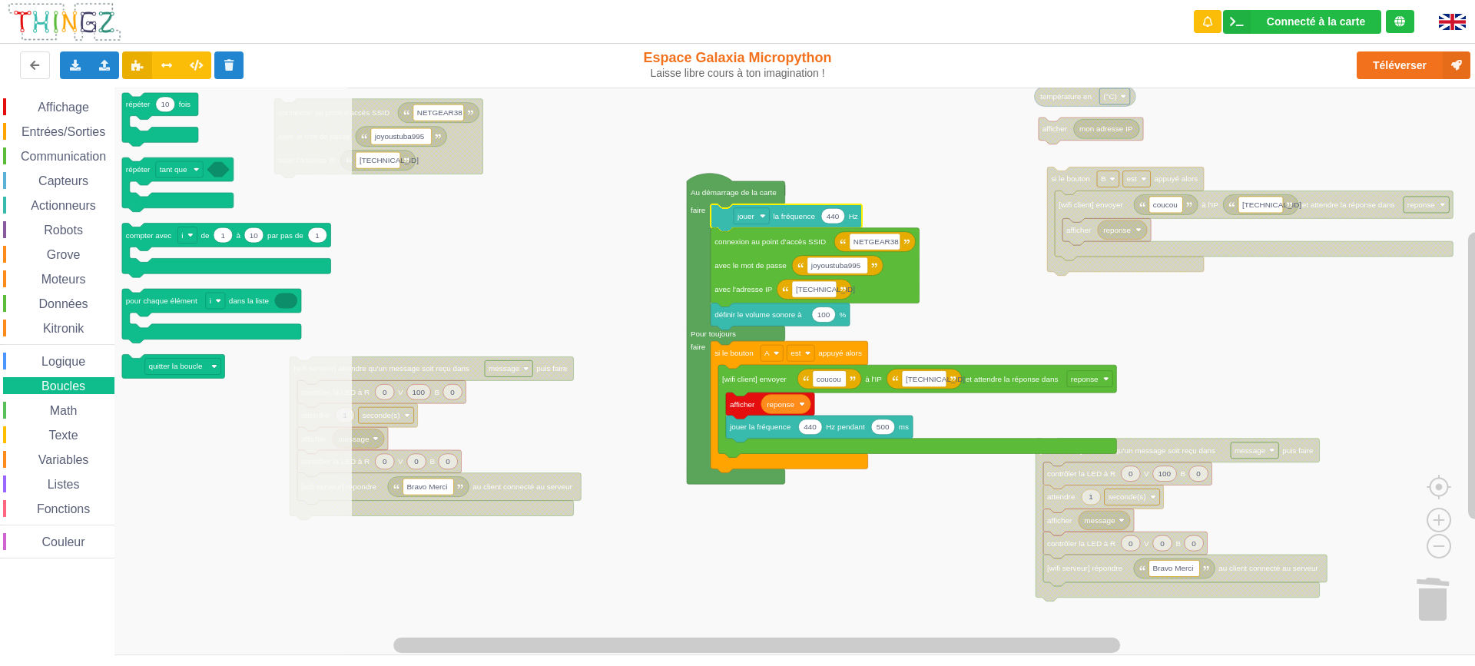
click at [62, 412] on span "Math" at bounding box center [64, 410] width 32 height 13
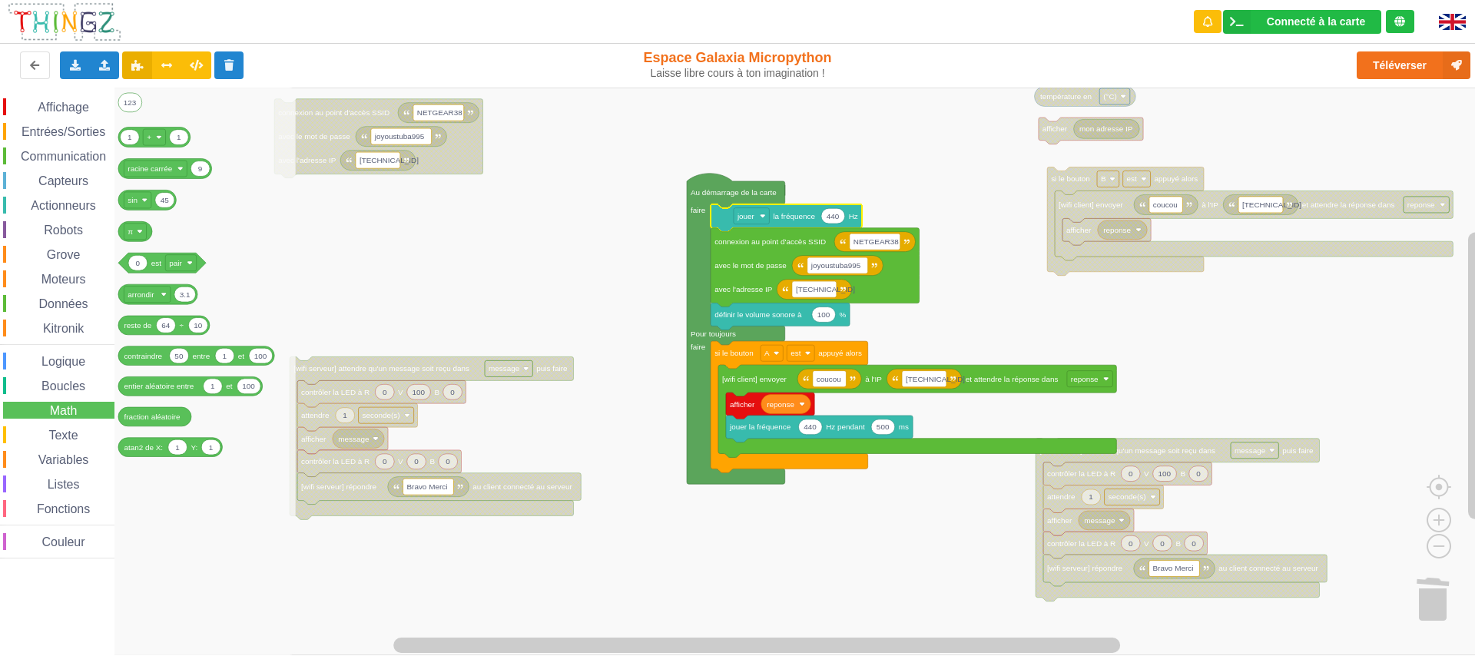
click at [65, 433] on span "Texte" at bounding box center [63, 435] width 34 height 13
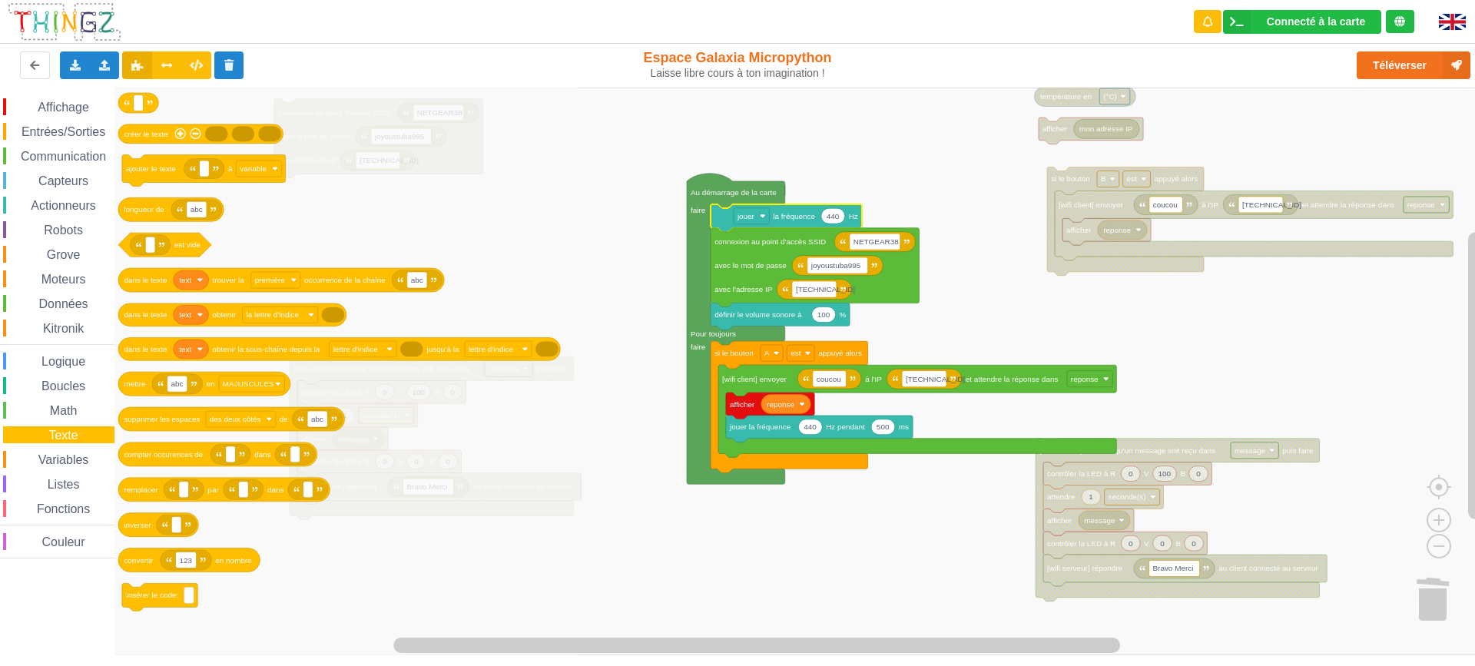
click at [64, 458] on span "Variables" at bounding box center [63, 459] width 55 height 13
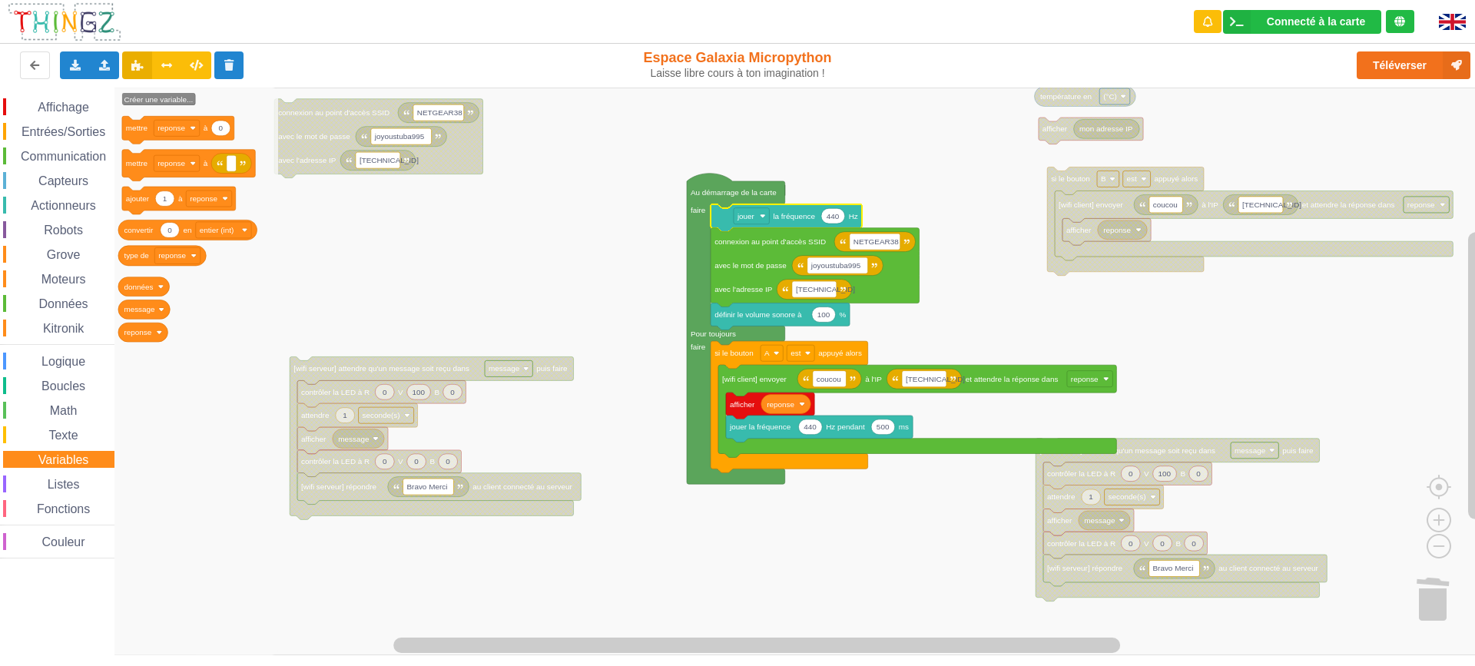
click at [74, 483] on span "Listes" at bounding box center [63, 484] width 37 height 13
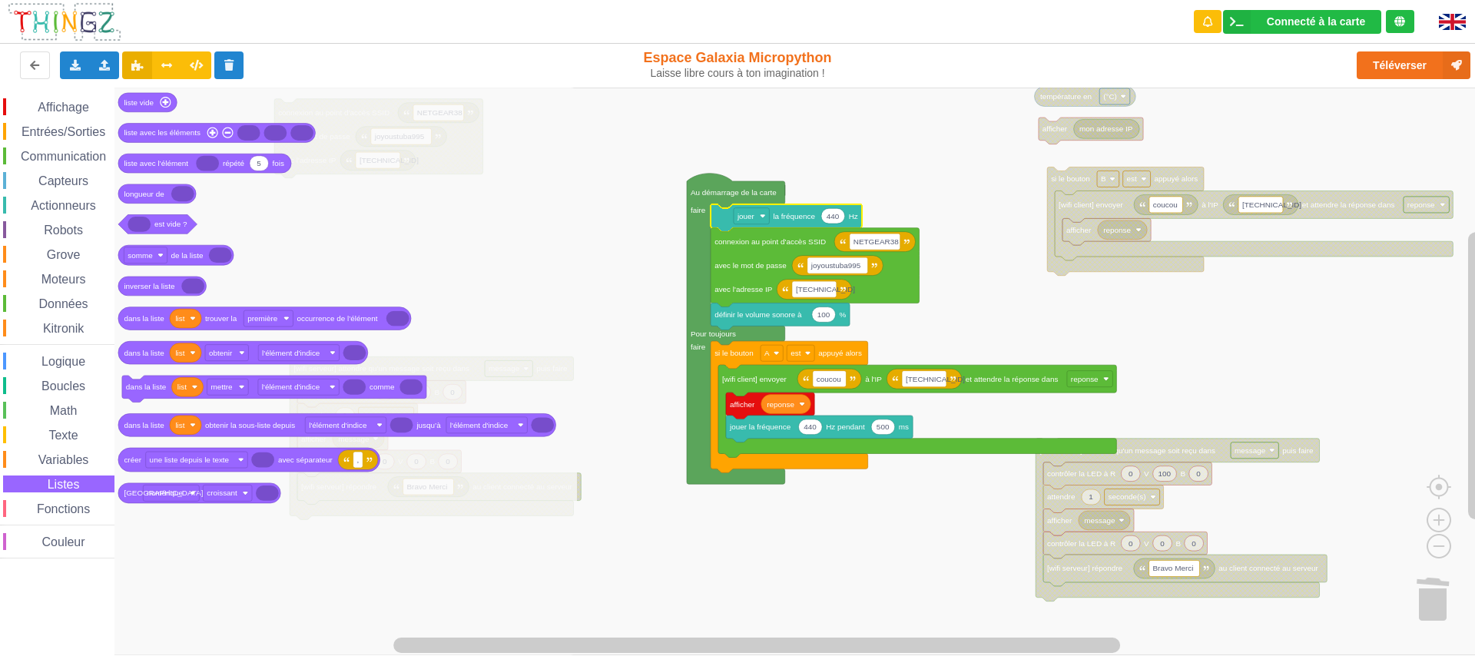
click at [63, 505] on span "Fonctions" at bounding box center [64, 508] width 58 height 13
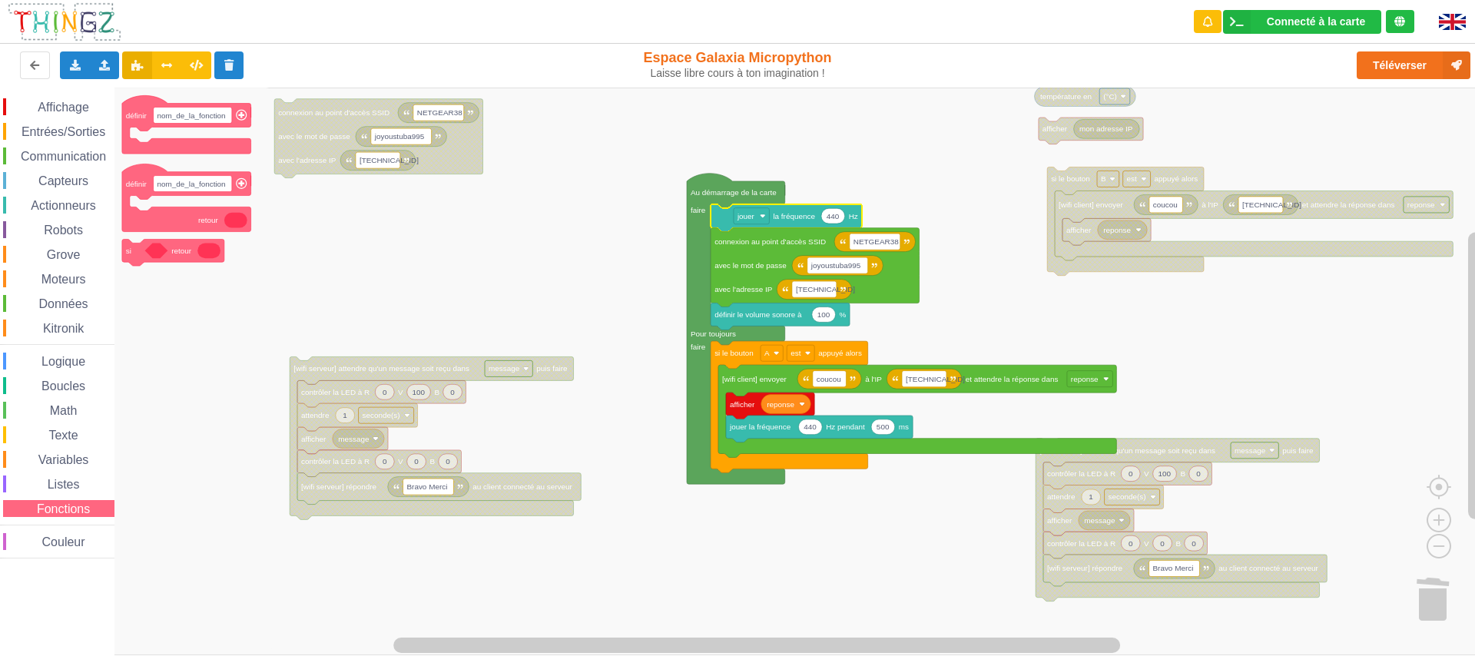
click at [58, 280] on span "Moteurs" at bounding box center [63, 279] width 49 height 13
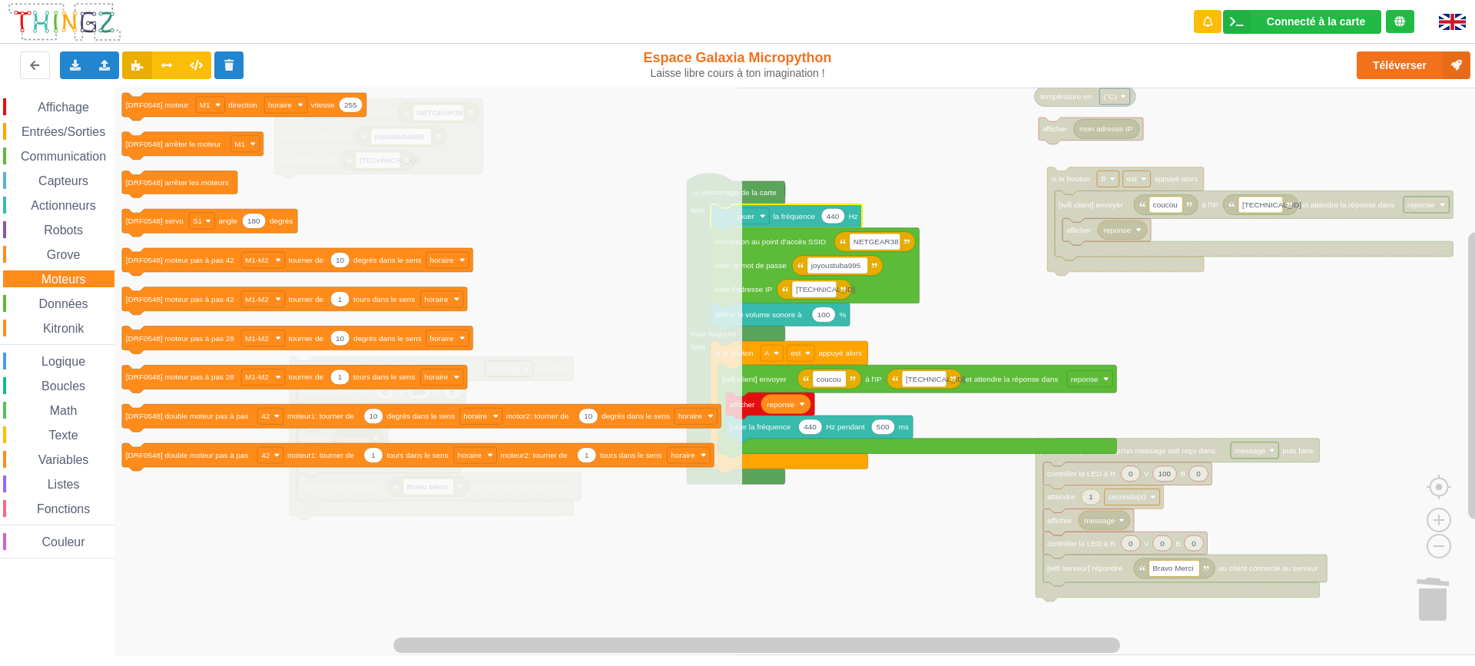
click at [61, 150] on span "Communication" at bounding box center [63, 156] width 90 height 13
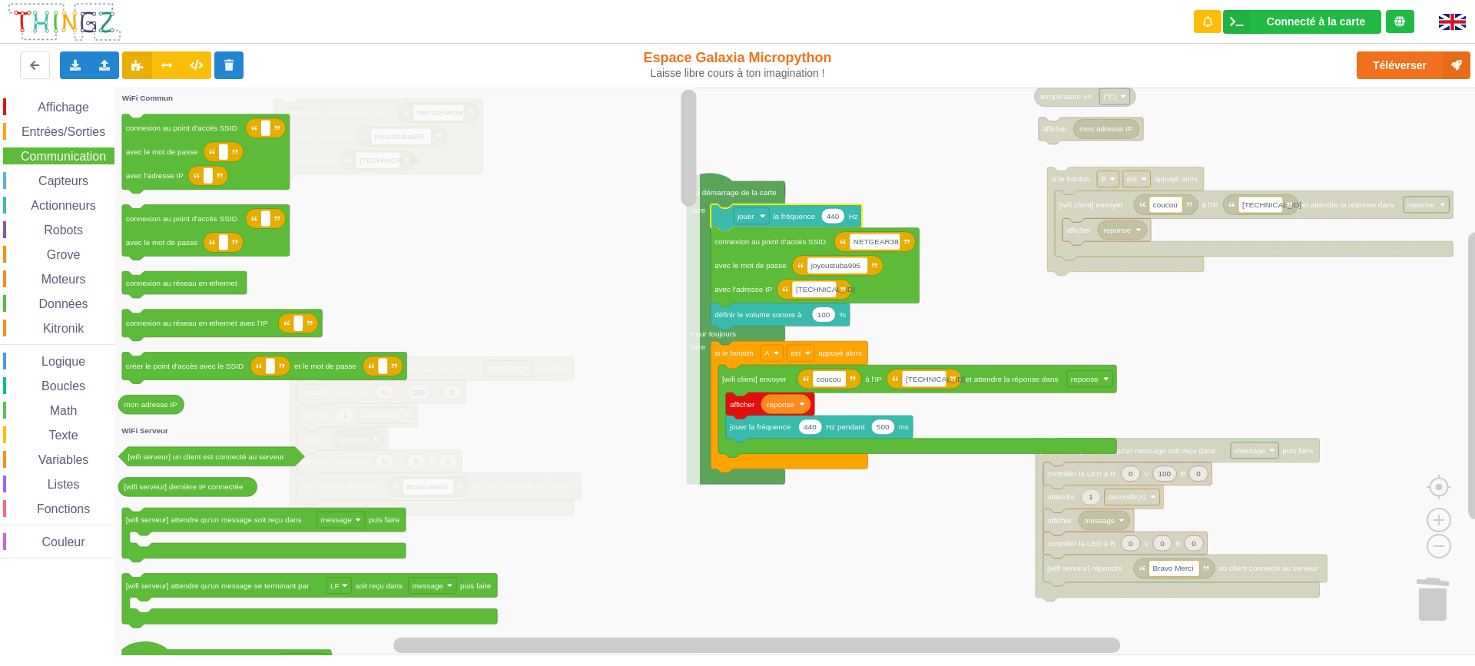
click at [61, 129] on span "Entrées/Sorties" at bounding box center [63, 131] width 88 height 13
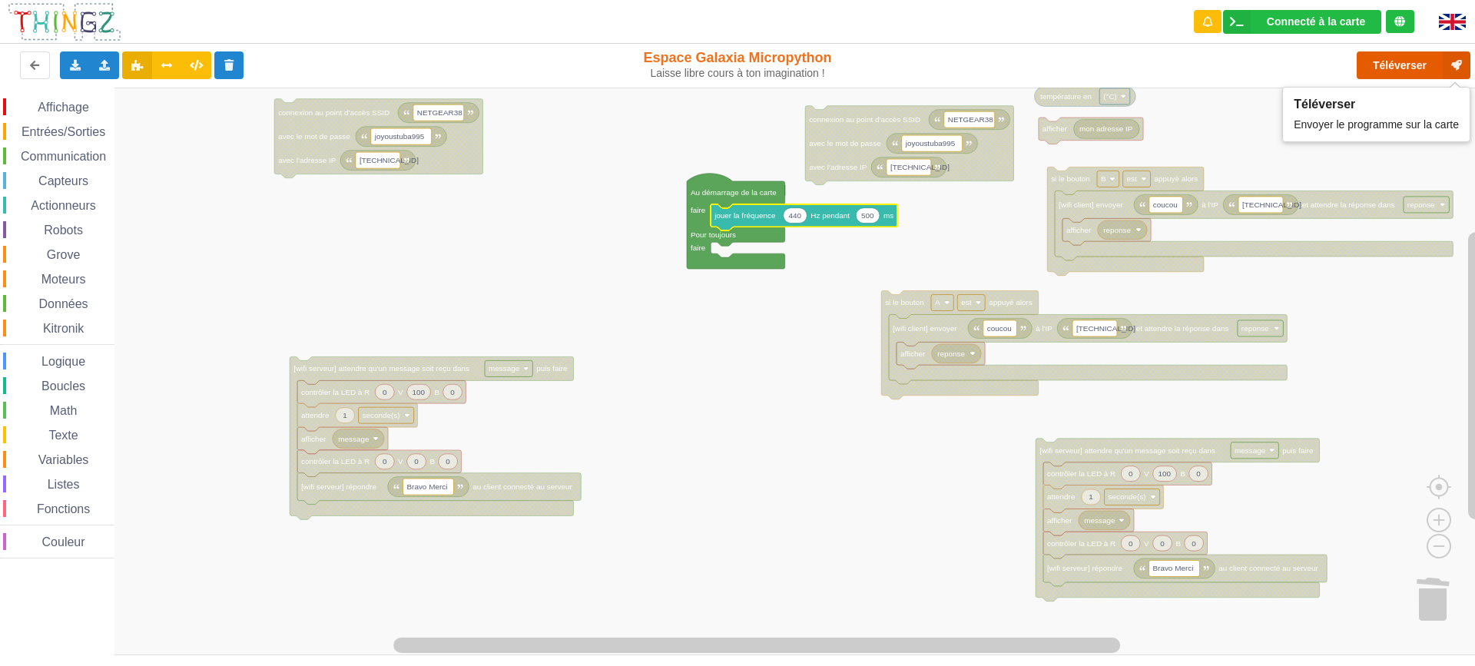
click at [1384, 64] on button "Téléverser" at bounding box center [1414, 65] width 114 height 28
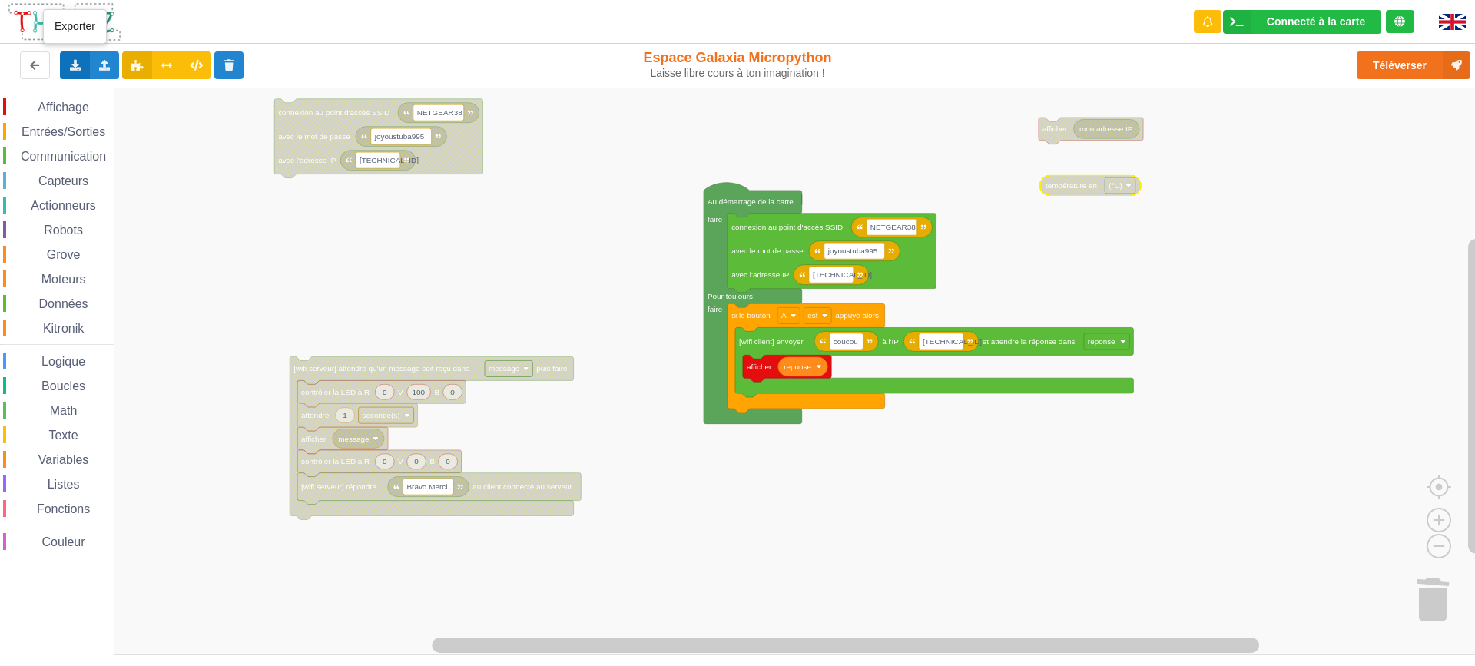
click at [76, 64] on icon at bounding box center [74, 64] width 13 height 9
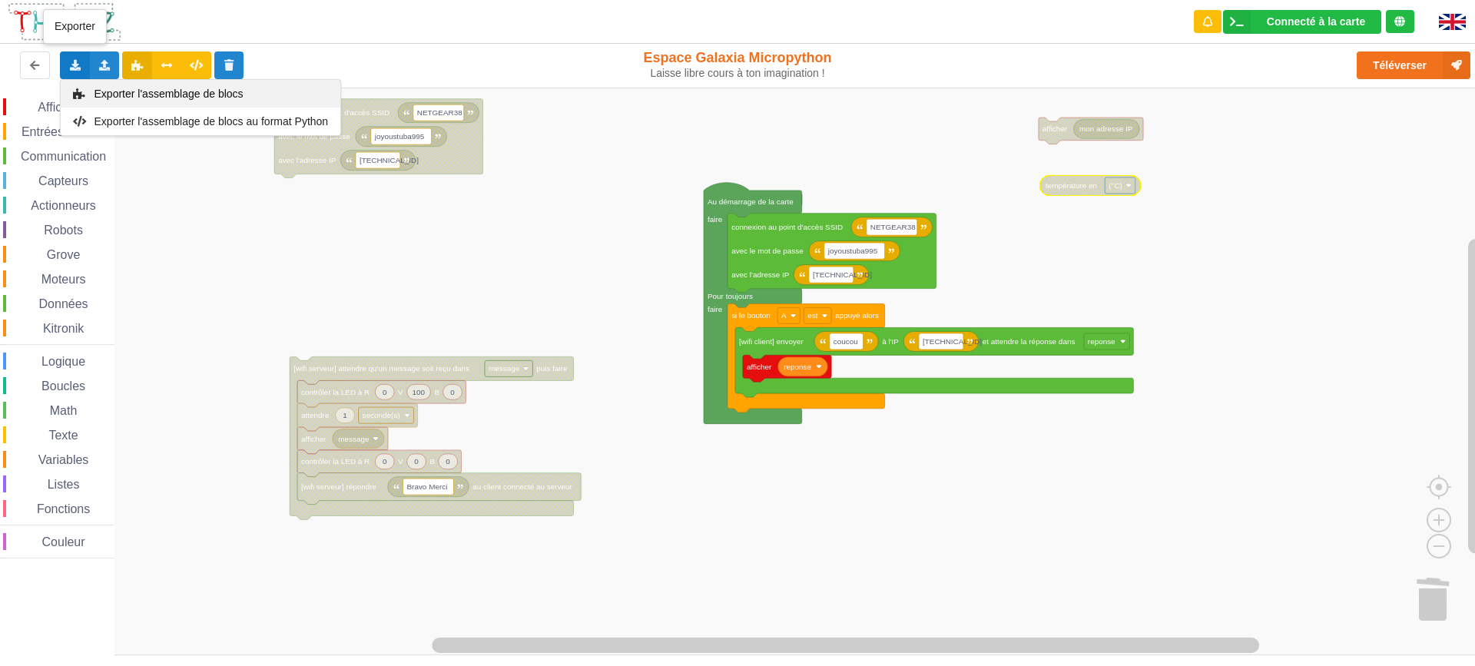
click at [148, 94] on span "Exporter l'assemblage de blocs" at bounding box center [169, 94] width 149 height 12
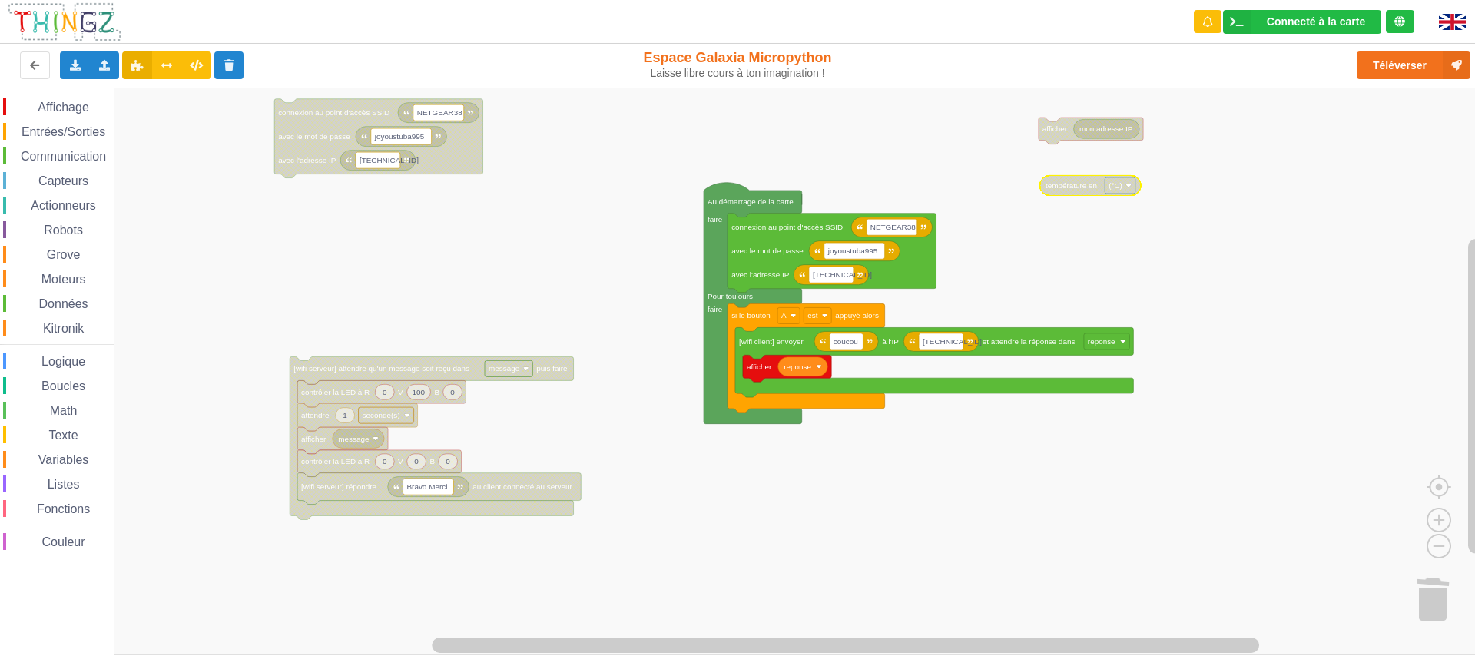
click at [761, 503] on rect "Espace de travail de Blocky" at bounding box center [743, 372] width 1486 height 568
click at [941, 131] on rect "Espace de travail de Blocky" at bounding box center [743, 372] width 1486 height 568
click at [1411, 73] on button "Téléverser" at bounding box center [1414, 65] width 114 height 28
click at [58, 112] on span "Affichage" at bounding box center [62, 107] width 55 height 13
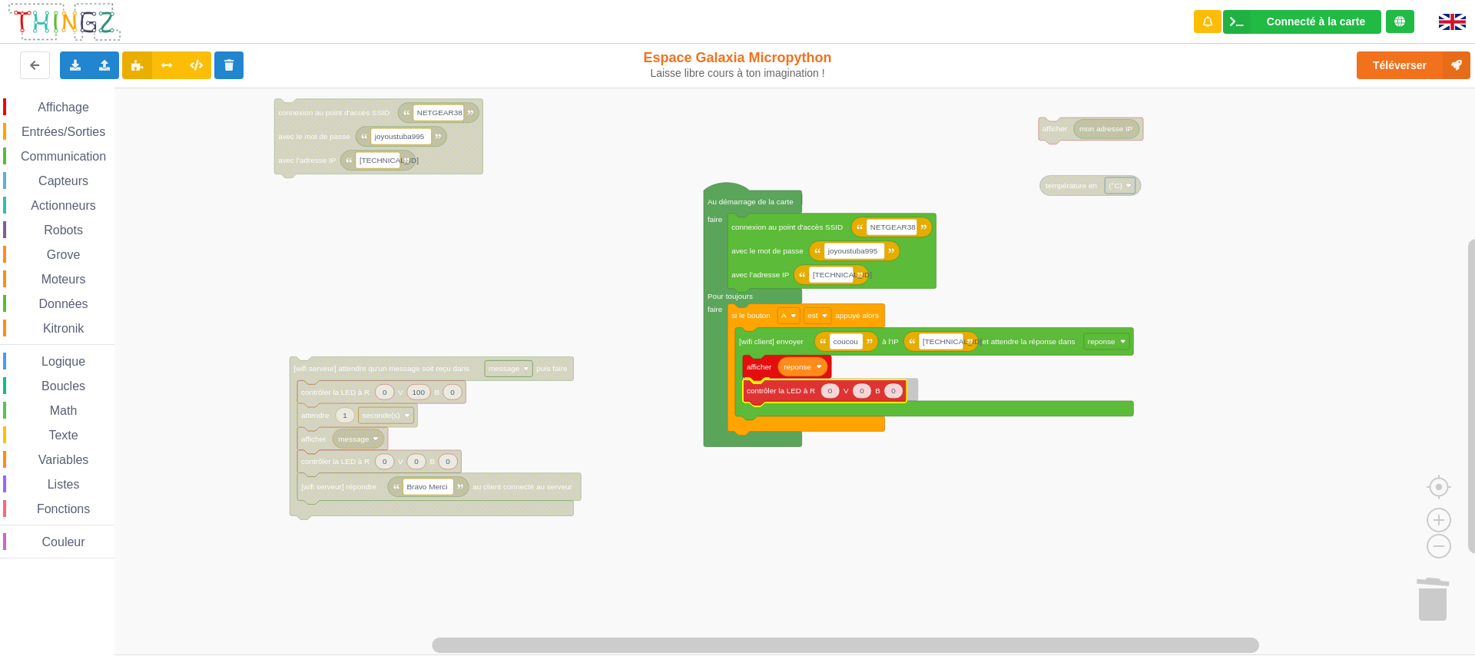
click at [781, 393] on div "Affichage Entrées/Sorties Communication Capteurs Actionneurs Robots Grove Moteu…" at bounding box center [743, 372] width 1486 height 568
click at [829, 390] on text "0" at bounding box center [830, 389] width 5 height 8
click at [892, 391] on text "0" at bounding box center [893, 389] width 5 height 8
type input "100"
click at [463, 209] on rect "Espace de travail de Blocky" at bounding box center [743, 372] width 1486 height 568
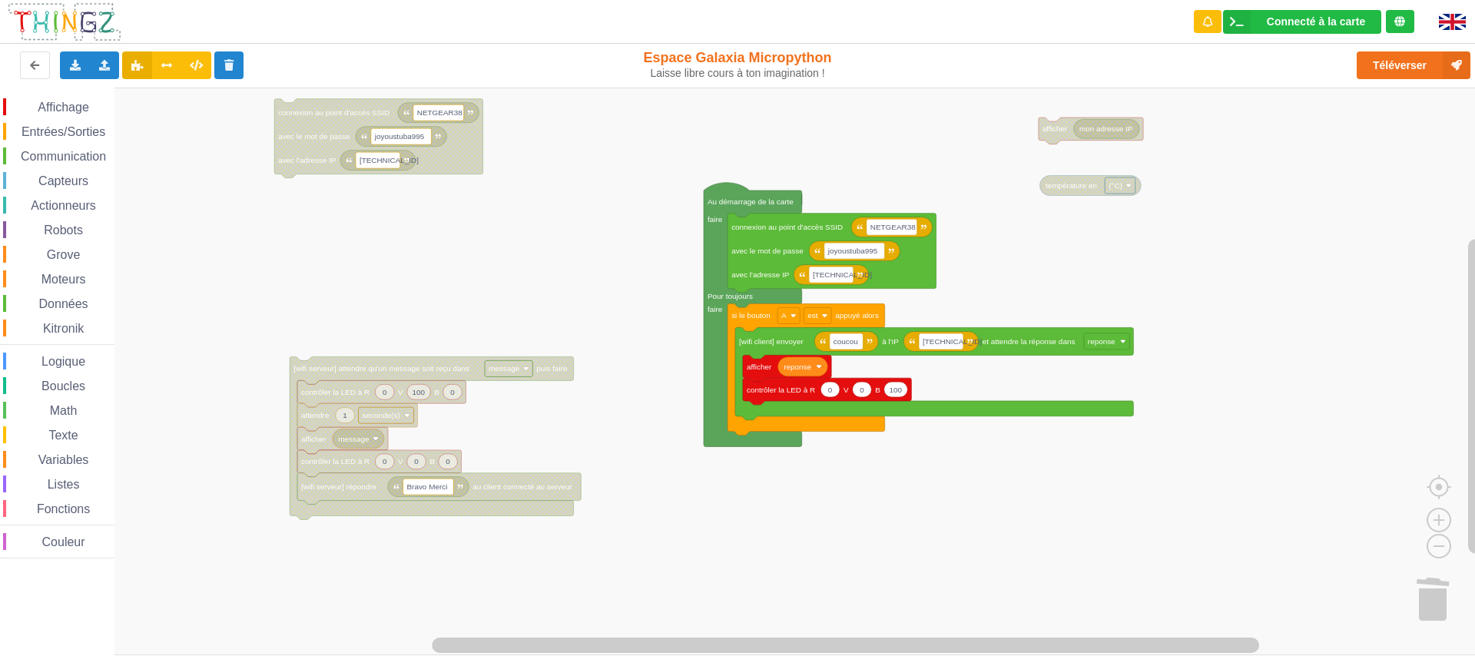
click at [58, 101] on span "Affichage" at bounding box center [62, 107] width 55 height 13
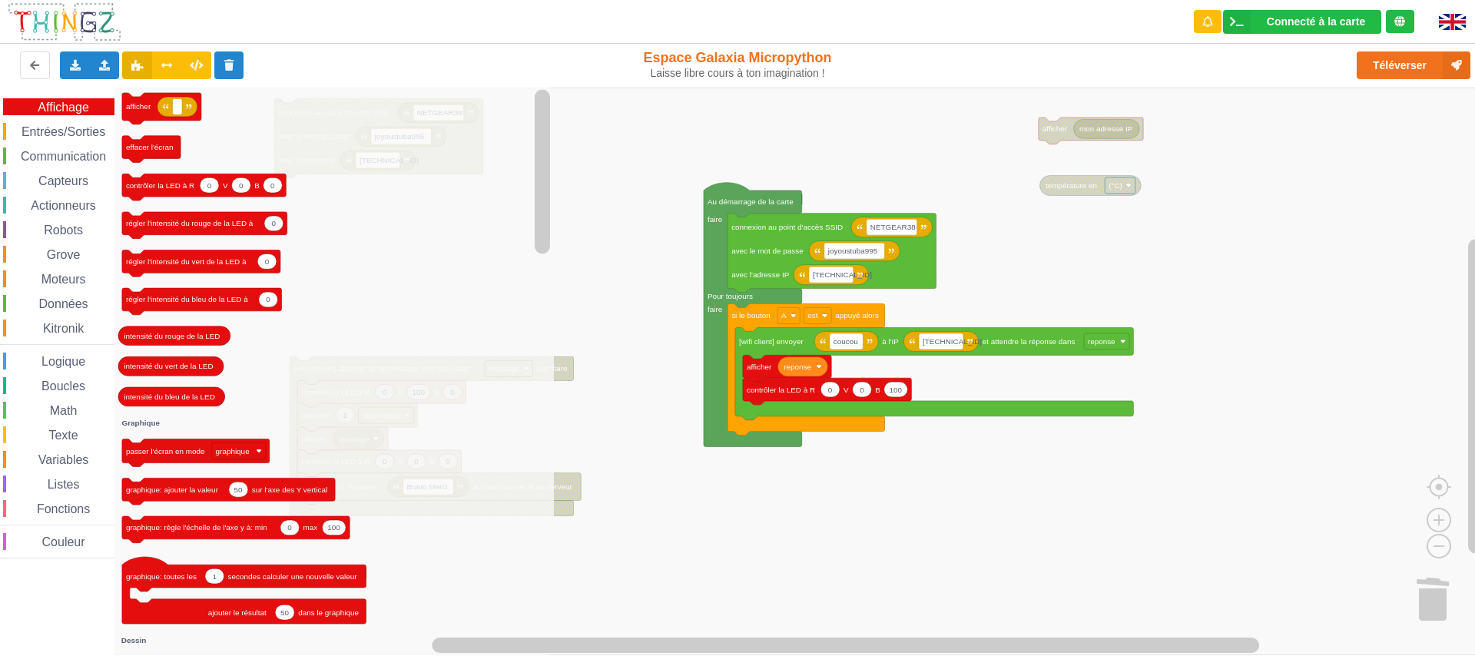
click at [67, 128] on span "Entrées/Sorties" at bounding box center [63, 131] width 88 height 13
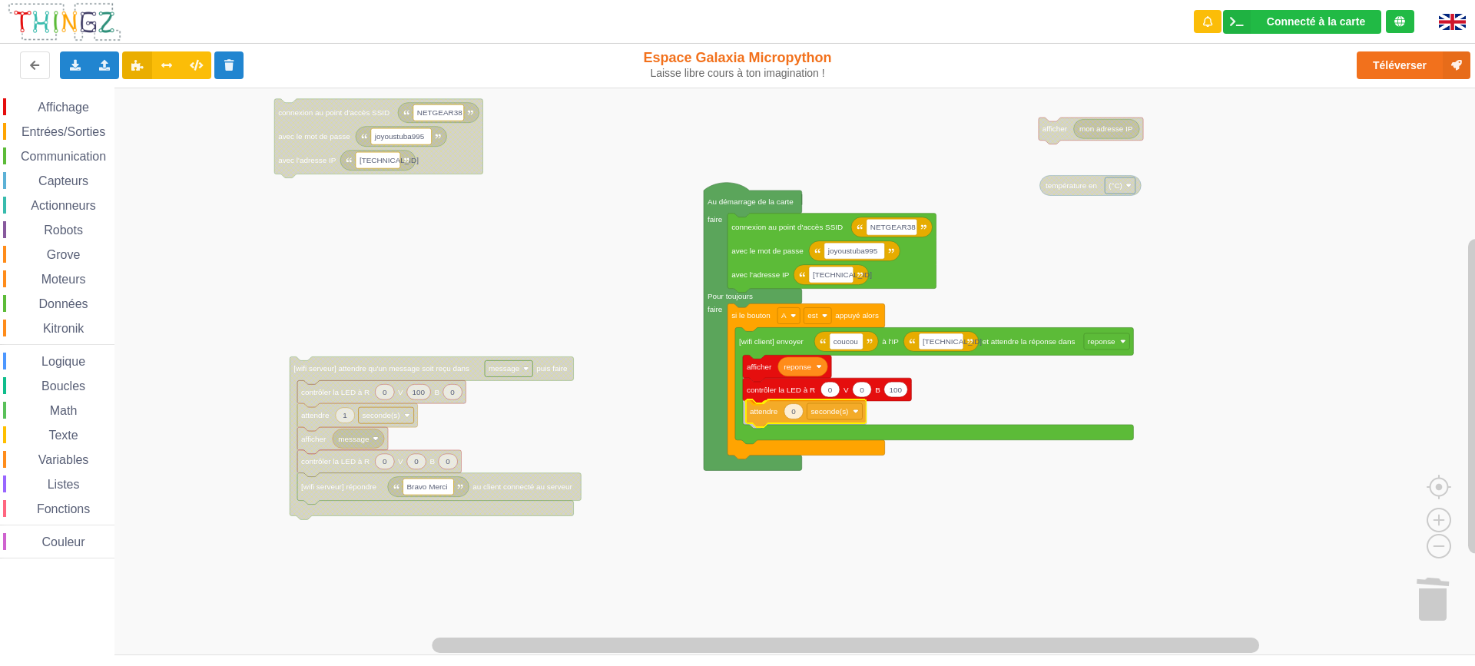
click at [760, 414] on div "Affichage Entrées/Sorties Communication Capteurs Actionneurs Robots Grove Moteu…" at bounding box center [743, 372] width 1486 height 568
click at [792, 413] on text "0" at bounding box center [790, 413] width 5 height 8
type input "1"
click at [876, 513] on rect "Espace de travail de Blocky" at bounding box center [743, 372] width 1486 height 568
click at [788, 393] on text "contrôler la LED à R" at bounding box center [781, 389] width 68 height 8
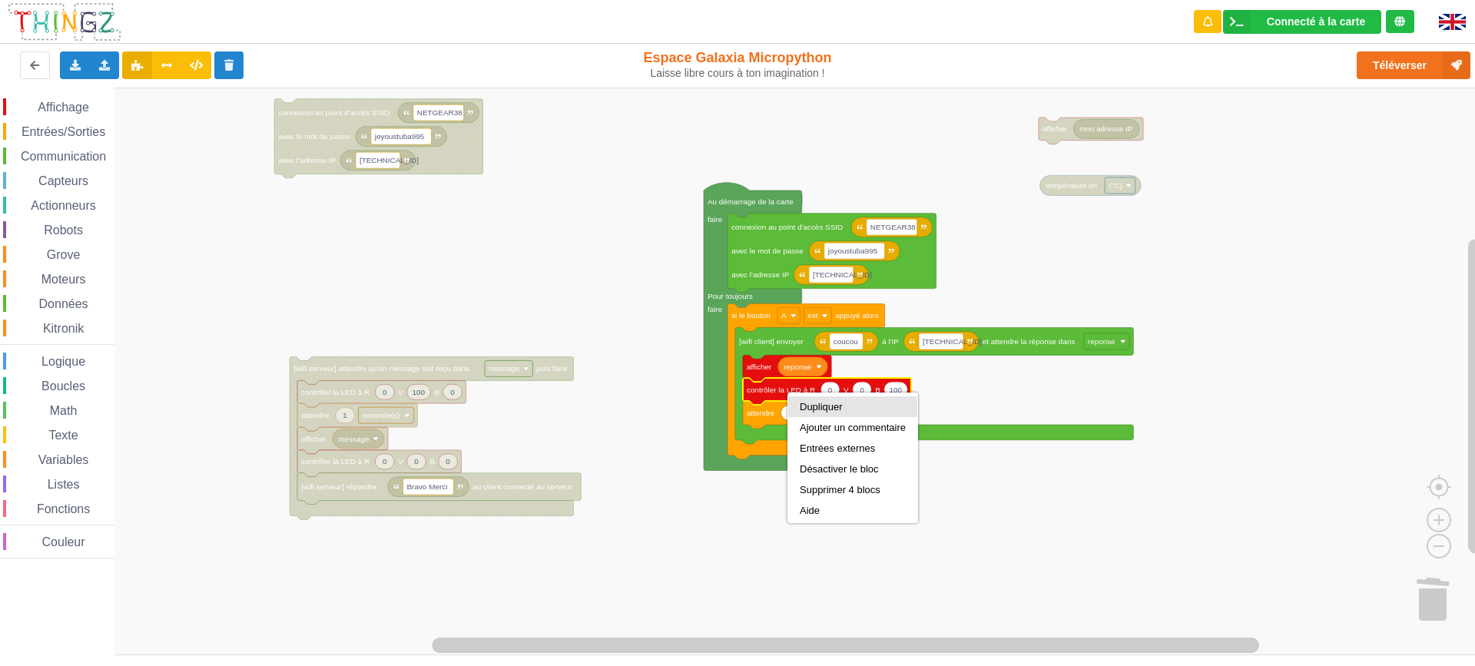
click at [831, 406] on div "Dupliquer" at bounding box center [853, 407] width 106 height 12
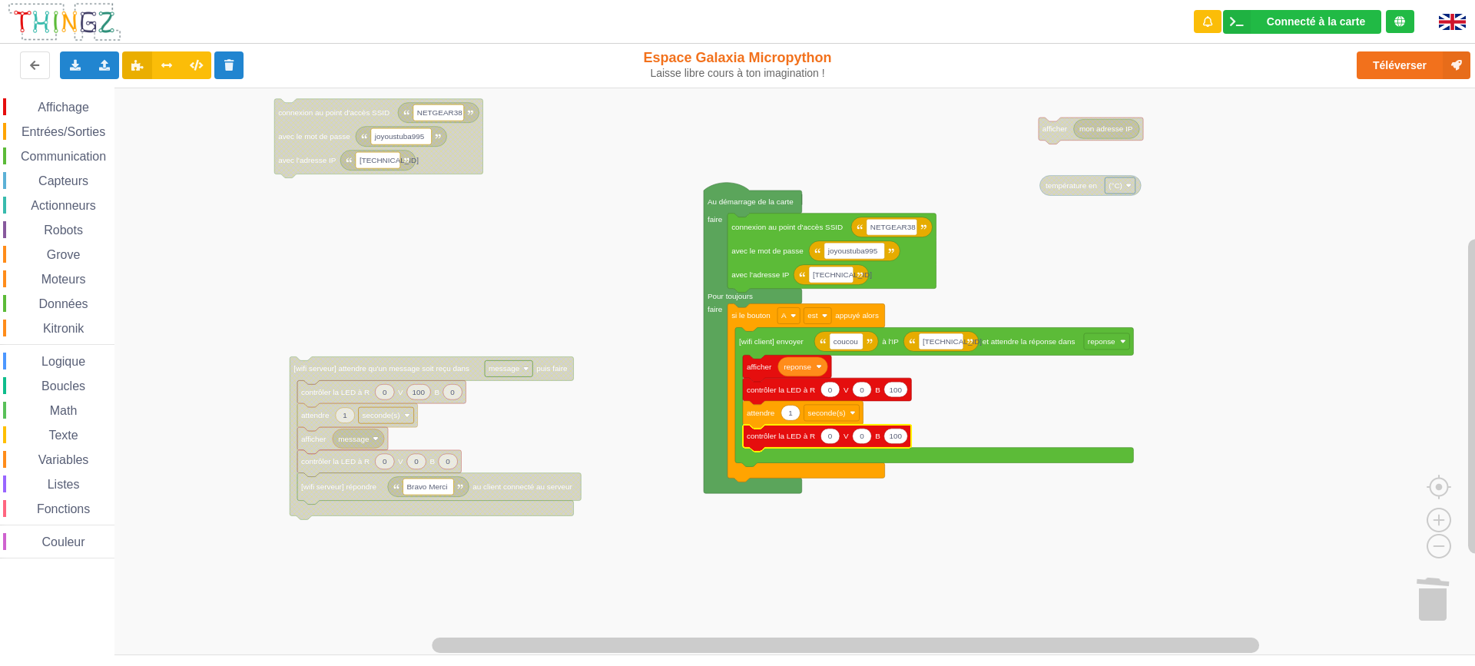
click at [897, 432] on text "100" at bounding box center [895, 436] width 13 height 8
type input "0"
click at [944, 530] on rect "Espace de travail de Blocky" at bounding box center [743, 372] width 1486 height 568
click at [502, 273] on rect "Espace de travail de Blocky" at bounding box center [743, 372] width 1486 height 568
click at [1405, 65] on button "Téléverser" at bounding box center [1414, 65] width 114 height 28
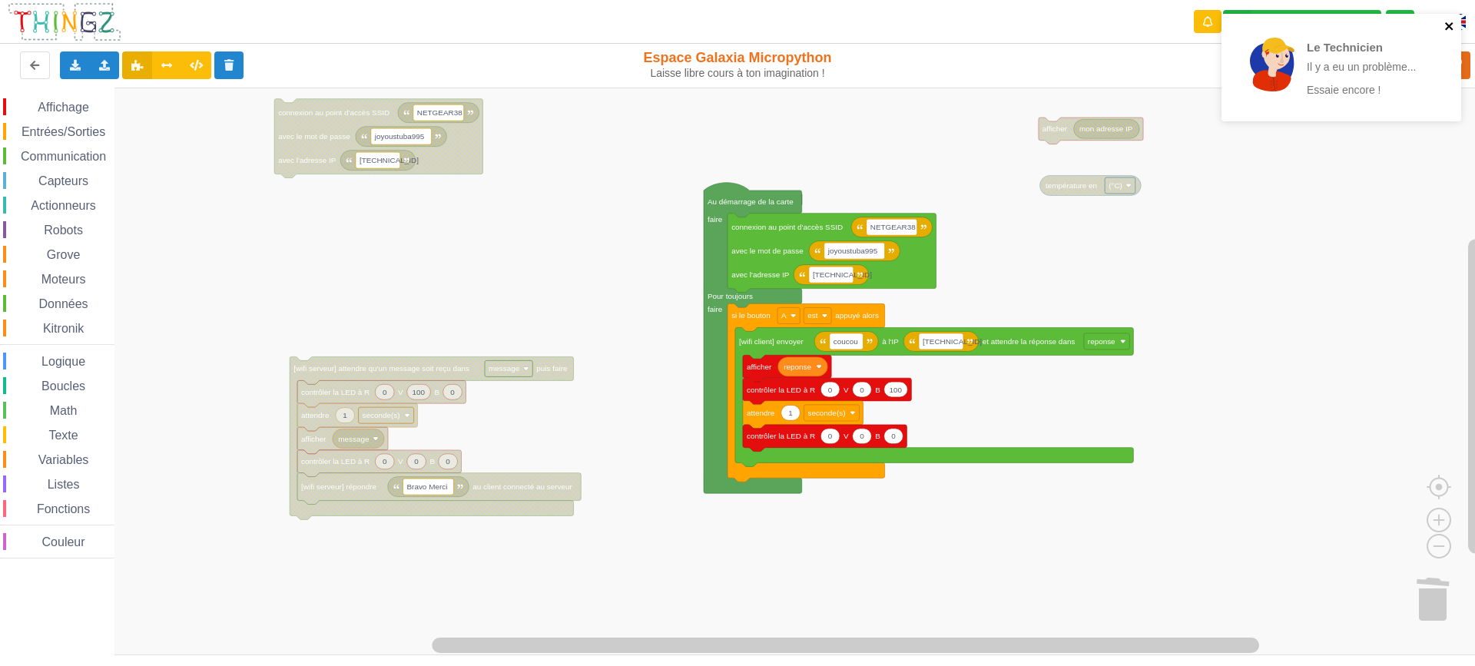
click at [1448, 31] on icon "close" at bounding box center [1449, 26] width 11 height 12
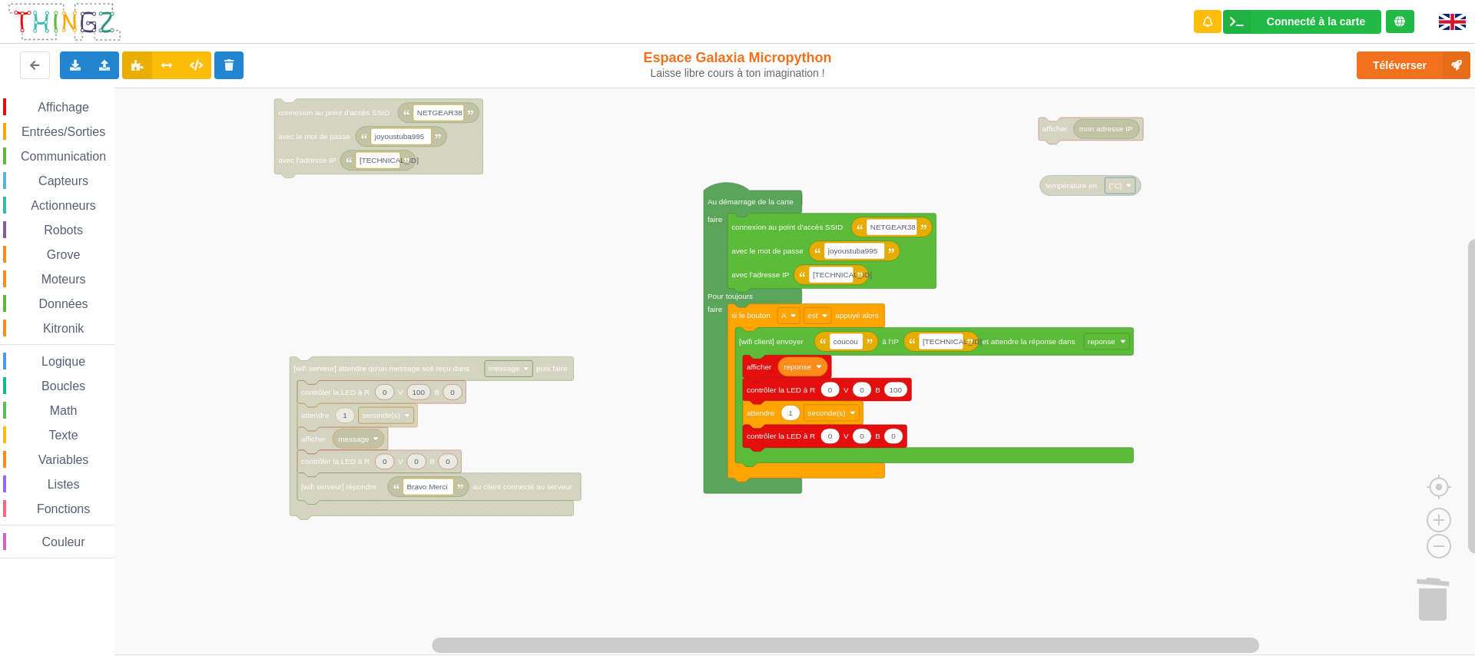
click at [1394, 61] on div "Le Technicien Il y a eu un problème... Essaie encore ! Connecté à la carte Régl…" at bounding box center [737, 322] width 1497 height 666
click at [1397, 66] on button "Téléverser" at bounding box center [1414, 65] width 114 height 28
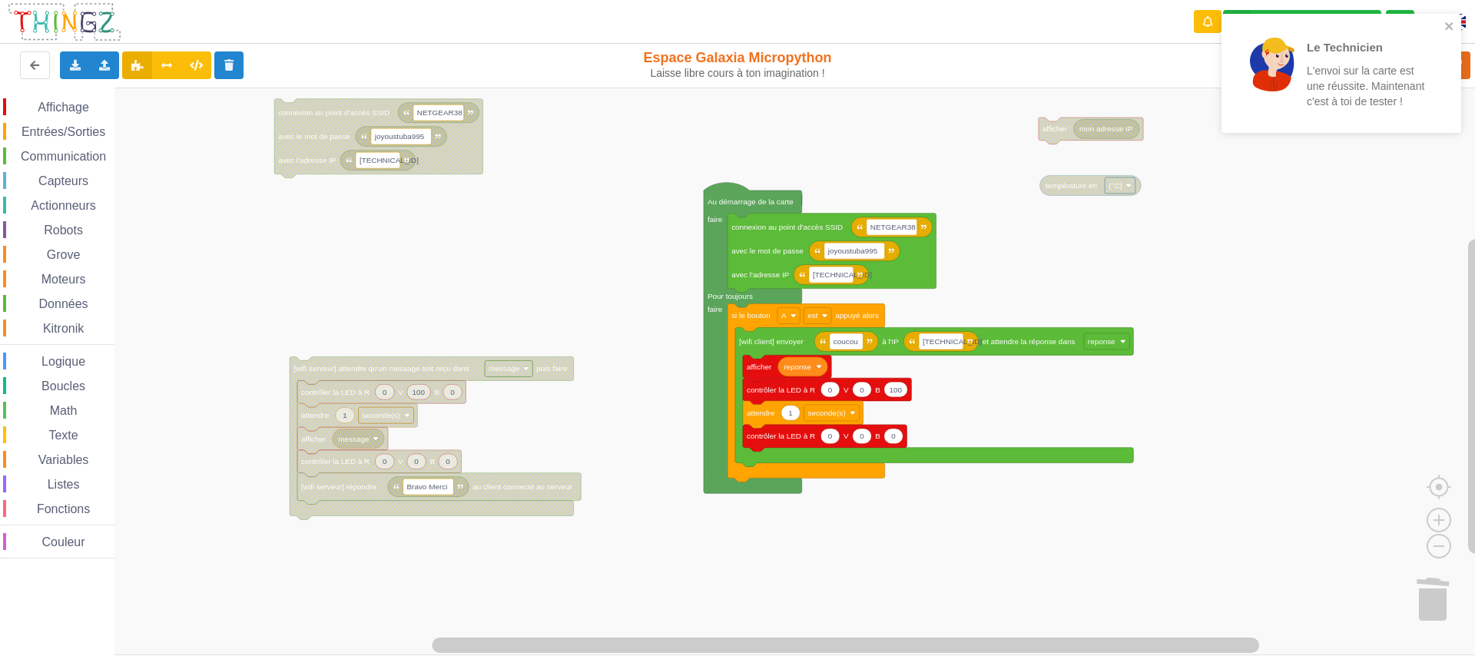
click at [589, 188] on rect "Espace de travail de Blocky" at bounding box center [743, 372] width 1486 height 568
click at [75, 71] on div "Exporter l'assemblage de blocs Exporter l'assemblage de blocs au format Python" at bounding box center [75, 65] width 30 height 28
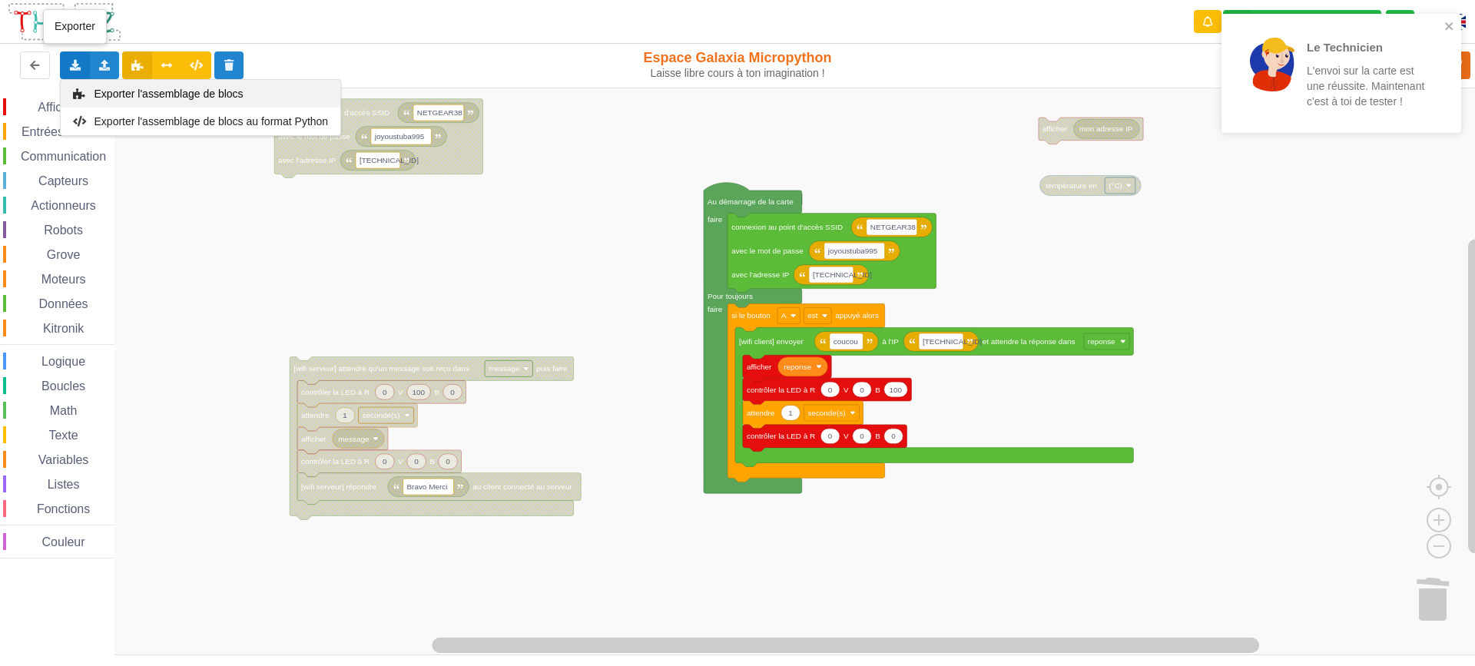
click at [276, 98] on div "Exporter l'assemblage de blocs" at bounding box center [201, 94] width 280 height 28
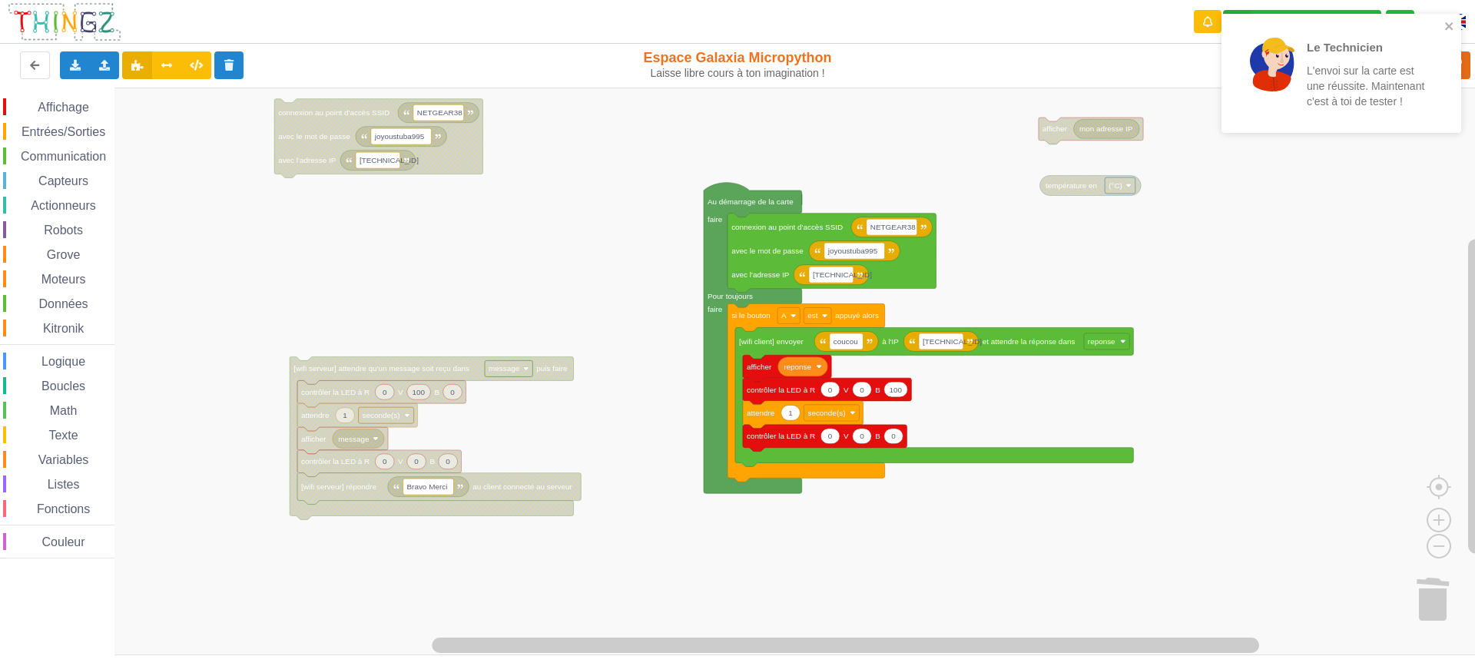
click at [599, 283] on rect "Espace de travail de Blocky" at bounding box center [743, 372] width 1486 height 568
